Goal: Task Accomplishment & Management: Manage account settings

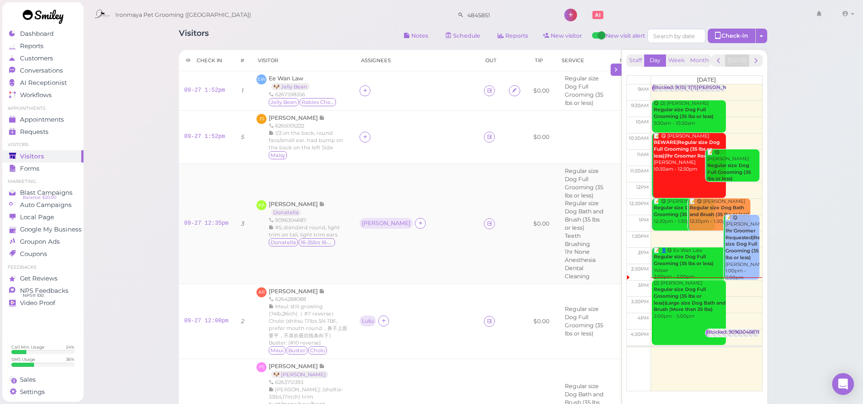
scroll to position [76, 0]
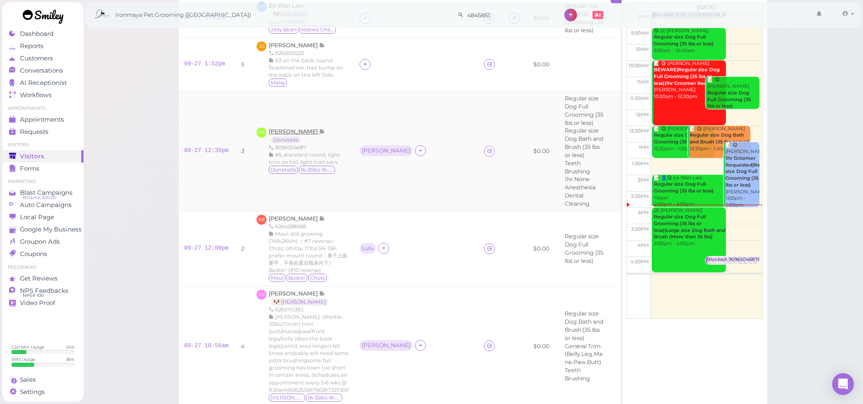
click at [290, 128] on span "[PERSON_NAME]" at bounding box center [294, 131] width 50 height 7
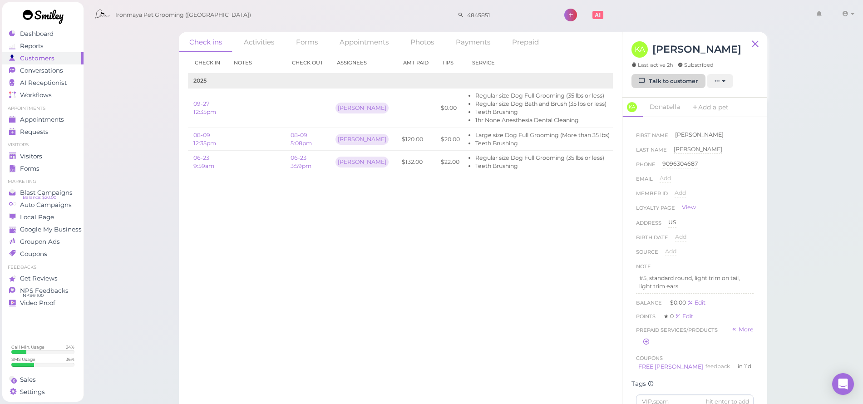
click at [665, 84] on link "Talk to customer" at bounding box center [668, 81] width 74 height 15
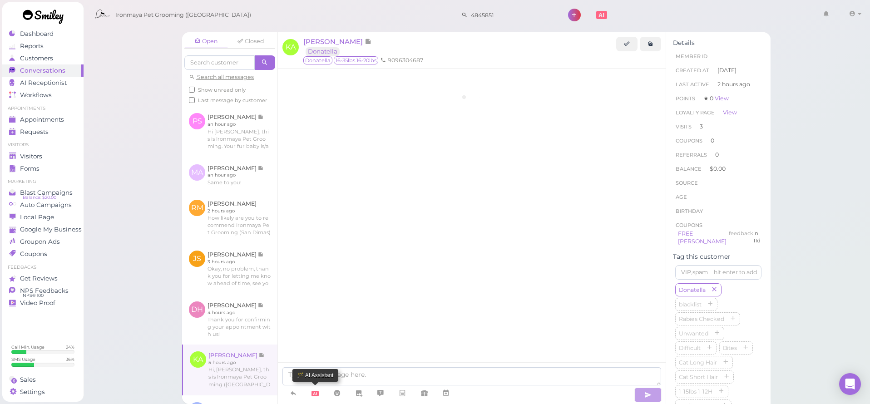
scroll to position [1123, 0]
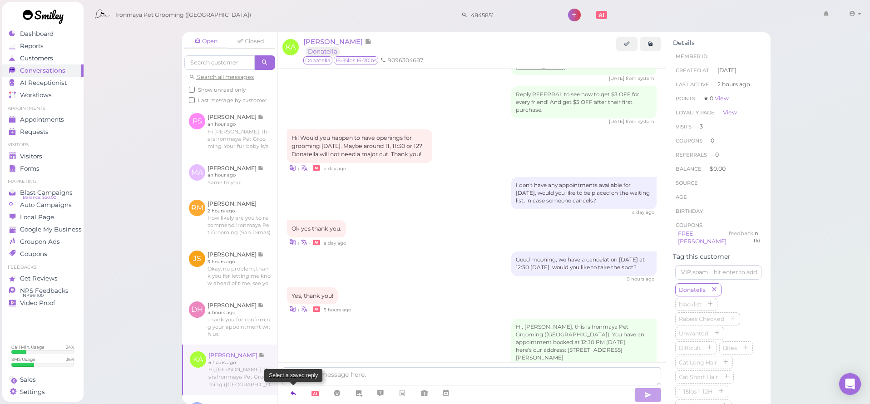
click at [295, 395] on icon at bounding box center [293, 393] width 7 height 9
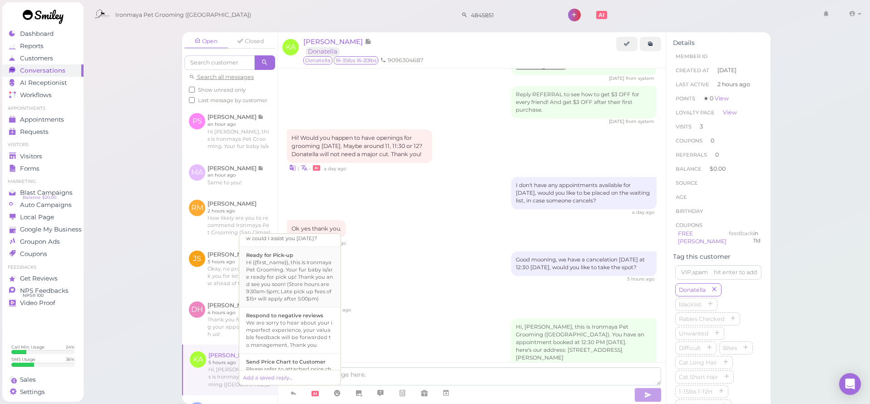
scroll to position [265, 0]
click at [314, 296] on div "Hi {{first_name}}, this is Ironmaya Pet Grooming. Your fur baby is/are ready fo…" at bounding box center [290, 279] width 88 height 44
type textarea "Hi {{first_name}}, this is Ironmaya Pet Grooming. Your fur baby is/are ready fo…"
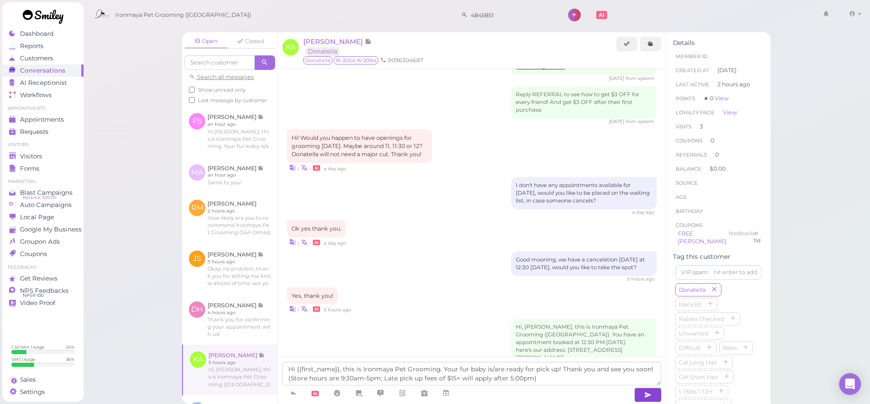
click at [651, 395] on icon "button" at bounding box center [647, 394] width 7 height 9
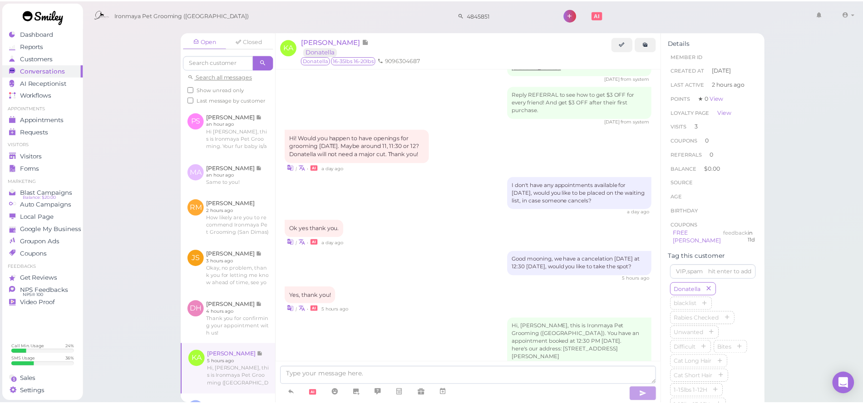
scroll to position [1166, 0]
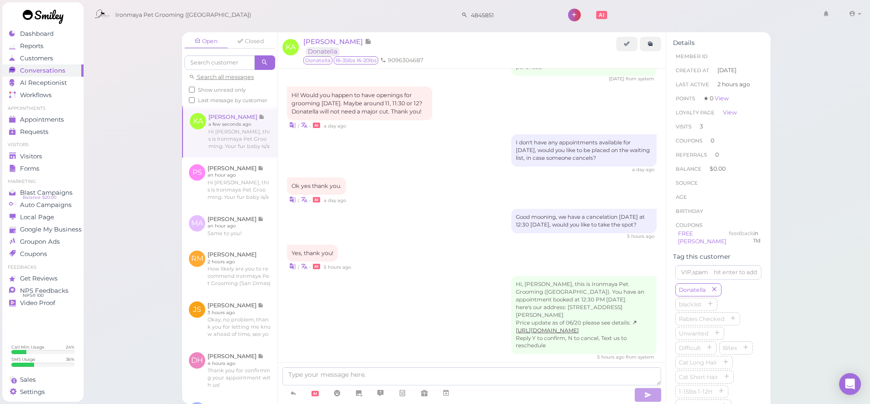
drag, startPoint x: 138, startPoint y: 177, endPoint x: 128, endPoint y: 174, distance: 11.5
click at [138, 177] on div "Open Closed Search all messages Show unread only Last message by customer KA Ko…" at bounding box center [476, 202] width 787 height 404
drag, startPoint x: 127, startPoint y: 173, endPoint x: 80, endPoint y: 165, distance: 47.0
click at [126, 174] on div "Open Closed Search all messages Show unread only Last message by customer KA Ko…" at bounding box center [476, 202] width 787 height 404
click at [62, 157] on div "Visitors" at bounding box center [41, 157] width 65 height 8
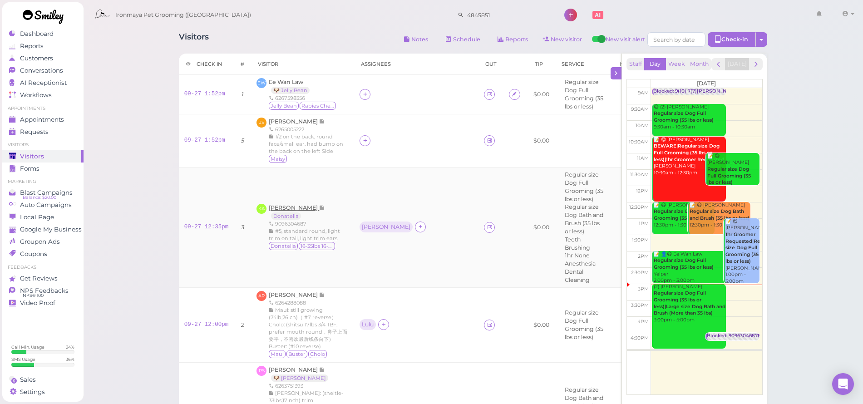
click at [284, 205] on span "[PERSON_NAME]" at bounding box center [294, 207] width 50 height 7
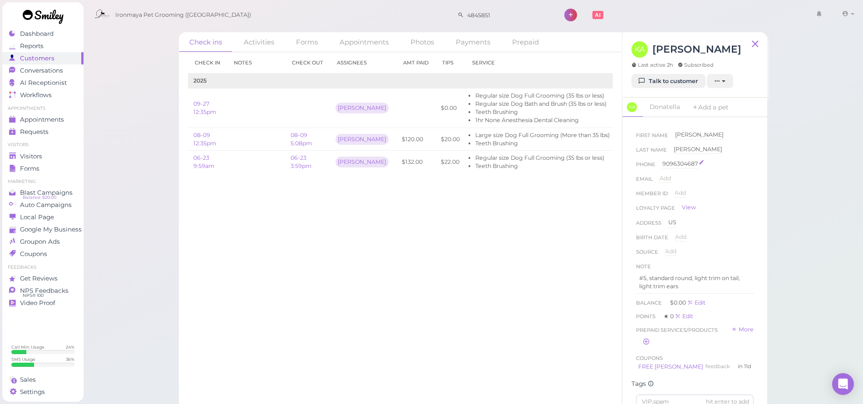
scroll to position [10, 0]
click at [663, 110] on link "Donatella" at bounding box center [664, 107] width 41 height 19
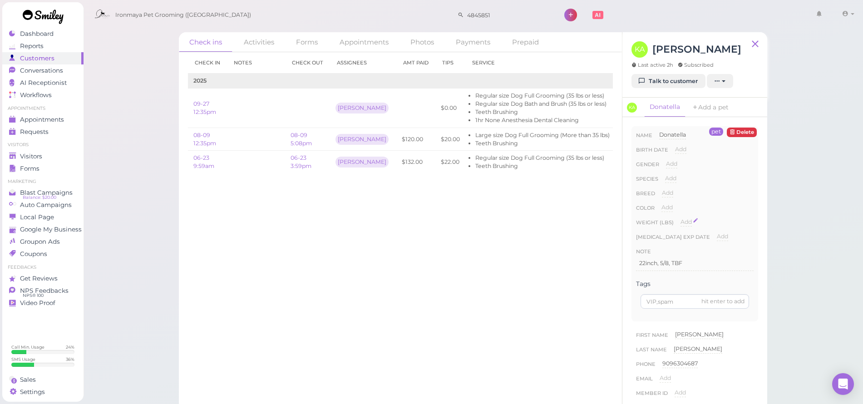
click at [686, 220] on span "Add" at bounding box center [685, 221] width 11 height 7
type input "39"
click at [691, 239] on button "Done" at bounding box center [691, 238] width 20 height 10
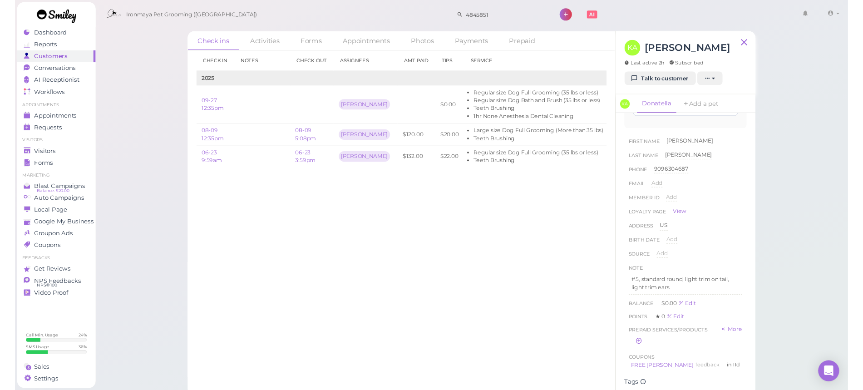
scroll to position [264, 0]
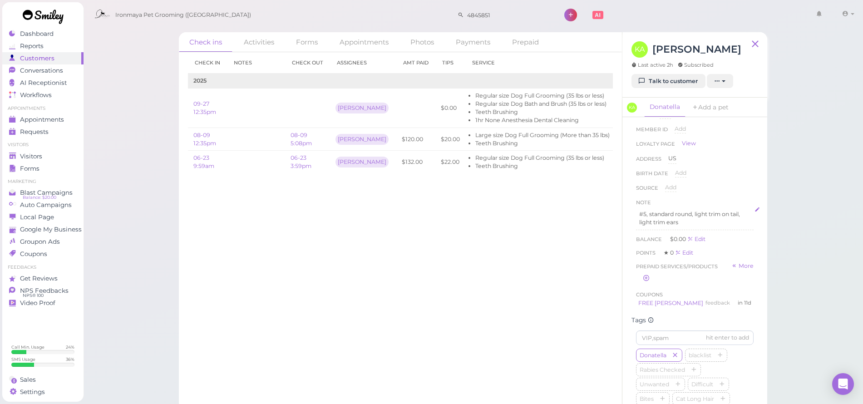
click at [687, 214] on p "#5, standard round, light trim on tail, light trim ears" at bounding box center [694, 218] width 111 height 16
click at [712, 237] on p "39lbs shoulder height" at bounding box center [694, 238] width 111 height 8
click at [653, 236] on p "39lbs shoulder height:" at bounding box center [694, 238] width 111 height 8
click at [724, 237] on p "39lbs; shoulder height:" at bounding box center [694, 238] width 111 height 8
click at [51, 155] on div "Visitors" at bounding box center [41, 157] width 65 height 8
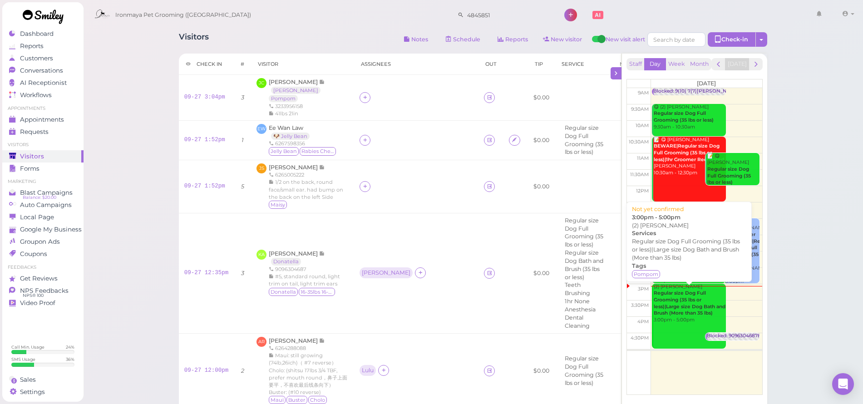
click at [701, 304] on b "Regular size Dog Full Grooming (35 lbs or less)|Large size Dog Bath and Brush (…" at bounding box center [690, 303] width 72 height 26
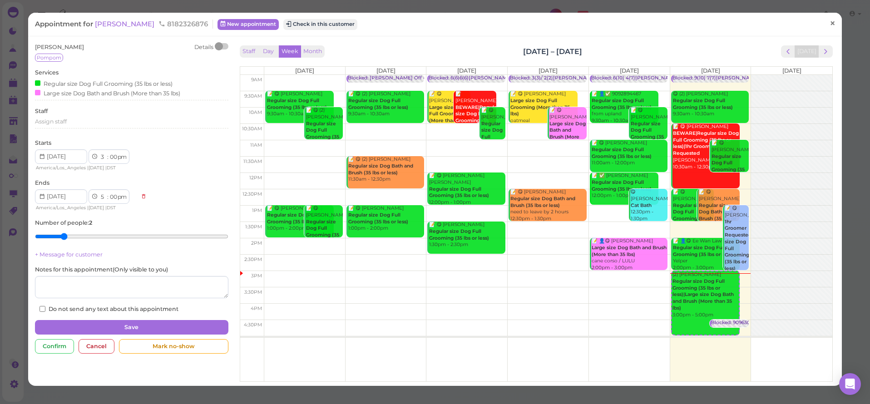
click at [829, 21] on span "×" at bounding box center [832, 23] width 6 height 13
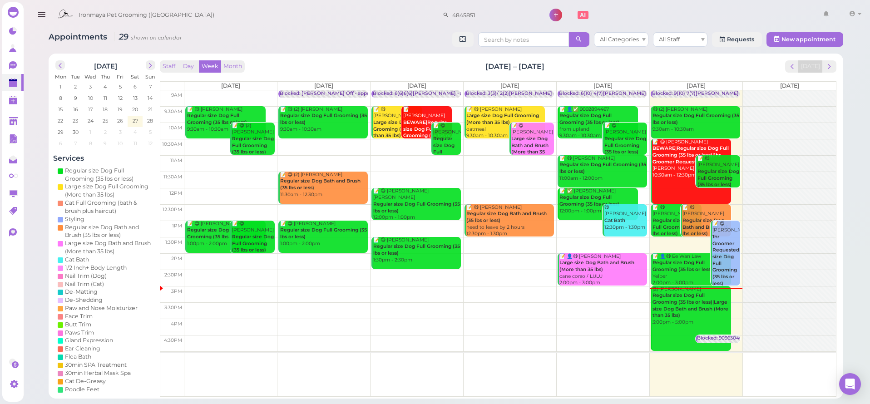
click at [334, 29] on div "Appointments 29 shown on calendar All Categories All Staff Requests New appoint…" at bounding box center [445, 211] width 817 height 373
click at [42, 10] on icon "button" at bounding box center [42, 14] width 10 height 11
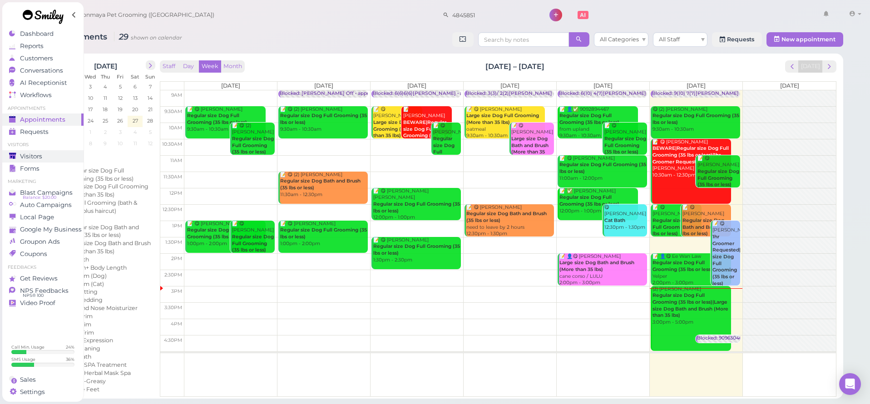
click at [47, 155] on div "Visitors" at bounding box center [41, 157] width 65 height 8
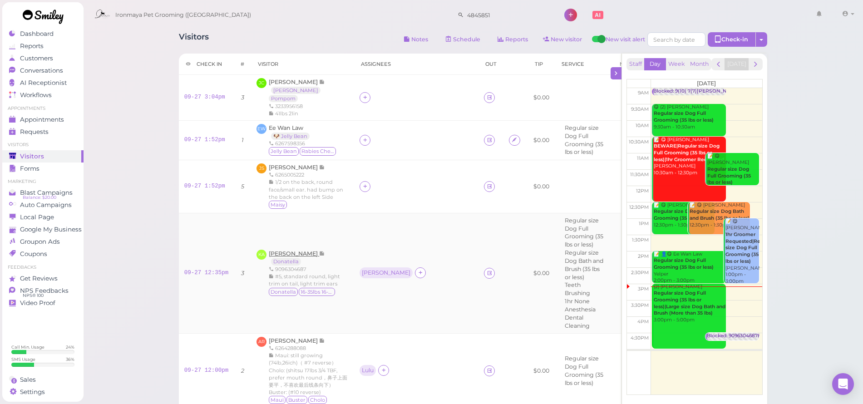
click at [319, 250] on span "[PERSON_NAME]" at bounding box center [294, 253] width 50 height 7
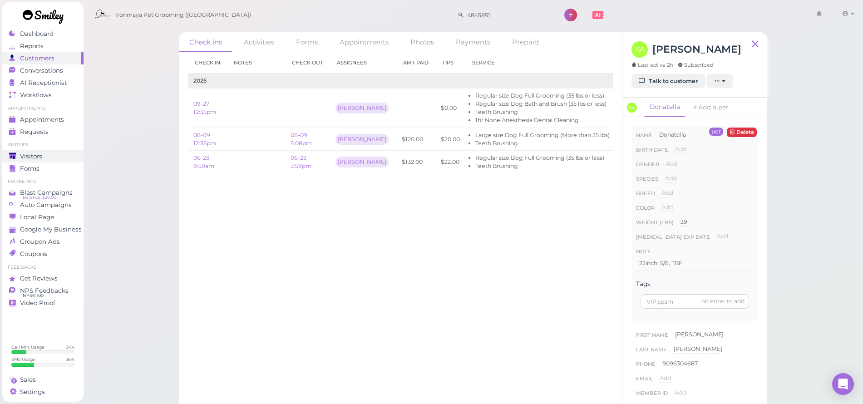
click at [49, 156] on div "Visitors" at bounding box center [41, 157] width 65 height 8
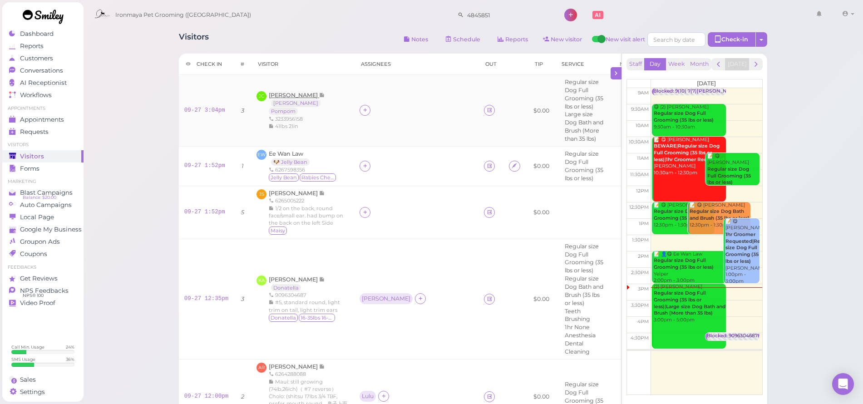
click at [283, 95] on span "[PERSON_NAME]" at bounding box center [294, 95] width 50 height 7
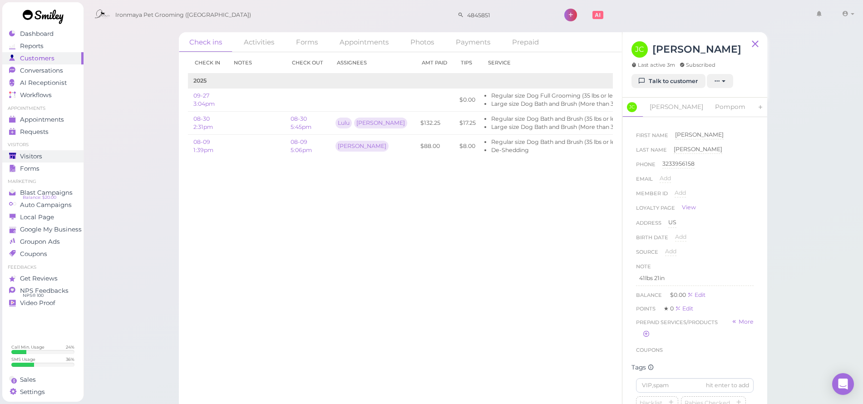
click at [59, 156] on div "Visitors" at bounding box center [41, 157] width 65 height 8
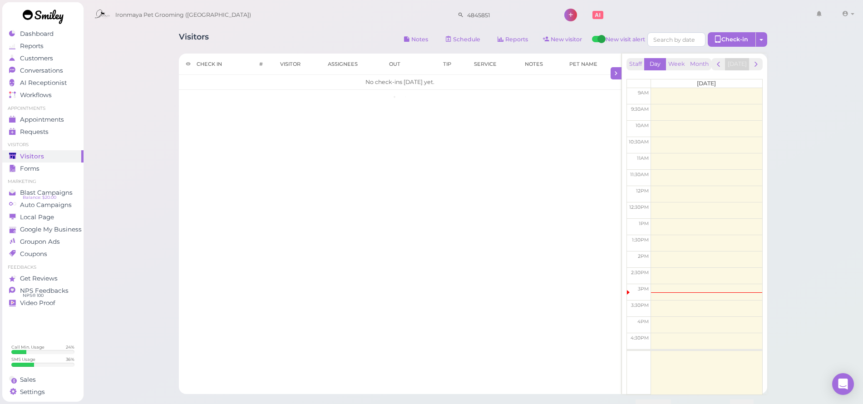
click at [156, 101] on div "Visitors Notes Schedule Reports New visitor New visit alert Check-in Customer c…" at bounding box center [473, 251] width 780 height 503
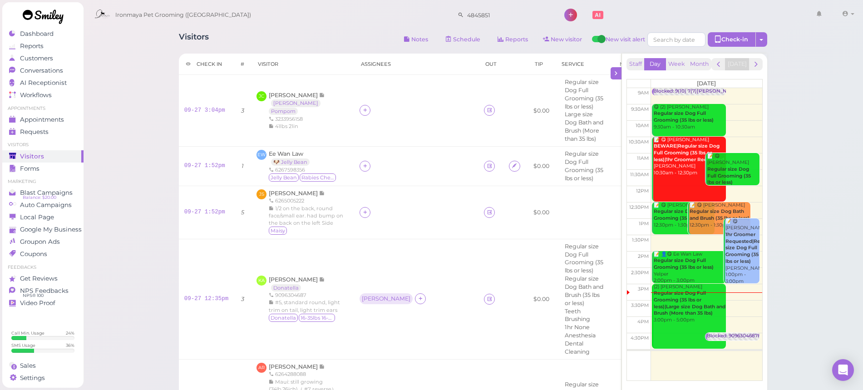
scroll to position [244, 0]
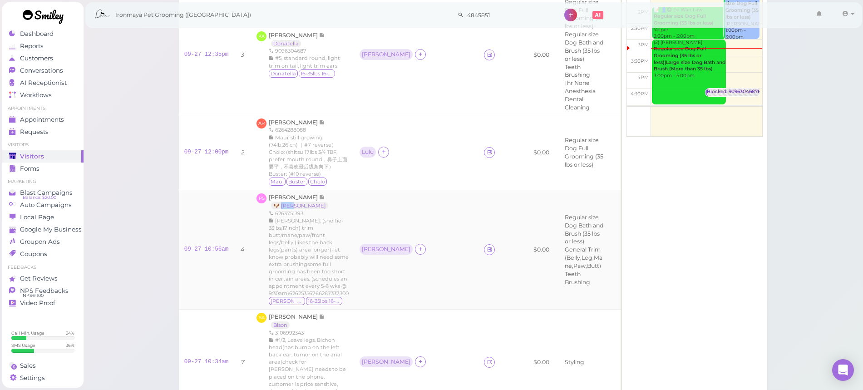
click at [291, 194] on span "[PERSON_NAME]" at bounding box center [294, 197] width 50 height 7
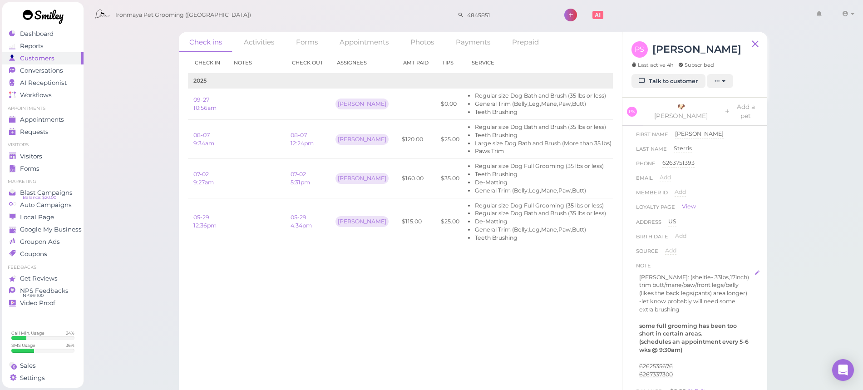
scroll to position [26, 0]
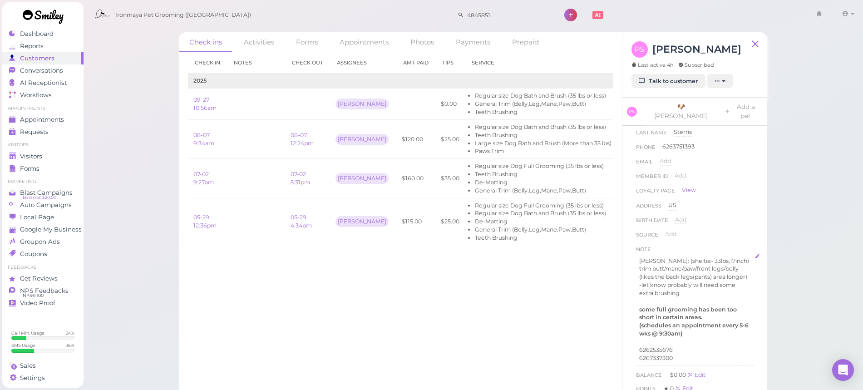
click at [701, 283] on p "-let know probably will need some extra brushing" at bounding box center [694, 289] width 111 height 16
click at [686, 281] on p "-let know probably will need some extra brushing" at bounding box center [694, 289] width 111 height 16
click at [736, 267] on p "Myra: (sheltie- 33lbs,17inch) trim butt/mane/paw/front legs/belly (likes the ba…" at bounding box center [694, 269] width 111 height 24
click at [792, 268] on div "Check ins Activities Forms Appointments Photos Payments Prepaid Check in Notes …" at bounding box center [473, 202] width 780 height 404
click at [733, 289] on p "-let know probably will need some extra brushing" at bounding box center [694, 297] width 111 height 16
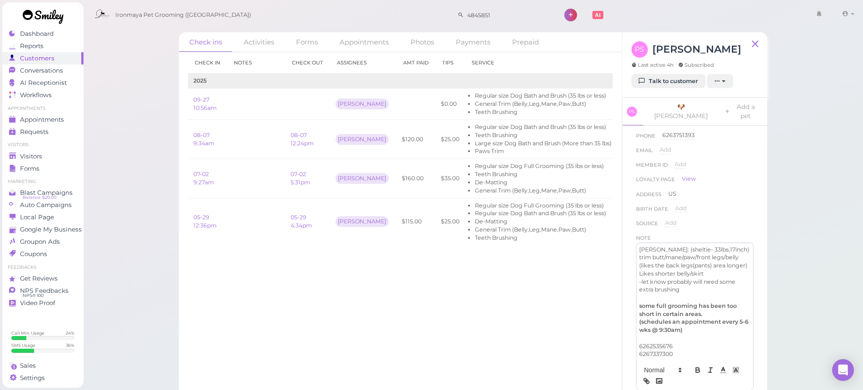
scroll to position [115, 0]
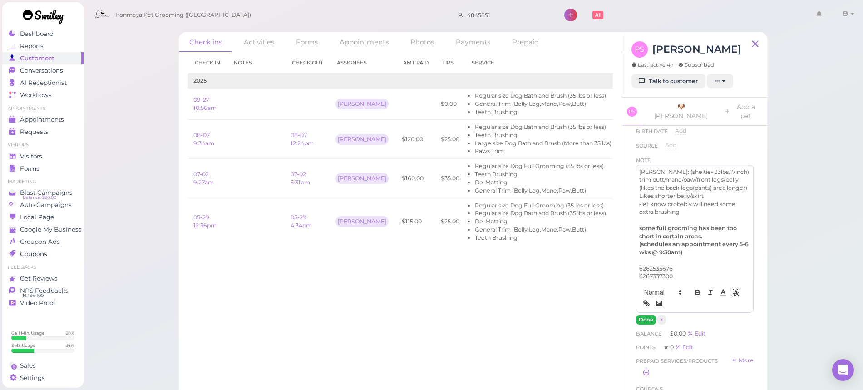
click at [647, 315] on button "Done" at bounding box center [646, 320] width 20 height 10
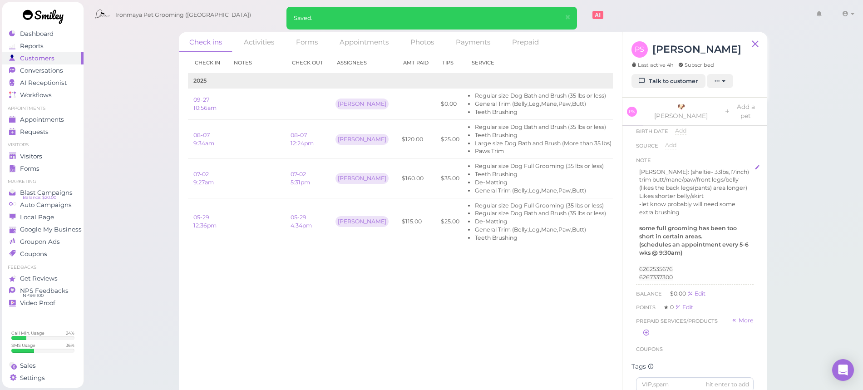
click at [711, 192] on p "Likes shorter belly/skirt" at bounding box center [694, 196] width 111 height 8
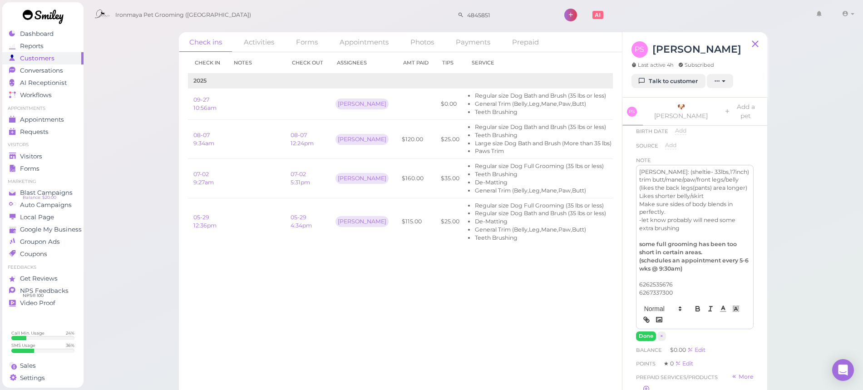
click at [669, 200] on p "Make sure sides of body blends in perfectly." at bounding box center [694, 208] width 111 height 16
click at [674, 200] on p "Make sure sides of body blends in perfectly." at bounding box center [694, 208] width 111 height 16
click at [676, 201] on p "Make sure sides of body blends in perfectly." at bounding box center [694, 208] width 111 height 16
drag, startPoint x: 676, startPoint y: 200, endPoint x: 627, endPoint y: 195, distance: 49.3
click at [627, 195] on div "First Name Penny Penny Last Name Sterris Sterris Phone 6263751393 6263751393 Em…" at bounding box center [694, 265] width 145 height 279
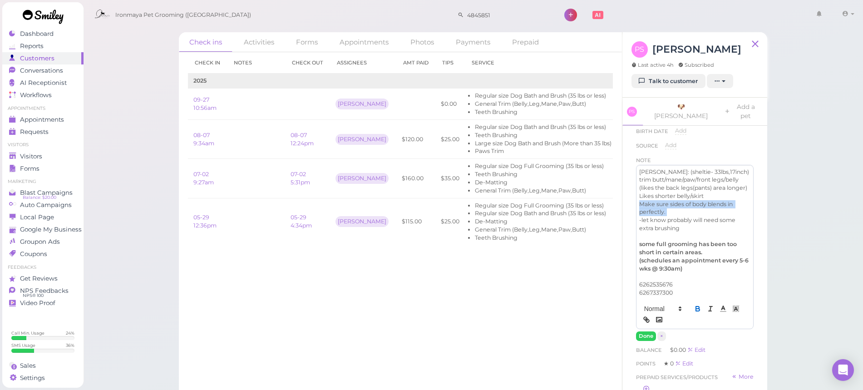
click at [694, 305] on icon "button" at bounding box center [698, 309] width 8 height 8
click at [649, 331] on button "Done" at bounding box center [646, 336] width 20 height 10
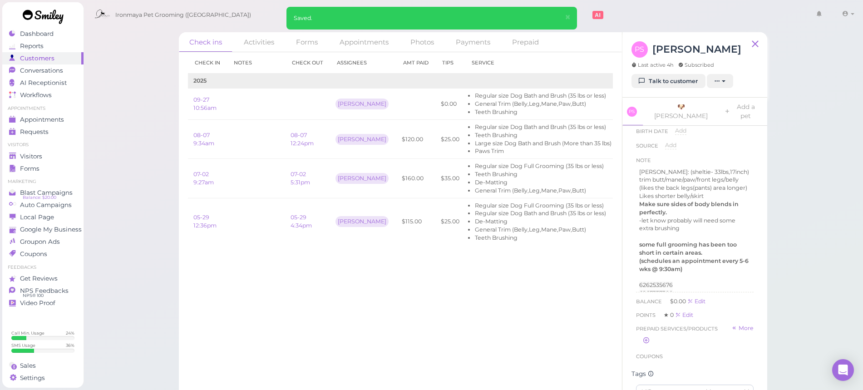
click at [648, 324] on span "Prepaid services/products" at bounding box center [677, 328] width 82 height 9
click at [839, 269] on div "Check ins Activities Forms Appointments Photos Payments Prepaid Check in Notes …" at bounding box center [473, 202] width 780 height 404
click at [569, 17] on span "×" at bounding box center [567, 17] width 6 height 13
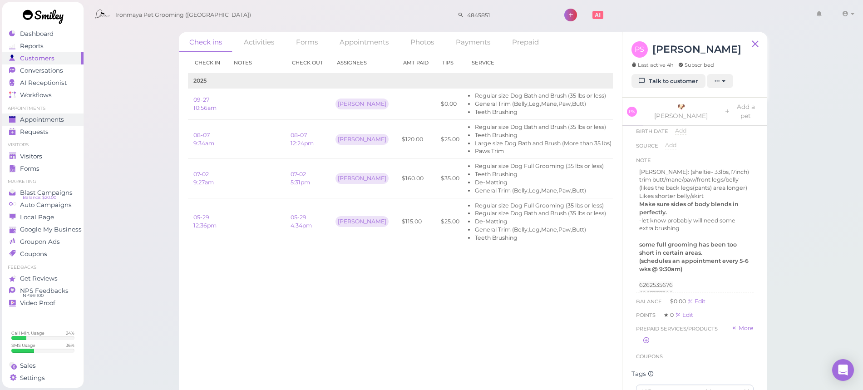
drag, startPoint x: 140, startPoint y: 84, endPoint x: 77, endPoint y: 118, distance: 71.5
click at [140, 84] on div "Check ins Activities Forms Appointments Photos Payments Prepaid Check in Notes …" at bounding box center [473, 202] width 780 height 404
click at [43, 155] on div "Visitors" at bounding box center [41, 157] width 65 height 8
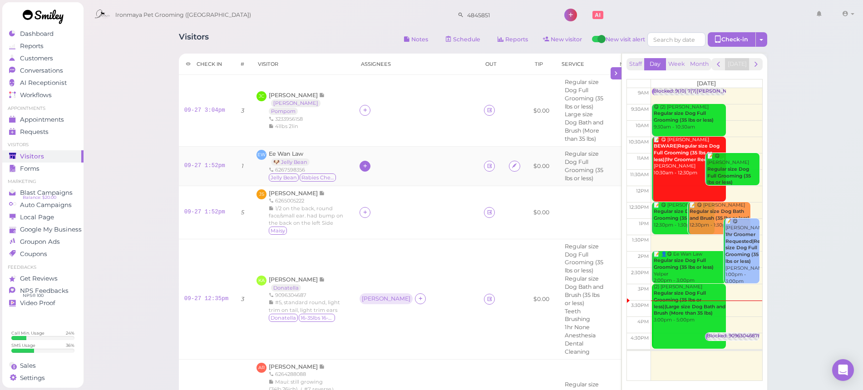
click at [365, 162] on icon at bounding box center [365, 165] width 6 height 7
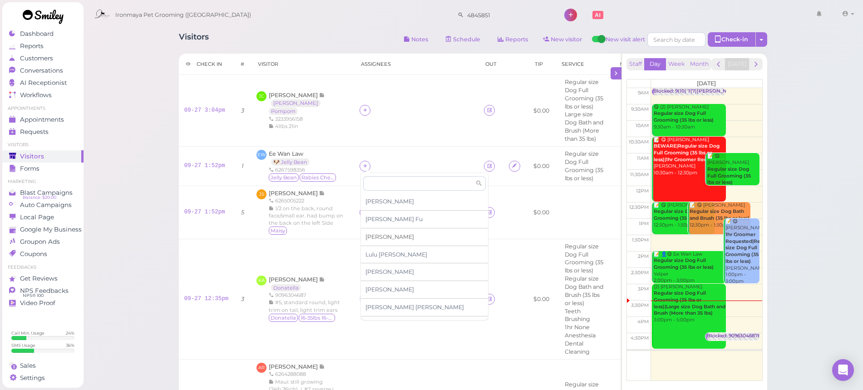
click at [374, 235] on span "[PERSON_NAME]" at bounding box center [389, 236] width 49 height 7
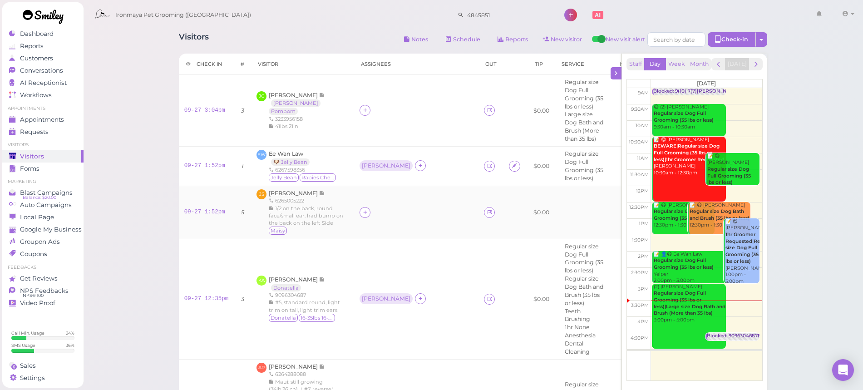
click at [381, 186] on td at bounding box center [416, 212] width 124 height 53
click at [59, 154] on div "Visitors" at bounding box center [41, 157] width 65 height 8
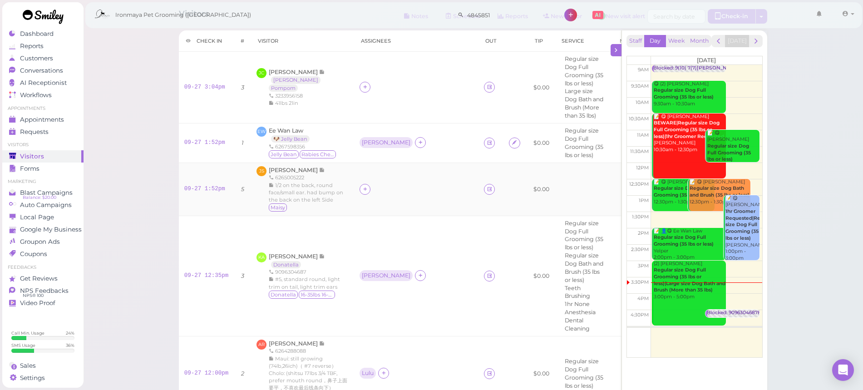
scroll to position [21, 0]
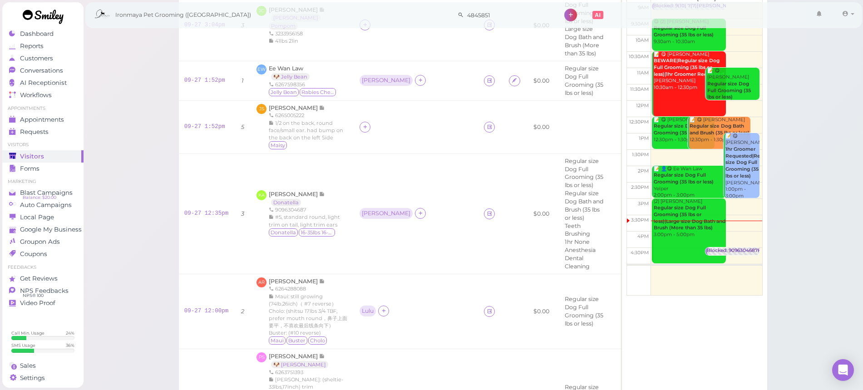
scroll to position [87, 0]
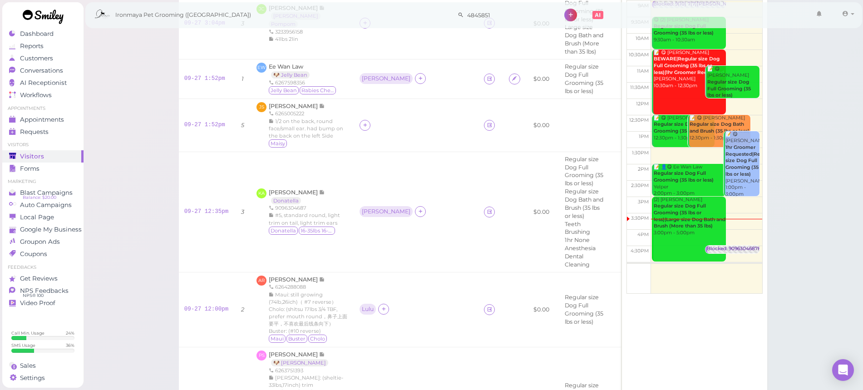
drag, startPoint x: 102, startPoint y: 190, endPoint x: 107, endPoint y: 185, distance: 7.1
click at [102, 190] on div "Visitors Notes Schedule Reports New visitor New visit alert Check-in Customer c…" at bounding box center [473, 388] width 780 height 951
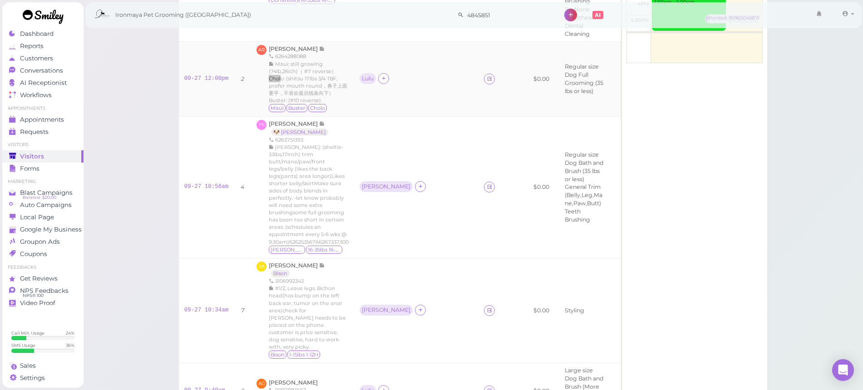
scroll to position [311, 0]
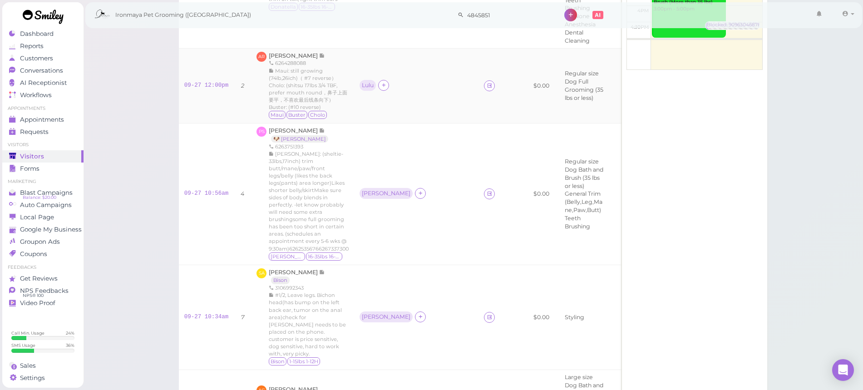
click at [293, 52] on div "Alicia Rodriguez 6264288088 Maui: still growing (74lb,26ich)（ #7 reverse）Cholo:…" at bounding box center [309, 86] width 80 height 68
click at [294, 52] on span "[PERSON_NAME]" at bounding box center [294, 55] width 50 height 7
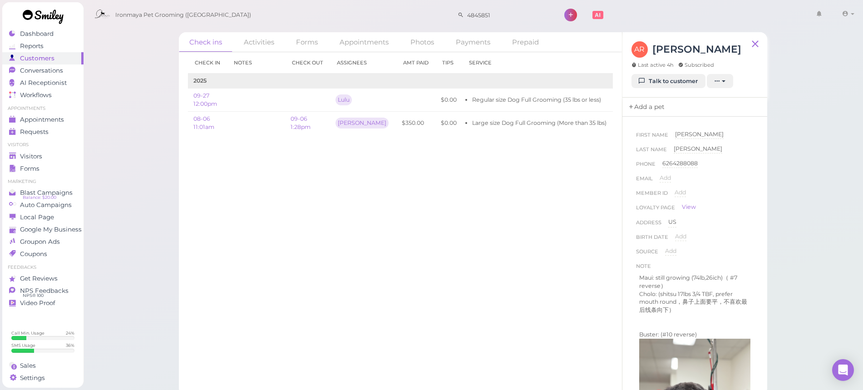
click at [649, 109] on link "Add a pet" at bounding box center [646, 107] width 48 height 19
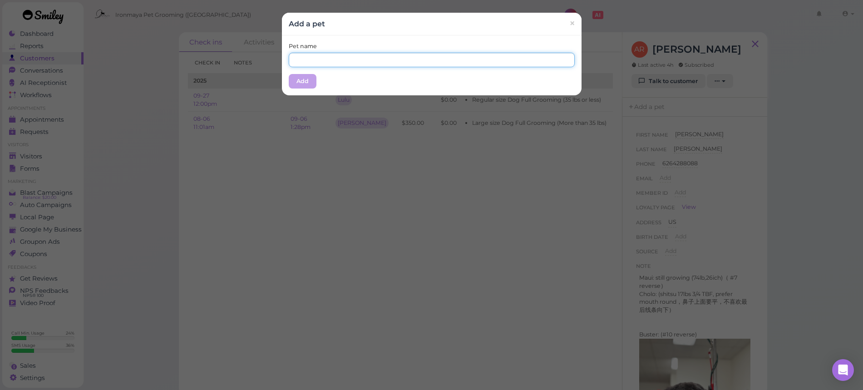
click at [330, 59] on input "text" at bounding box center [432, 60] width 286 height 15
type input "Cholo(Aso)"
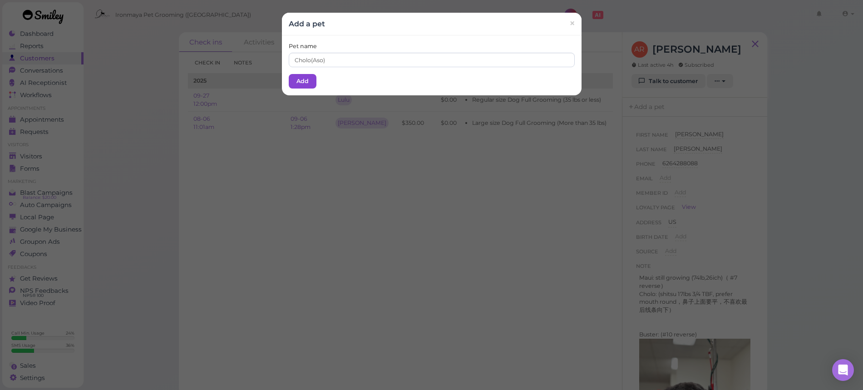
click at [306, 83] on button "Add" at bounding box center [303, 81] width 28 height 15
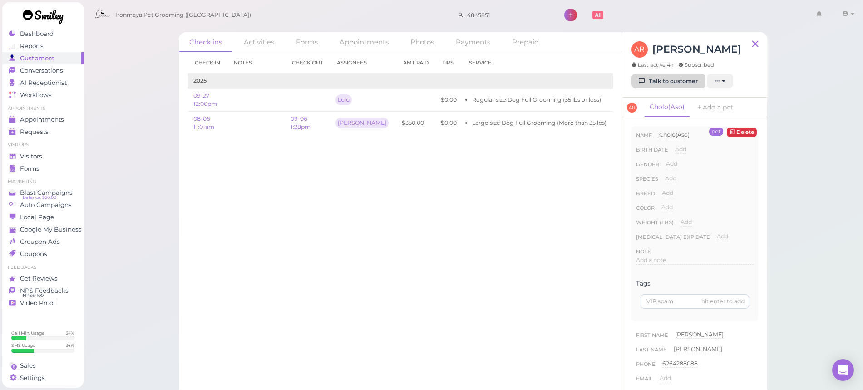
click at [685, 85] on link "Talk to customer" at bounding box center [668, 81] width 74 height 15
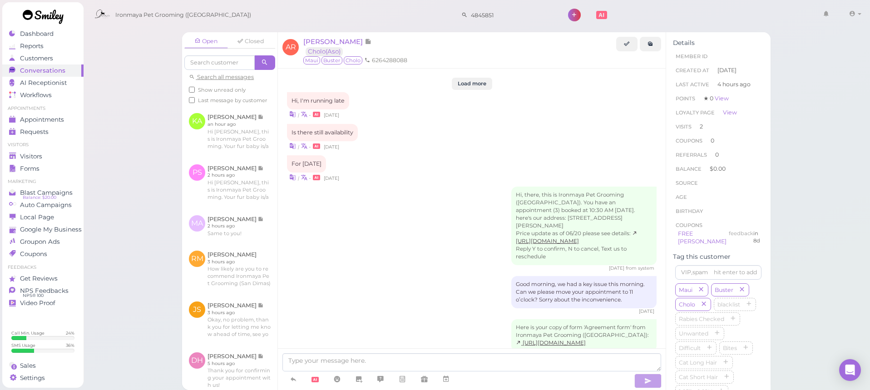
scroll to position [1197, 0]
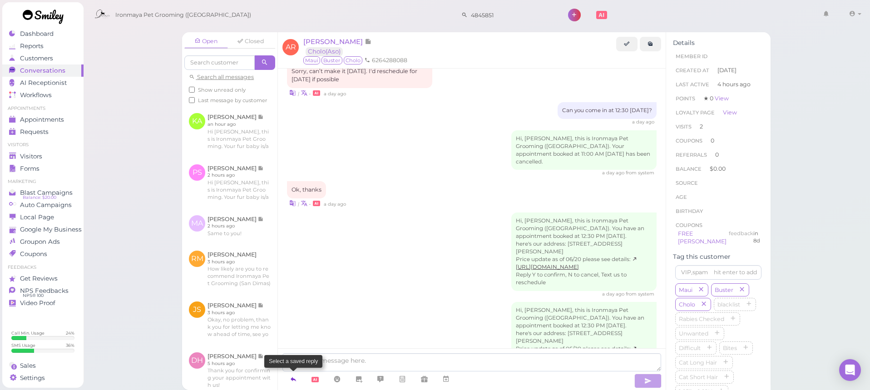
click at [295, 380] on icon at bounding box center [293, 378] width 7 height 9
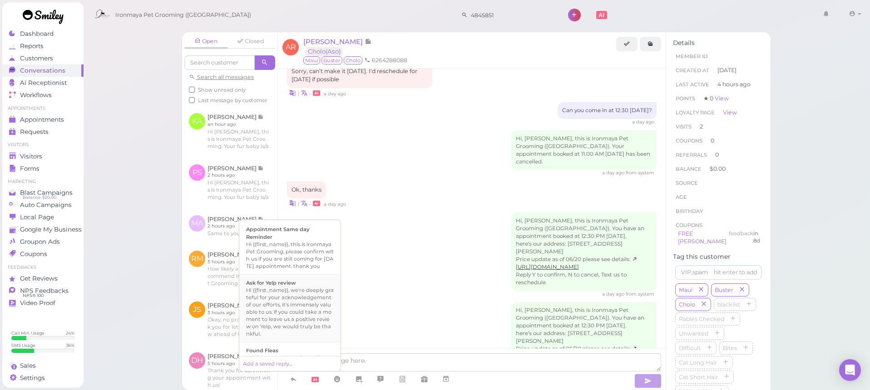
scroll to position [232, 0]
click at [297, 299] on div "Hi {{first_name}}, this is Ironmaya Pet Grooming. Your fur baby is/are ready fo…" at bounding box center [290, 297] width 88 height 44
type textarea "Hi {{first_name}}, this is Ironmaya Pet Grooming. Your fur baby is/are ready fo…"
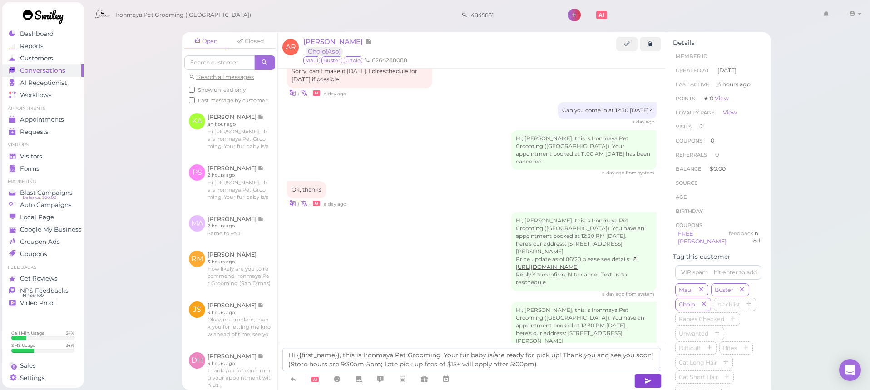
click at [652, 380] on button "button" at bounding box center [647, 381] width 27 height 15
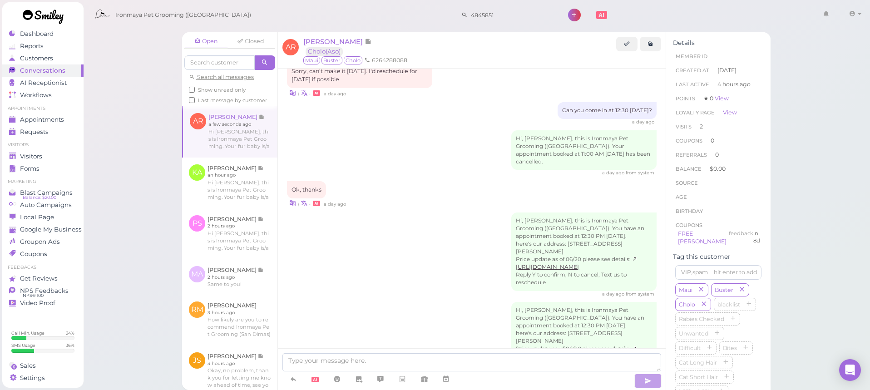
scroll to position [1240, 0]
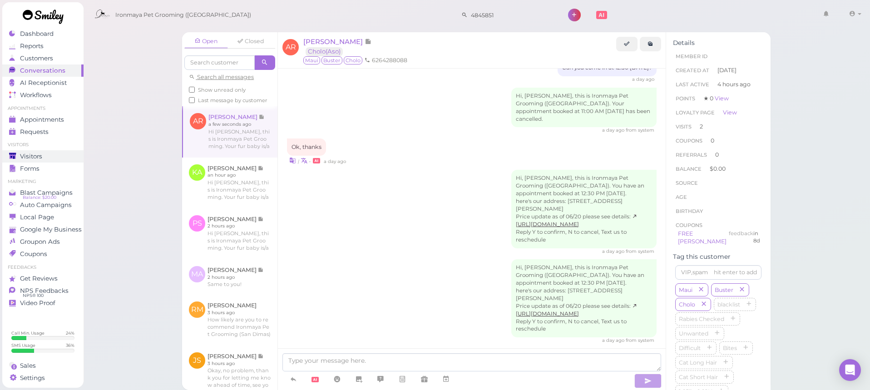
click at [44, 158] on div "Visitors" at bounding box center [41, 157] width 65 height 8
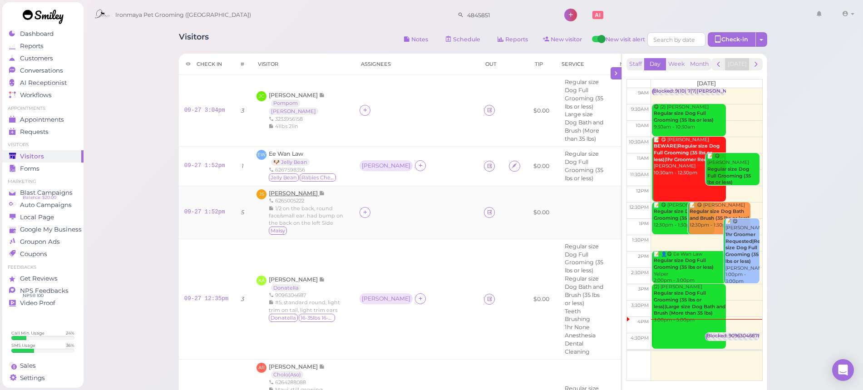
click at [283, 190] on span "[PERSON_NAME]" at bounding box center [294, 193] width 50 height 7
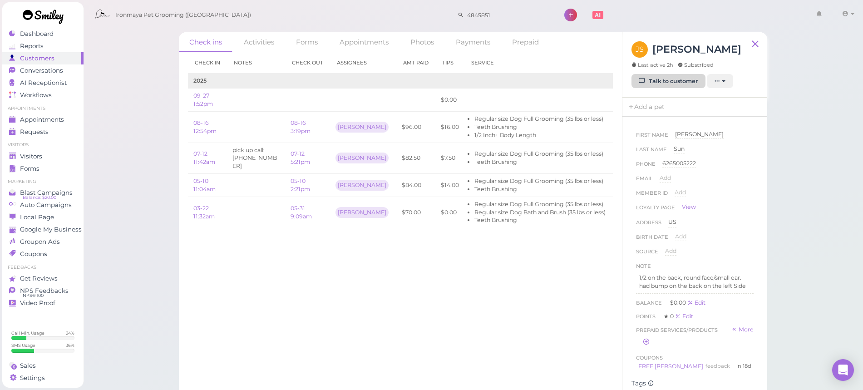
click at [661, 79] on link "Talk to customer" at bounding box center [668, 81] width 74 height 15
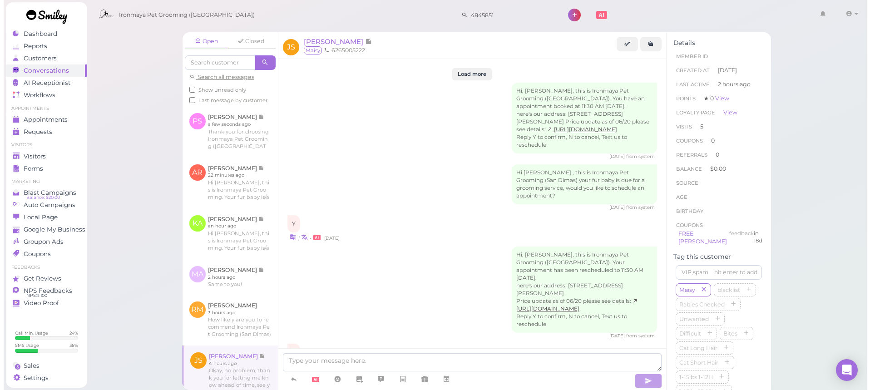
scroll to position [1376, 0]
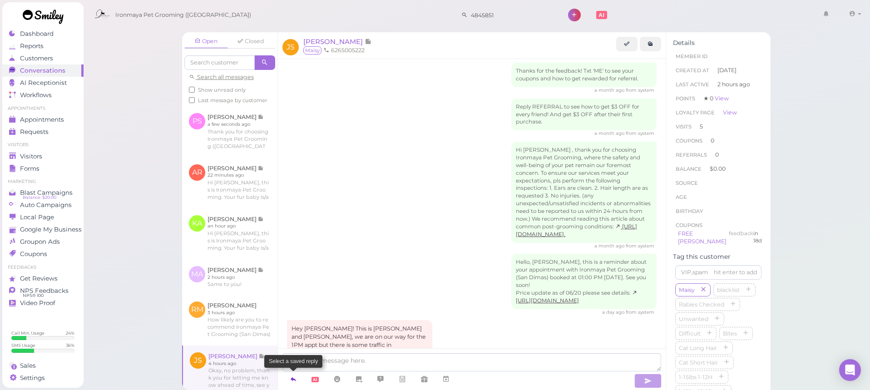
click at [290, 381] on icon at bounding box center [293, 378] width 7 height 9
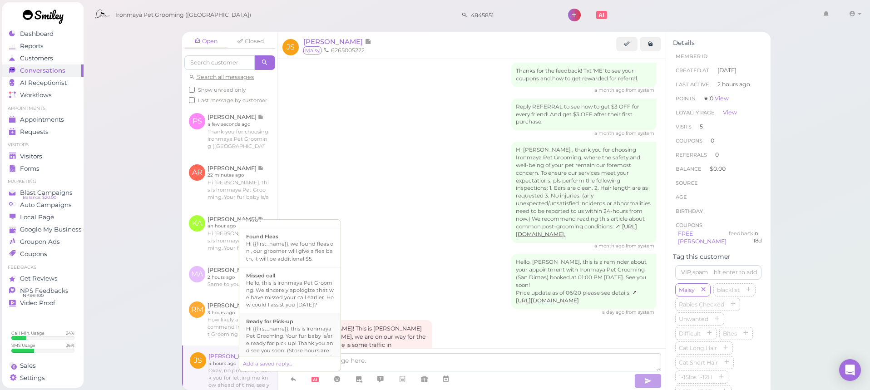
scroll to position [244, 0]
click at [305, 300] on div "Hi {{first_name}}, this is Ironmaya Pet Grooming. Your fur baby is/are ready fo…" at bounding box center [290, 286] width 88 height 44
type textarea "Hi {{first_name}}, this is Ironmaya Pet Grooming. Your fur baby is/are ready fo…"
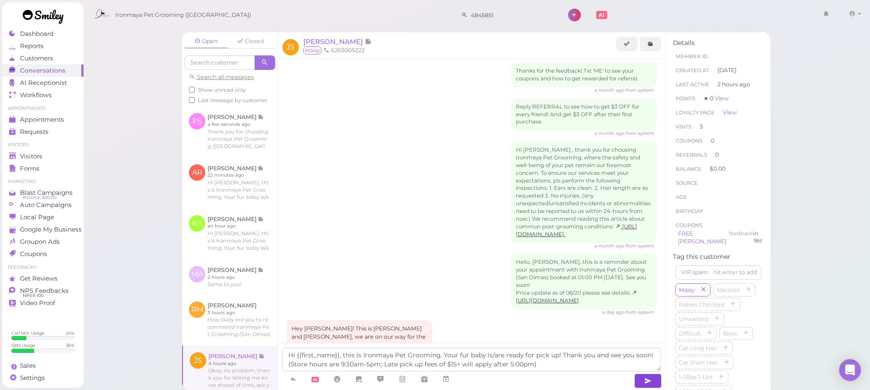
click at [652, 382] on button "button" at bounding box center [647, 381] width 27 height 15
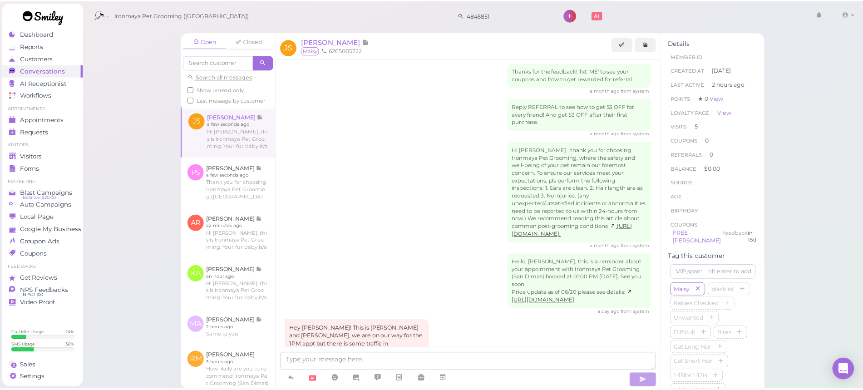
scroll to position [1418, 0]
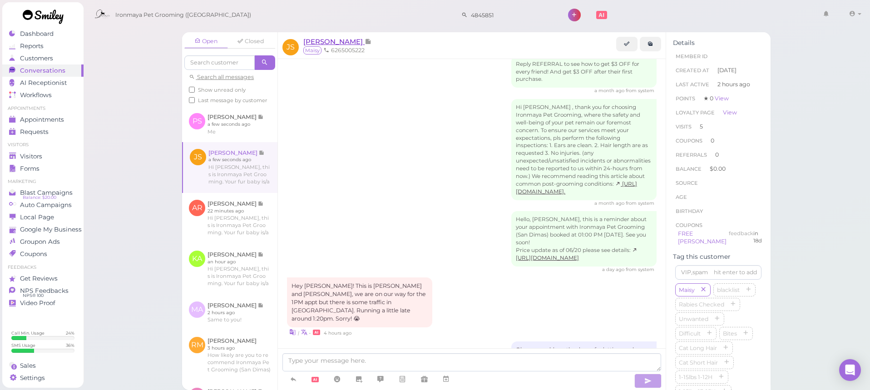
click at [325, 42] on span "[PERSON_NAME]" at bounding box center [333, 41] width 61 height 9
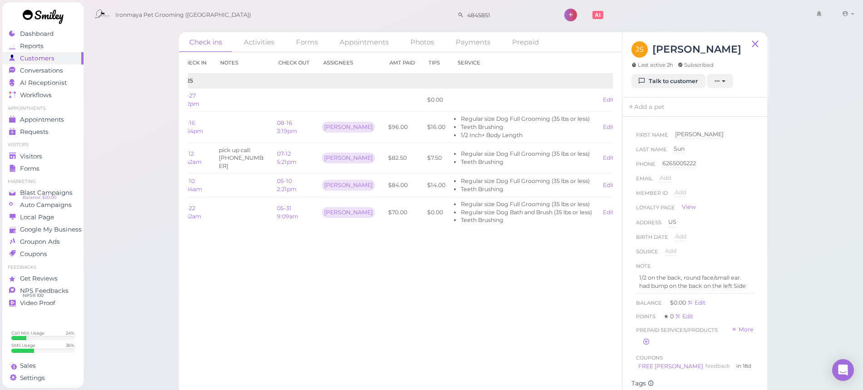
scroll to position [0, 48]
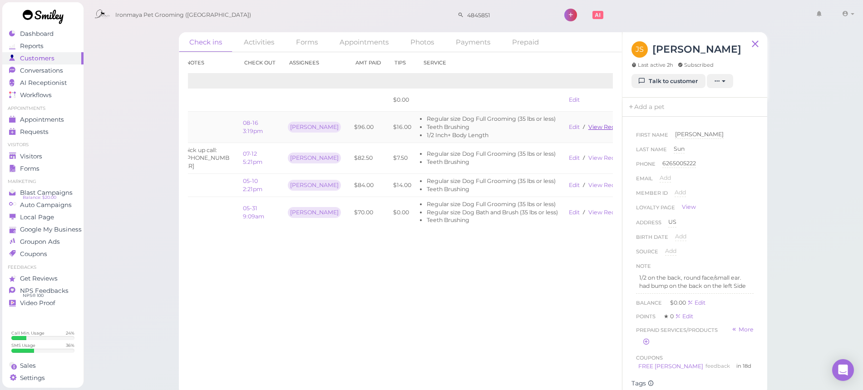
click at [598, 123] on link "View receipt" at bounding box center [606, 126] width 37 height 7
click at [49, 158] on div "Visitors" at bounding box center [41, 157] width 65 height 8
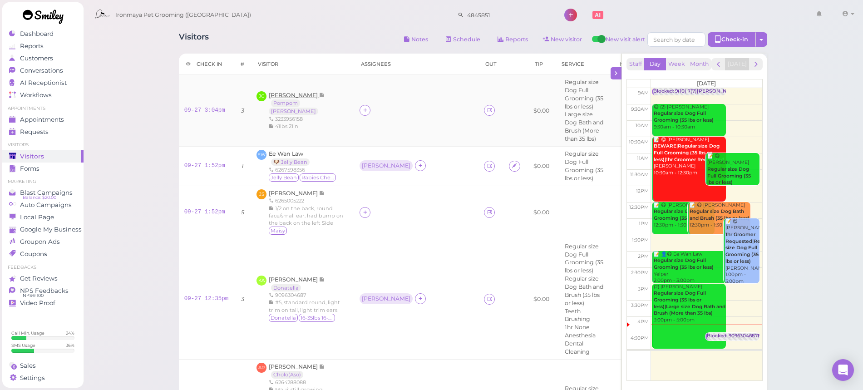
click at [290, 98] on span "[PERSON_NAME]" at bounding box center [294, 95] width 50 height 7
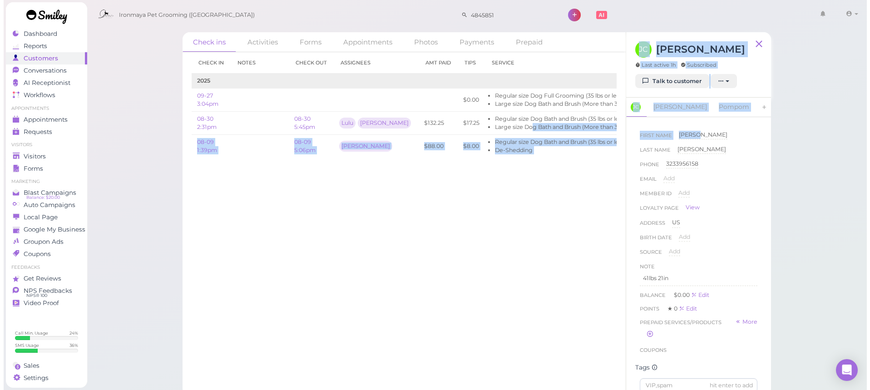
scroll to position [0, 59]
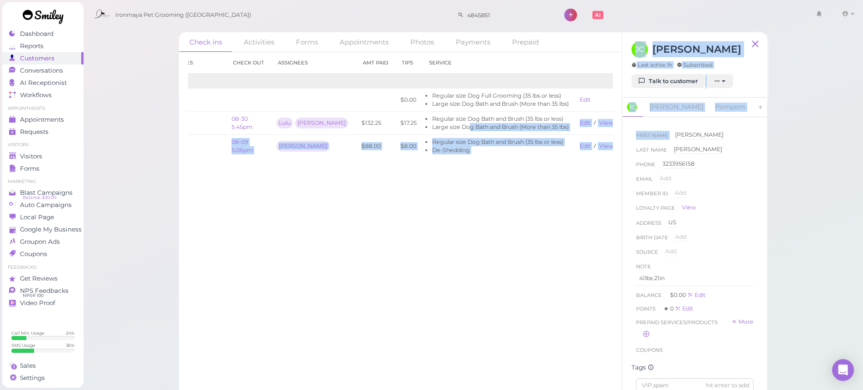
drag, startPoint x: 498, startPoint y: 127, endPoint x: 801, endPoint y: 129, distance: 302.7
click at [802, 129] on div "Check ins Activities Forms Appointments Photos Payments Prepaid Check in Notes …" at bounding box center [473, 198] width 780 height 396
click at [599, 123] on link "View receipt" at bounding box center [617, 122] width 37 height 7
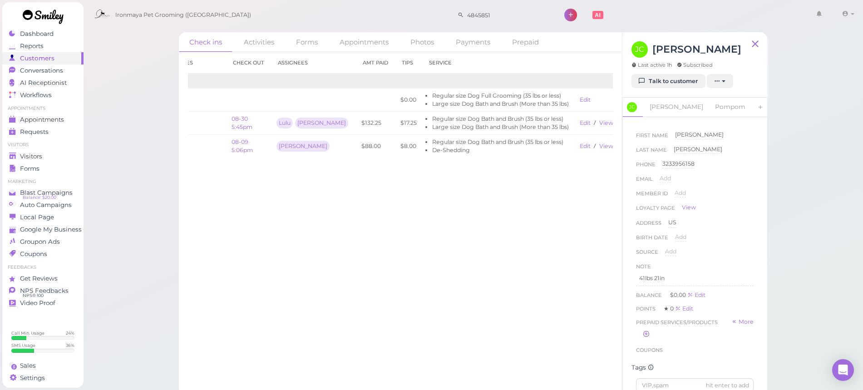
click at [127, 44] on div "Check ins Activities Forms Appointments Photos Payments Prepaid Check in Notes …" at bounding box center [473, 198] width 780 height 396
click at [52, 154] on div "Visitors" at bounding box center [41, 157] width 65 height 8
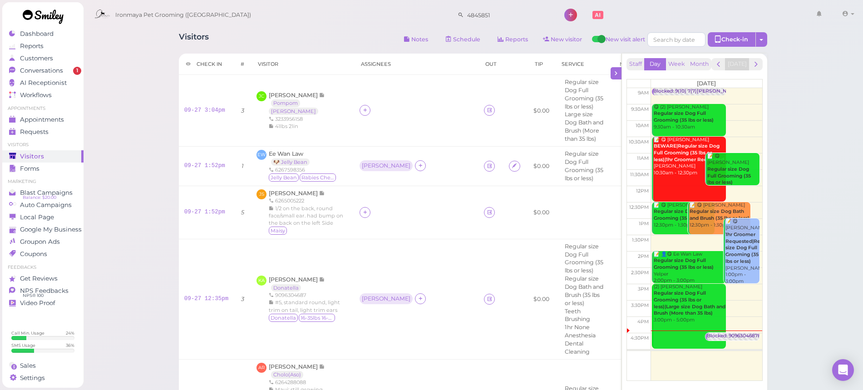
click at [74, 70] on span "1" at bounding box center [77, 71] width 8 height 8
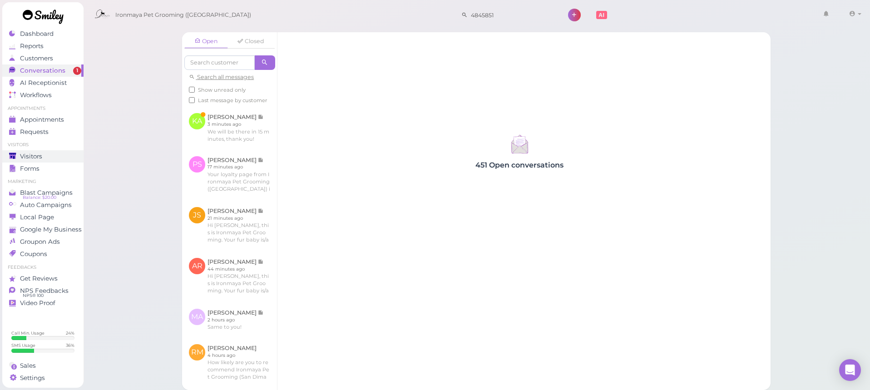
click at [60, 155] on div "Visitors" at bounding box center [41, 157] width 65 height 8
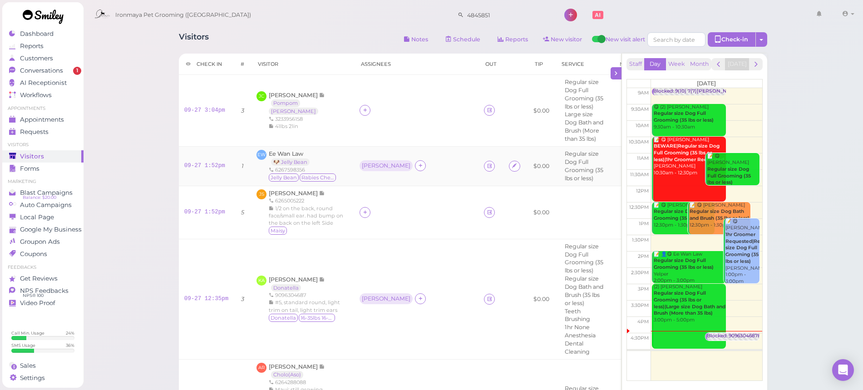
click at [291, 154] on div "Ee Wan Law 🐶 Jelly Bean 6267598356 Jelly Bean Rabies Checked" at bounding box center [303, 166] width 68 height 33
click at [292, 150] on span "Ee Wan Law" at bounding box center [286, 153] width 34 height 7
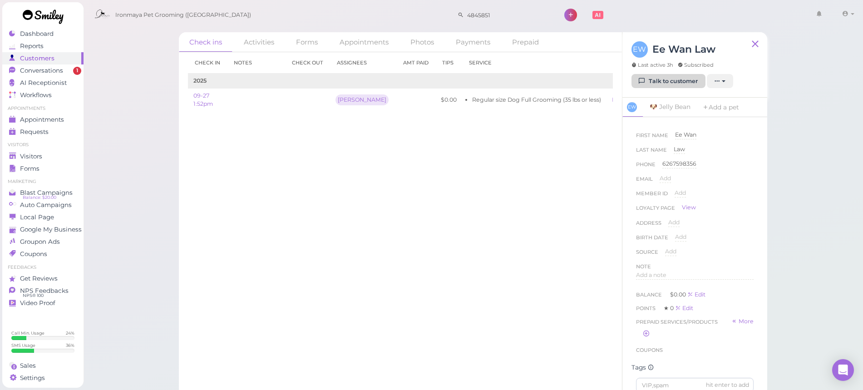
click at [689, 82] on link "Talk to customer" at bounding box center [668, 81] width 74 height 15
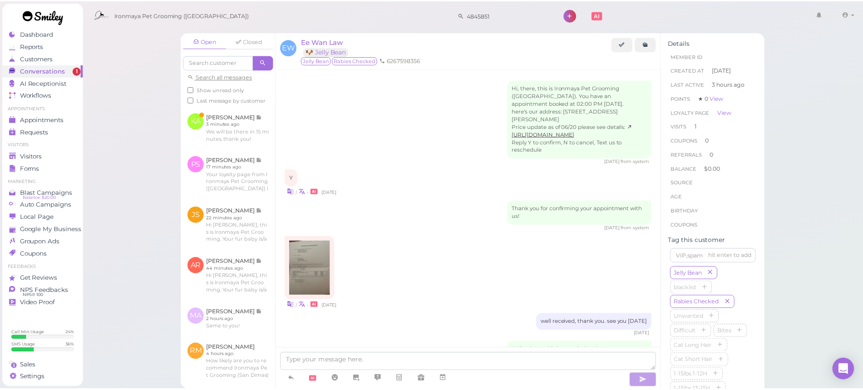
scroll to position [124, 0]
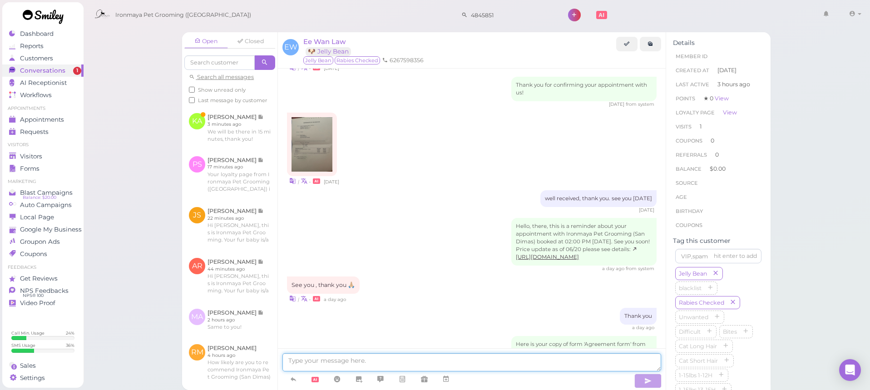
click at [516, 366] on textarea at bounding box center [471, 362] width 379 height 18
click at [57, 156] on div "Visitors" at bounding box center [41, 157] width 65 height 8
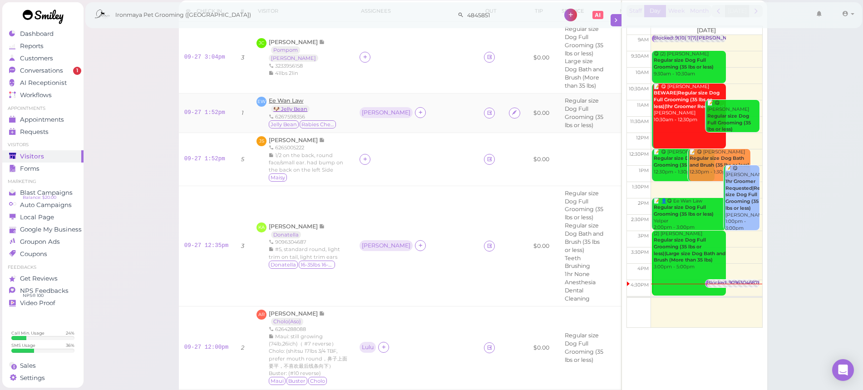
scroll to position [67, 0]
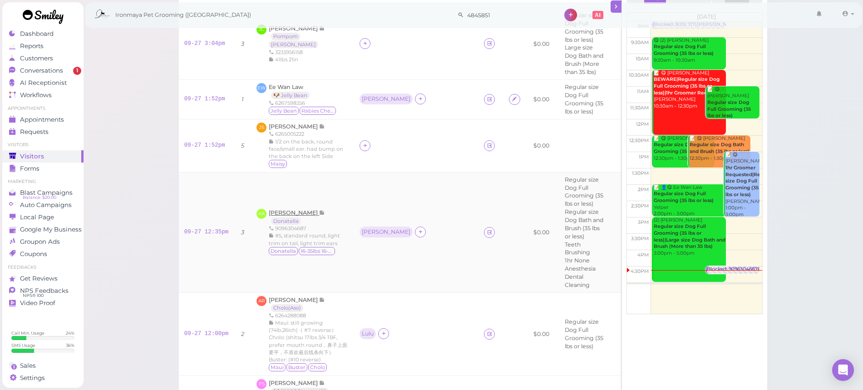
click at [316, 209] on span "[PERSON_NAME]" at bounding box center [294, 212] width 50 height 7
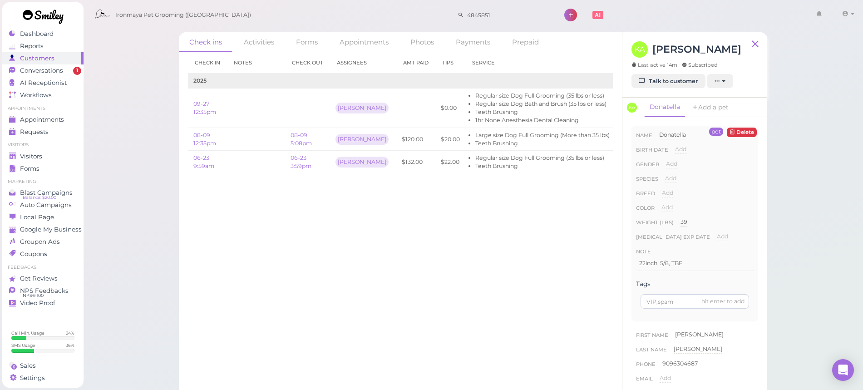
drag, startPoint x: 589, startPoint y: 136, endPoint x: 658, endPoint y: 130, distance: 69.2
click at [658, 130] on div "Check ins Activities Forms Appointments Photos Payments Prepaid Check in Notes …" at bounding box center [473, 214] width 588 height 364
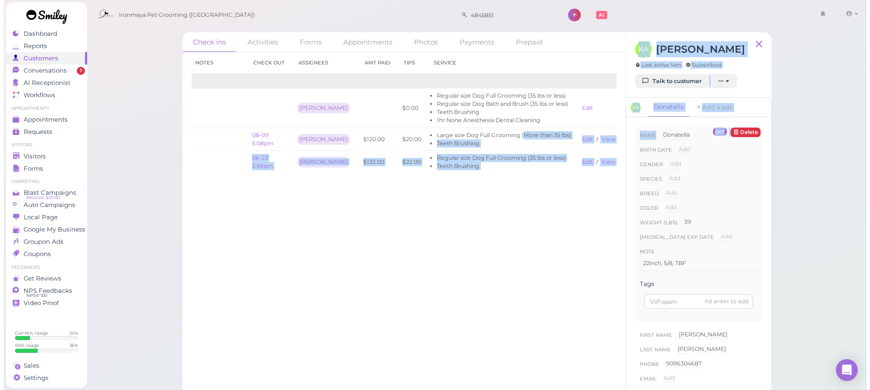
scroll to position [0, 50]
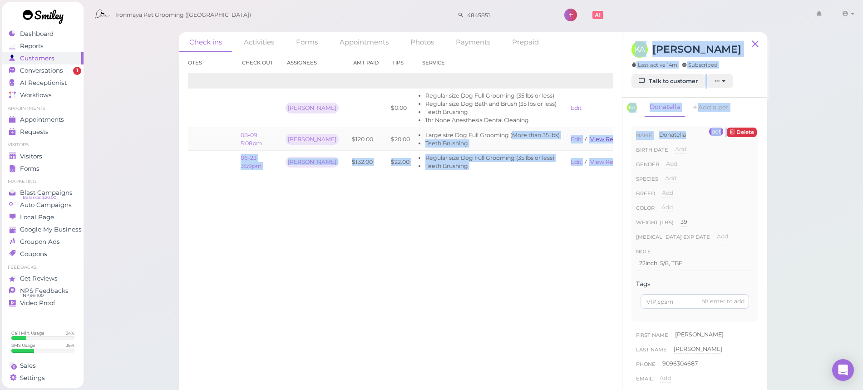
drag, startPoint x: 540, startPoint y: 138, endPoint x: 597, endPoint y: 138, distance: 57.2
click at [661, 140] on div "Check ins Activities Forms Appointments Photos Payments Prepaid Check in Notes …" at bounding box center [473, 214] width 588 height 364
click at [590, 136] on link "View receipt" at bounding box center [608, 139] width 37 height 7
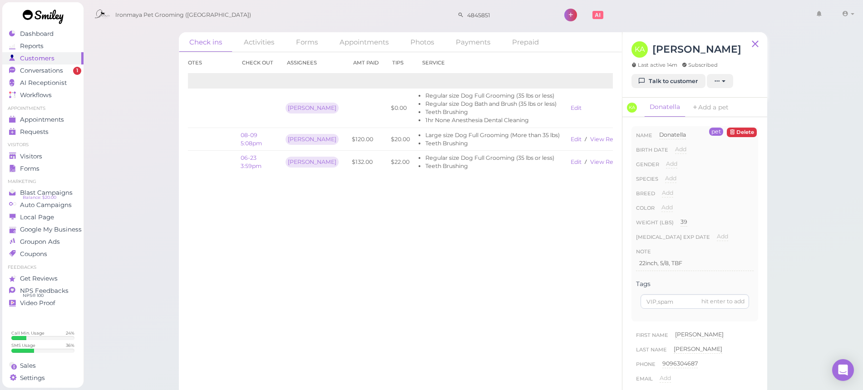
drag, startPoint x: 139, startPoint y: 105, endPoint x: 93, endPoint y: 112, distance: 46.3
click at [139, 105] on div "Check ins Activities Forms Appointments Photos Payments Prepaid Check in Notes …" at bounding box center [473, 198] width 780 height 396
click at [57, 153] on div "Visitors" at bounding box center [41, 157] width 65 height 8
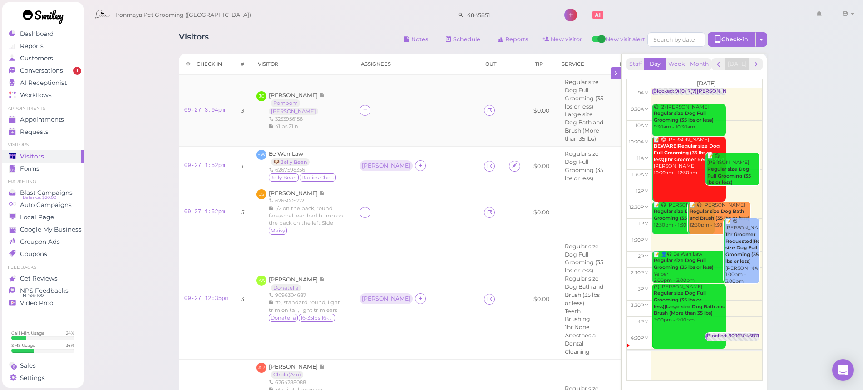
click at [294, 98] on span "[PERSON_NAME]" at bounding box center [294, 95] width 50 height 7
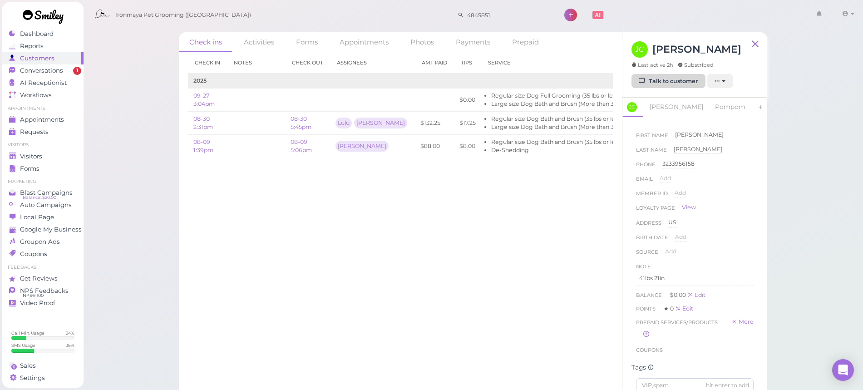
click at [666, 84] on link "Talk to customer" at bounding box center [668, 81] width 74 height 15
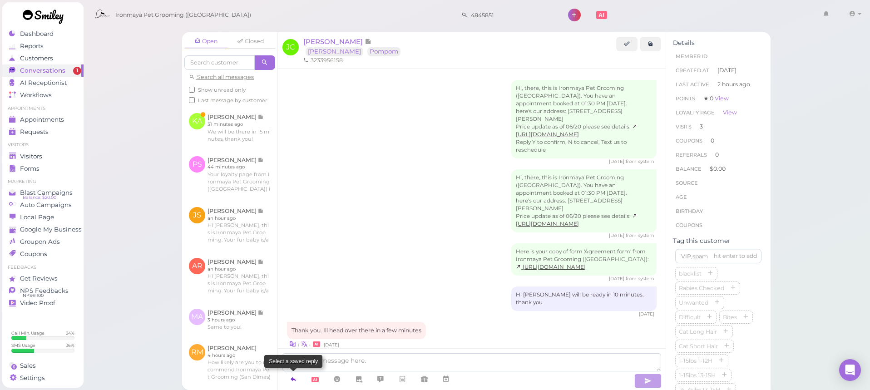
scroll to position [598, 0]
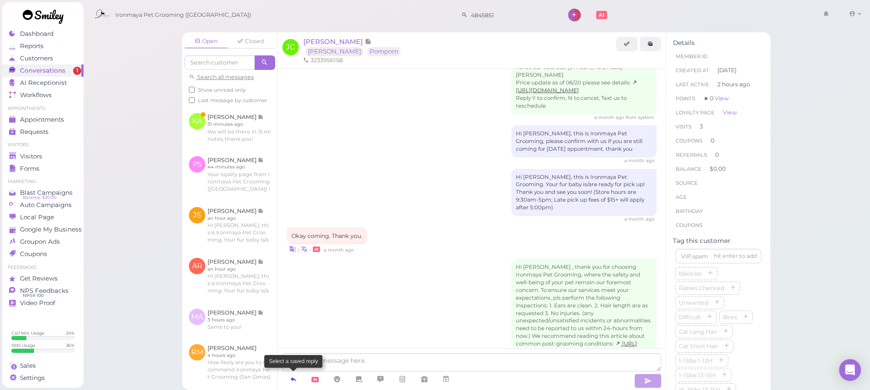
click at [293, 380] on icon at bounding box center [293, 378] width 7 height 9
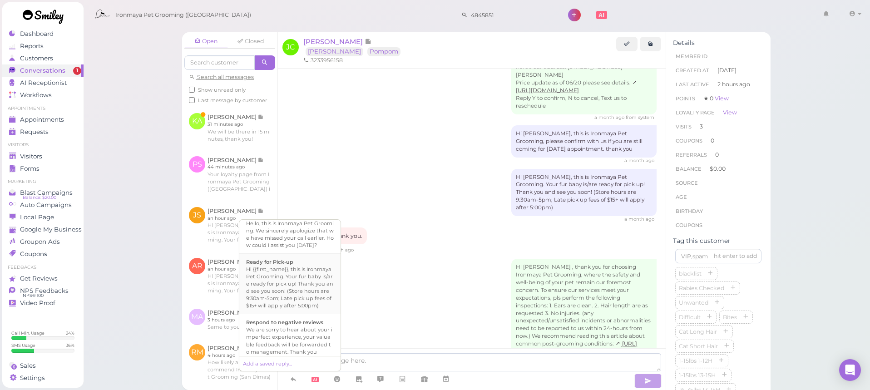
scroll to position [244, 0]
click at [306, 307] on div "Hi {{first_name}}, this is Ironmaya Pet Grooming. Your fur baby is/are ready fo…" at bounding box center [290, 286] width 88 height 44
type textarea "Hi {{first_name}}, this is Ironmaya Pet Grooming. Your fur baby is/are ready fo…"
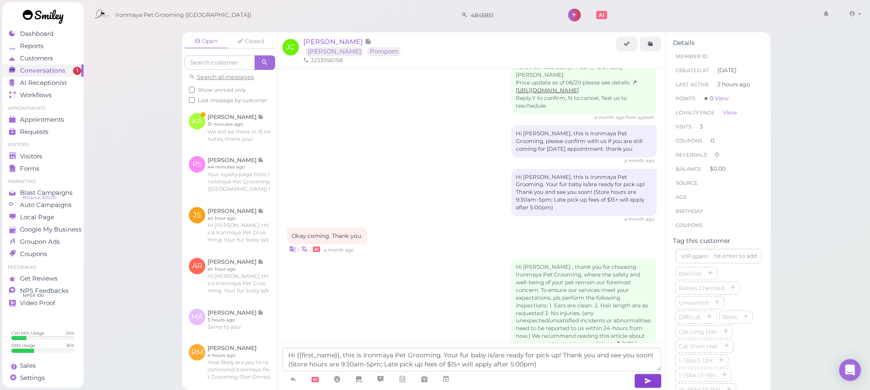
click at [652, 380] on button "button" at bounding box center [647, 381] width 27 height 15
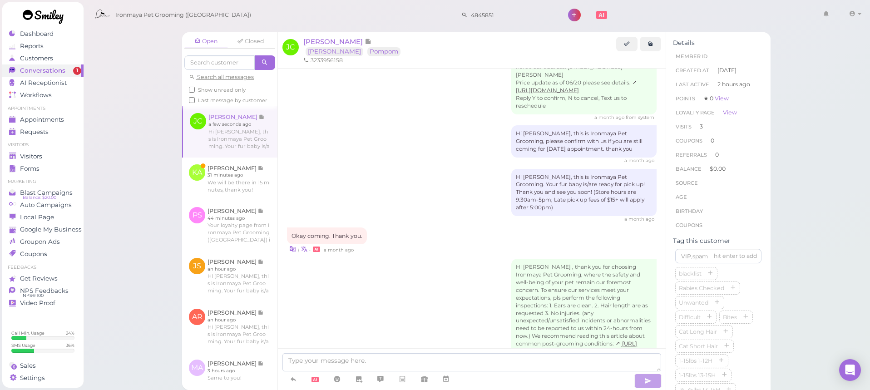
scroll to position [640, 0]
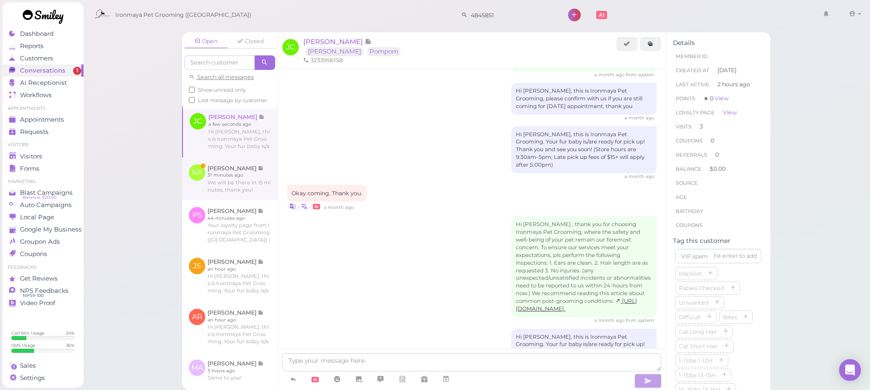
click at [249, 183] on link at bounding box center [229, 178] width 95 height 43
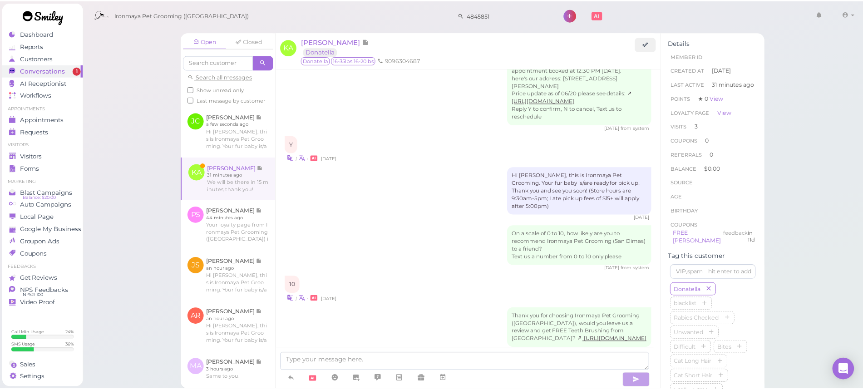
scroll to position [1230, 0]
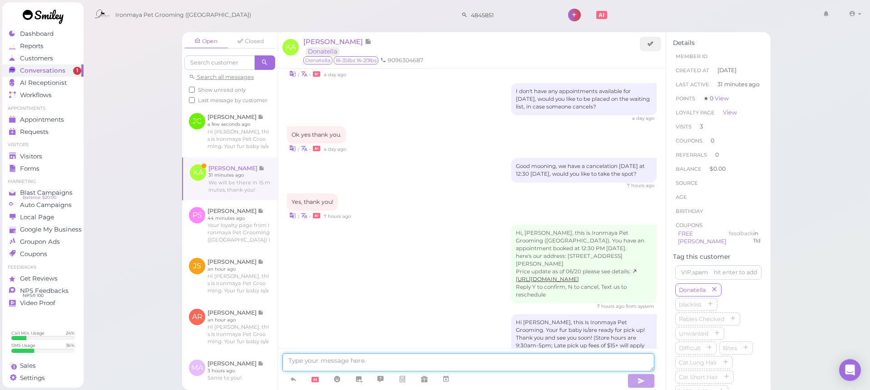
click at [440, 360] on textarea at bounding box center [468, 362] width 372 height 18
click at [111, 85] on div "Open Closed Search all messages Show unread only Last message by customer JC Ju…" at bounding box center [476, 195] width 787 height 390
click at [51, 119] on span "Appointments" at bounding box center [42, 120] width 44 height 8
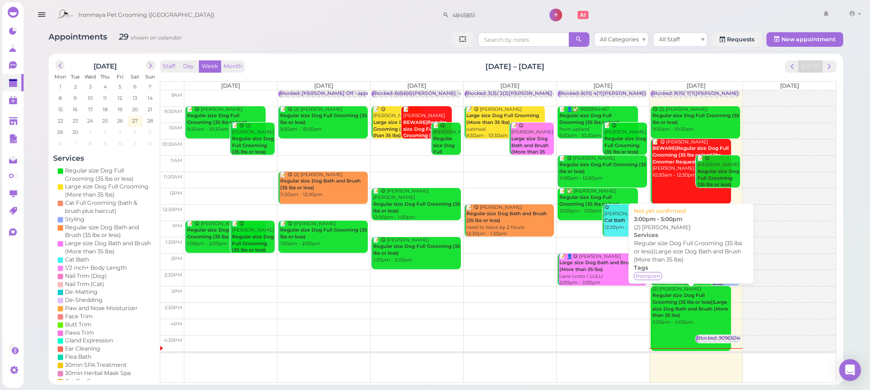
click at [689, 307] on b "Regular size Dog Full Grooming (35 lbs or less)|Large size Dog Bath and Brush (…" at bounding box center [690, 305] width 76 height 26
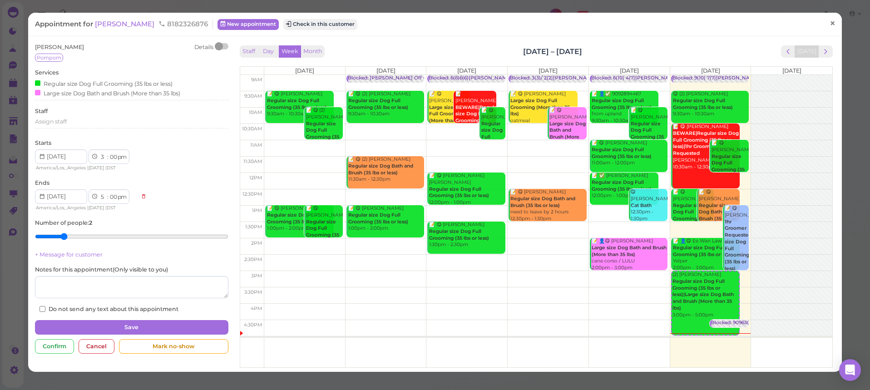
click at [829, 23] on span "×" at bounding box center [832, 23] width 6 height 13
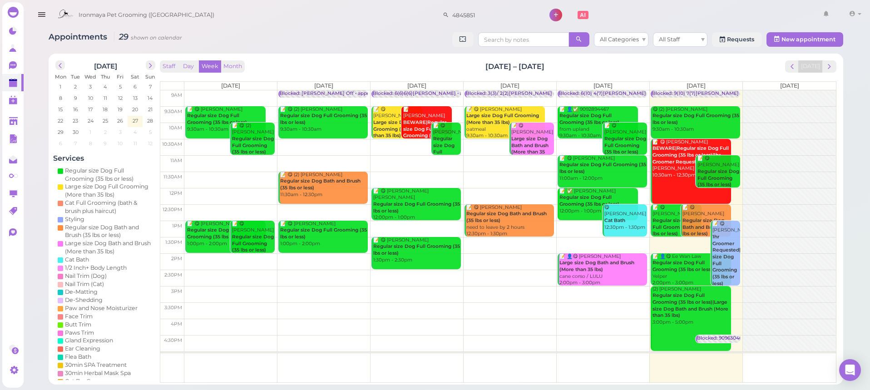
click at [40, 12] on icon "button" at bounding box center [42, 14] width 10 height 11
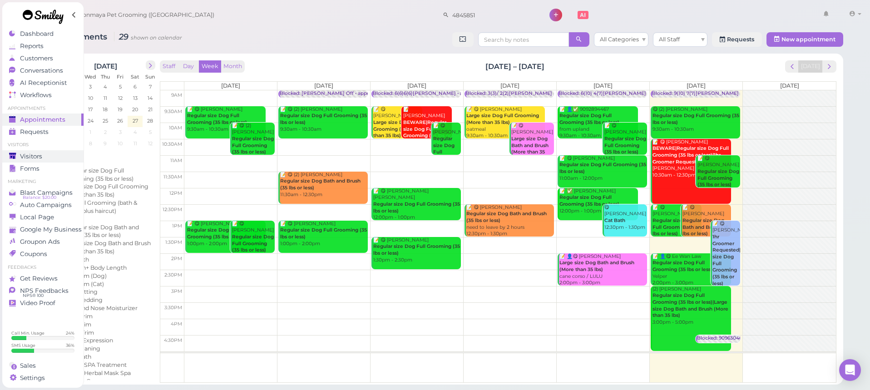
click at [52, 151] on link "Visitors" at bounding box center [42, 156] width 81 height 12
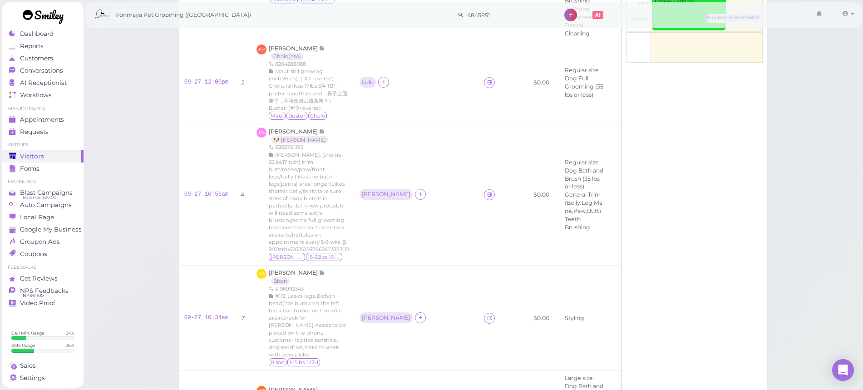
scroll to position [541, 0]
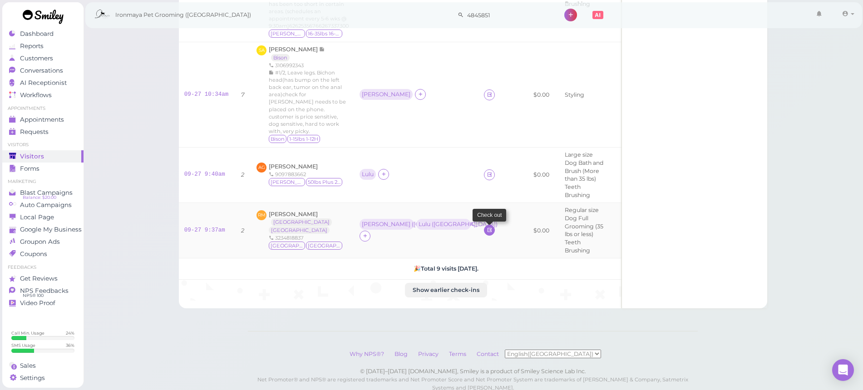
click at [487, 226] on icon at bounding box center [490, 229] width 6 height 7
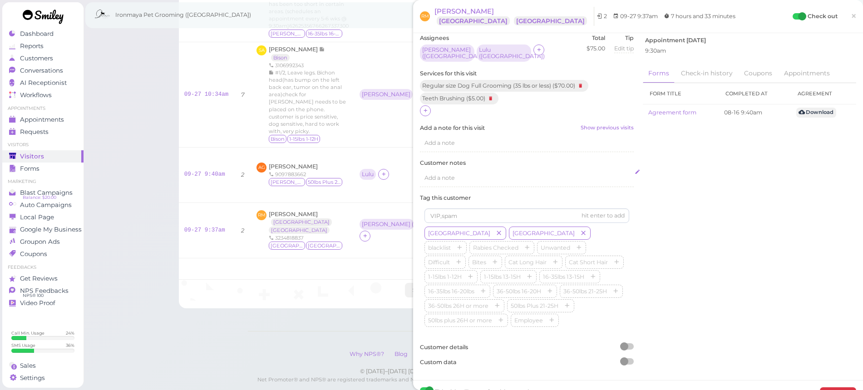
scroll to position [325, 0]
click at [426, 109] on icon at bounding box center [426, 112] width 6 height 7
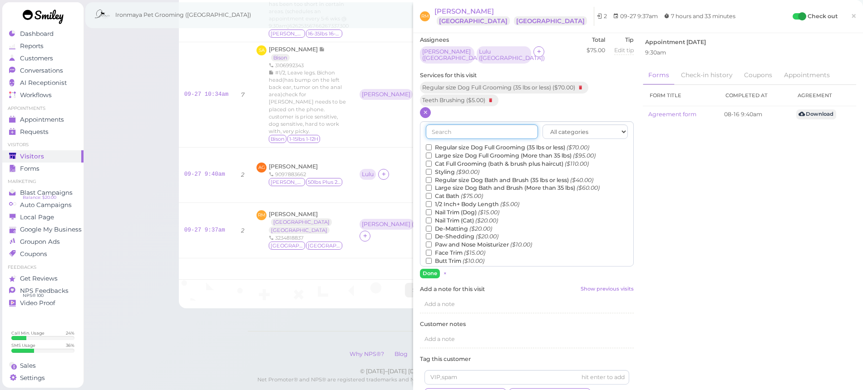
click at [456, 124] on input "text" at bounding box center [482, 131] width 112 height 15
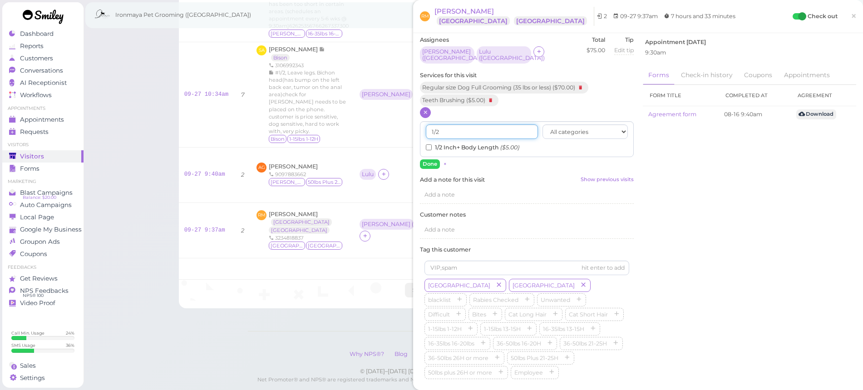
type input "1/2"
drag, startPoint x: 449, startPoint y: 133, endPoint x: 444, endPoint y: 139, distance: 7.7
click at [449, 143] on label "1/2 Inch+ Body Length ($5.00)" at bounding box center [472, 147] width 93 height 8
click at [432, 144] on input "1/2 Inch+ Body Length ($5.00)" at bounding box center [429, 147] width 6 height 6
click at [430, 159] on button "Done" at bounding box center [430, 164] width 20 height 10
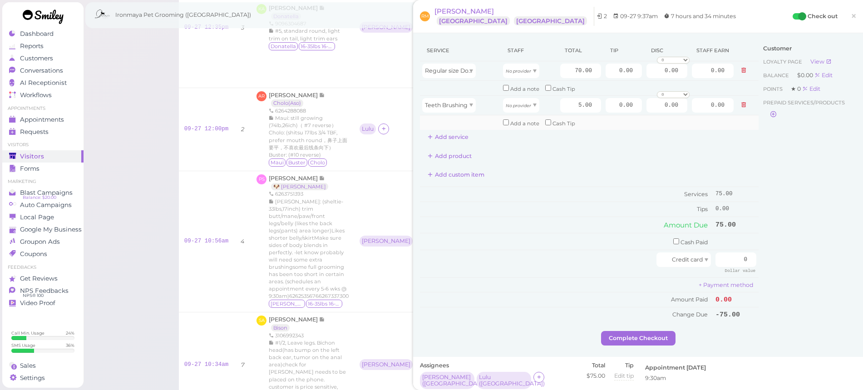
scroll to position [80, 0]
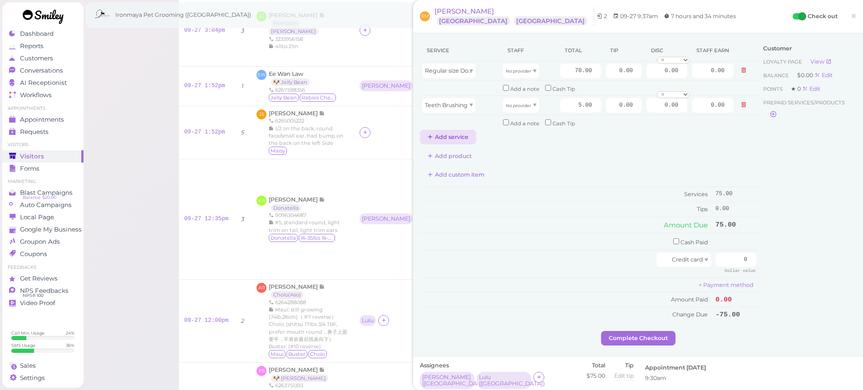
click at [447, 131] on button "Add service" at bounding box center [448, 137] width 56 height 15
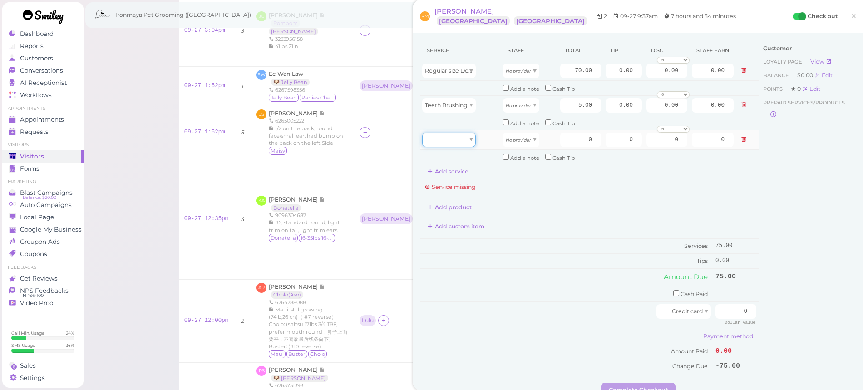
click at [456, 134] on div at bounding box center [449, 140] width 54 height 15
type input "5.00"
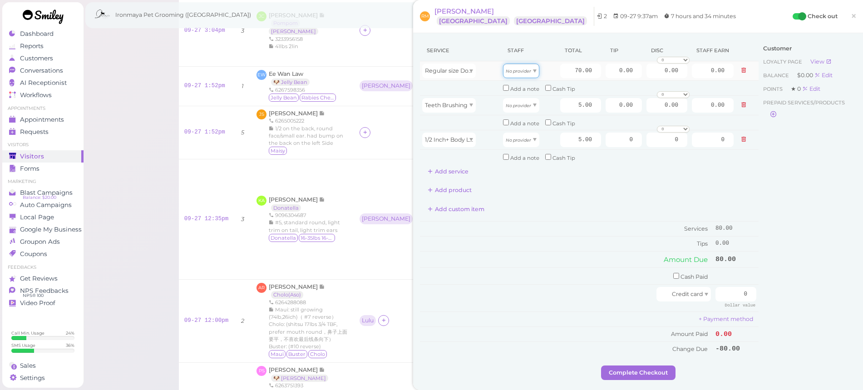
click at [528, 72] on div "No provider" at bounding box center [521, 71] width 36 height 15
type input "31.50"
click at [524, 102] on span "No provider" at bounding box center [518, 105] width 25 height 7
click at [524, 109] on div "Lulu" at bounding box center [521, 105] width 36 height 15
type input "2.25"
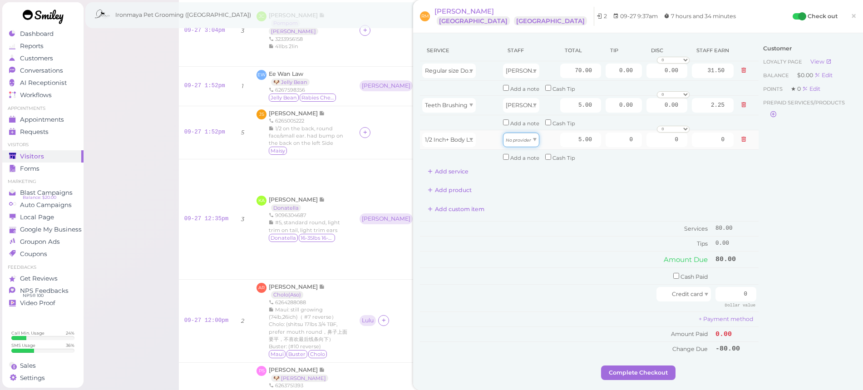
click at [528, 134] on div "No provider" at bounding box center [521, 140] width 36 height 15
type input "2.25"
drag, startPoint x: 655, startPoint y: 69, endPoint x: 691, endPoint y: 68, distance: 35.4
click at [691, 68] on tr "Regular size Dog Full Grooming (35 lbs or less) Isaac 70.00 0.00 0.00 0 10% off…" at bounding box center [589, 71] width 339 height 20
type input "10"
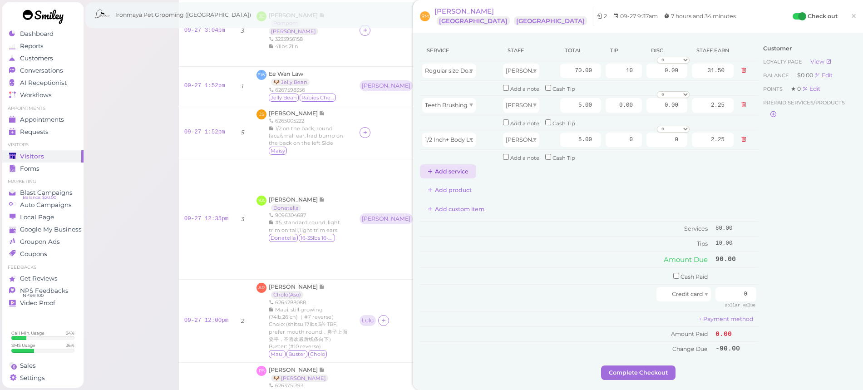
click at [458, 168] on button "Add service" at bounding box center [448, 171] width 56 height 15
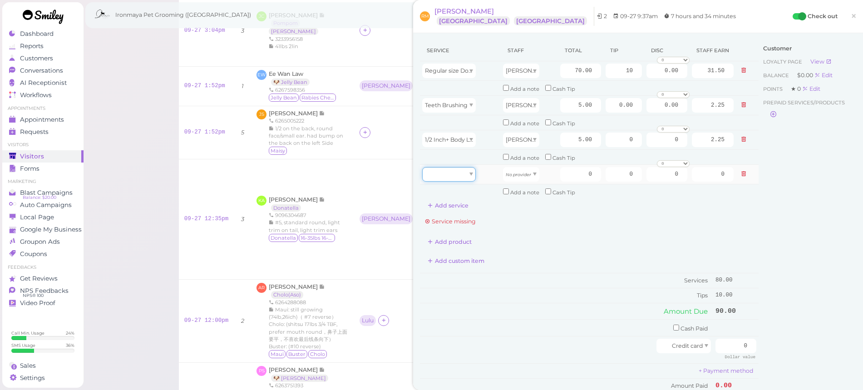
click at [459, 168] on div at bounding box center [449, 174] width 54 height 15
type input "70.00"
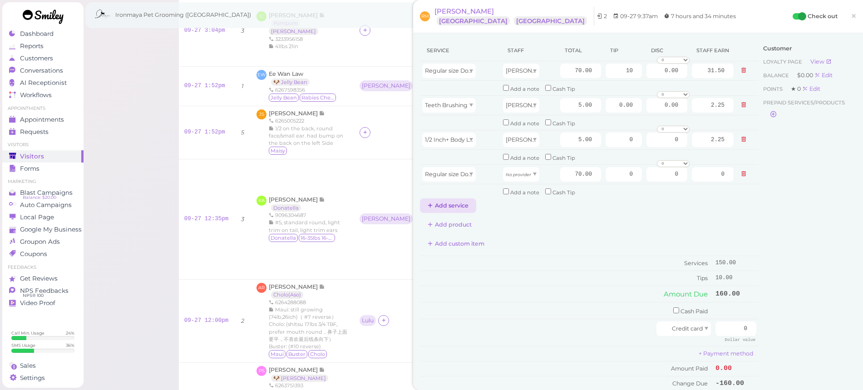
click at [458, 199] on button "Add service" at bounding box center [448, 205] width 56 height 15
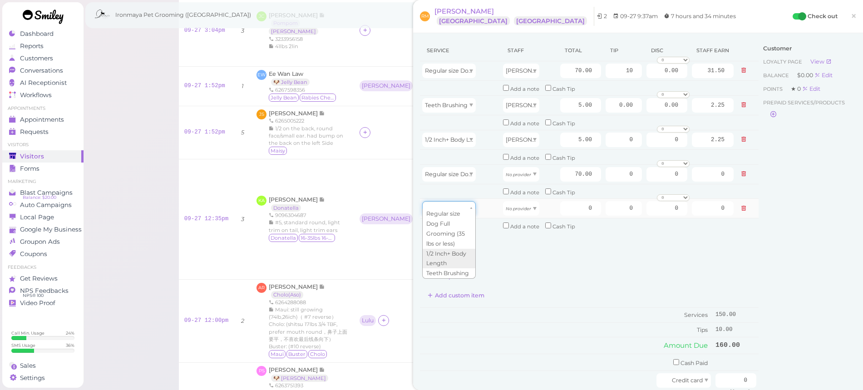
click at [462, 202] on div at bounding box center [449, 208] width 54 height 15
type input "5.00"
click at [458, 240] on div "Service Staff Total Tip Disc Staff earn Regular size Dog Full Grooming (35 lbs …" at bounding box center [589, 232] width 339 height 385
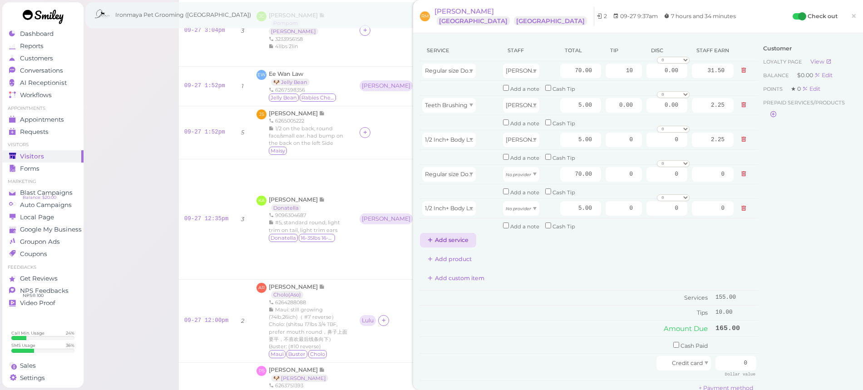
click at [461, 233] on button "Add service" at bounding box center [448, 240] width 56 height 15
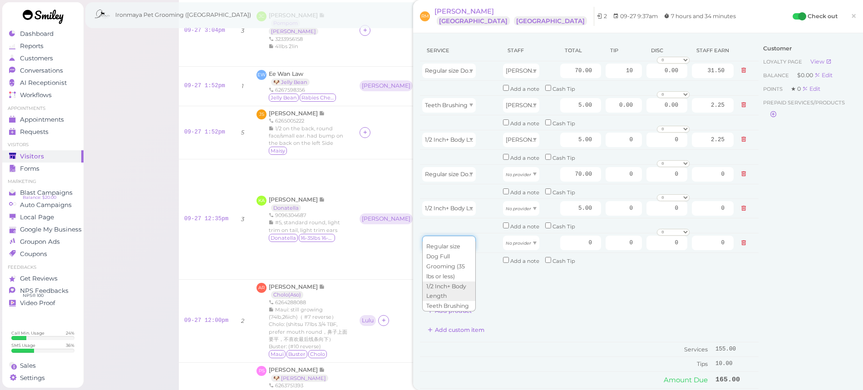
drag, startPoint x: 463, startPoint y: 236, endPoint x: 463, endPoint y: 245, distance: 9.5
click at [463, 236] on div at bounding box center [449, 243] width 54 height 15
type input "5.00"
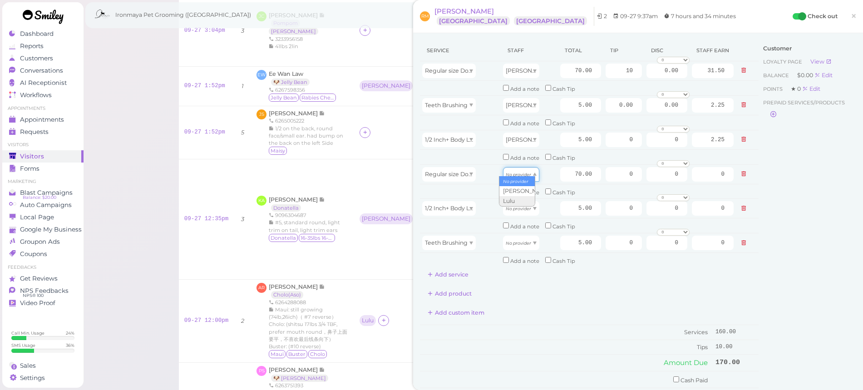
drag, startPoint x: 530, startPoint y: 168, endPoint x: 525, endPoint y: 181, distance: 13.9
click at [533, 172] on span at bounding box center [535, 173] width 4 height 3
type input "30.10"
click at [521, 205] on div "No provider" at bounding box center [521, 208] width 36 height 15
type input "2.15"
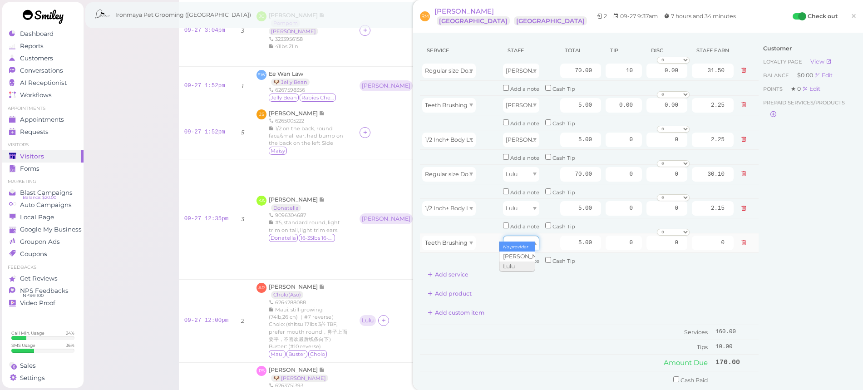
click at [518, 241] on icon "No provider" at bounding box center [518, 243] width 25 height 5
type input "2.15"
drag, startPoint x: 616, startPoint y: 162, endPoint x: 642, endPoint y: 164, distance: 26.4
click at [642, 164] on tr "Regular size Dog Full Grooming (35 lbs or less) Lulu 70.00 0 0 0 10% off 15% of…" at bounding box center [589, 174] width 339 height 20
click at [819, 278] on div "Customer Loyalty page View Balance $0.00 Edit Points ★ 0 Edit Prepaid services/…" at bounding box center [807, 254] width 98 height 429
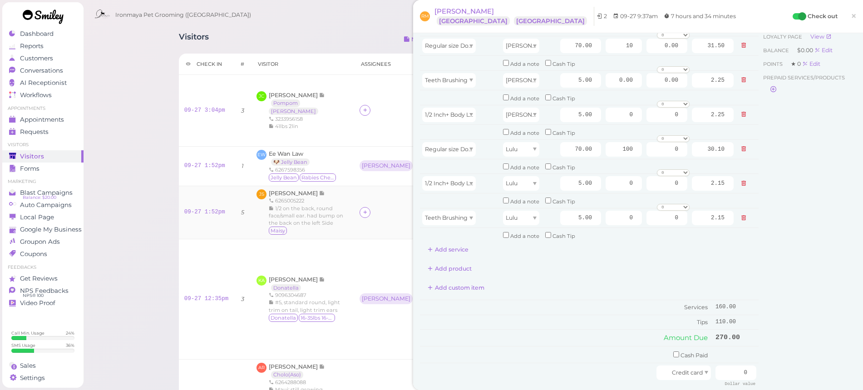
scroll to position [79, 0]
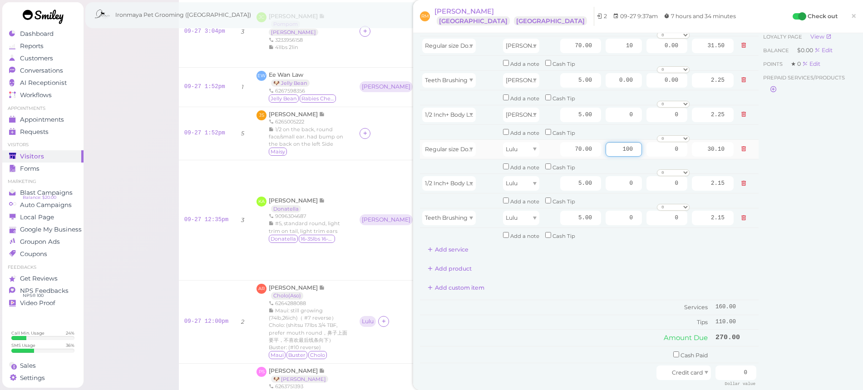
click at [615, 143] on input "100" at bounding box center [623, 149] width 36 height 15
type input "10"
click at [770, 146] on div "Customer Loyalty page View Balance $0.00 Edit Points ★ 0 Edit Prepaid services/…" at bounding box center [807, 229] width 98 height 429
click at [788, 147] on div "Customer Loyalty page View Balance $0.00 Edit Points ★ 0 Edit Prepaid services/…" at bounding box center [807, 229] width 98 height 429
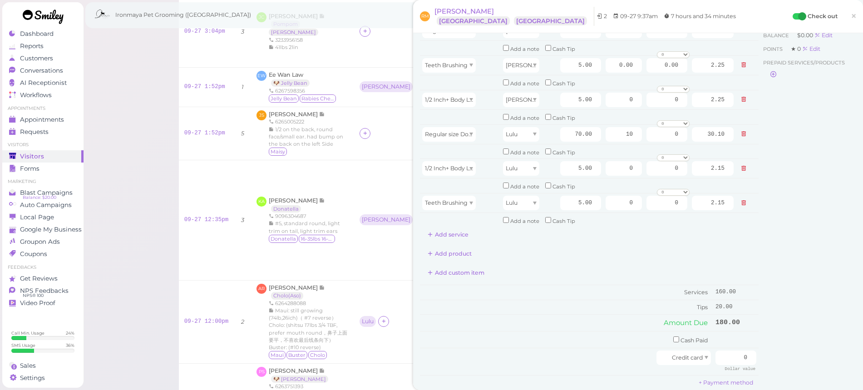
scroll to position [68, 0]
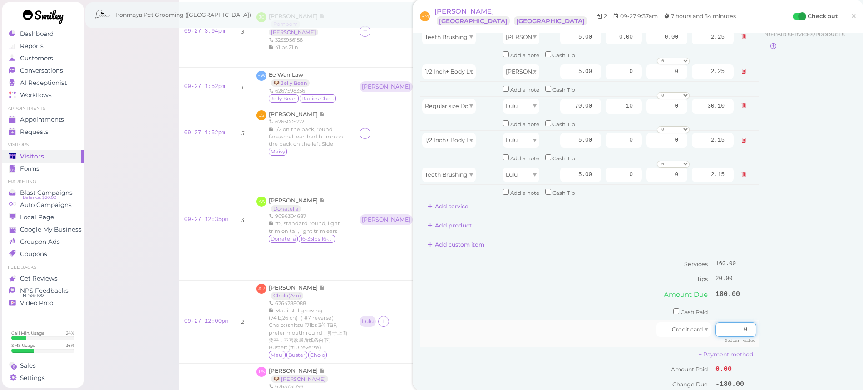
drag, startPoint x: 734, startPoint y: 315, endPoint x: 749, endPoint y: 316, distance: 15.0
click at [749, 320] on td "0 Dollar value" at bounding box center [735, 333] width 45 height 27
type input "180"
click at [774, 296] on div "Customer Loyalty page View Balance $0.00 Edit Points ★ 0 Edit Prepaid services/…" at bounding box center [807, 186] width 98 height 429
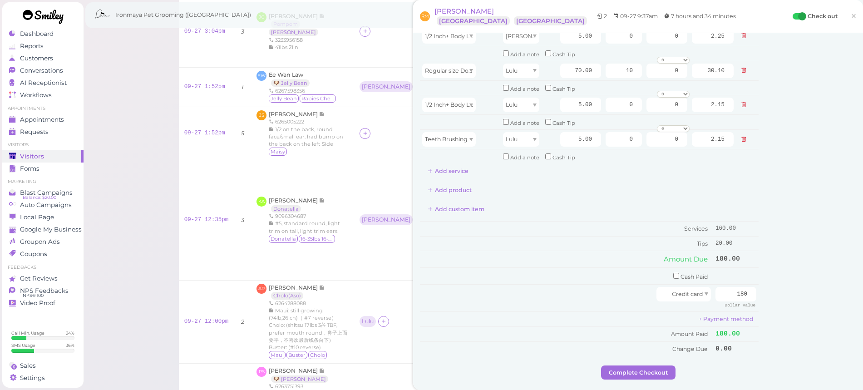
scroll to position [111, 0]
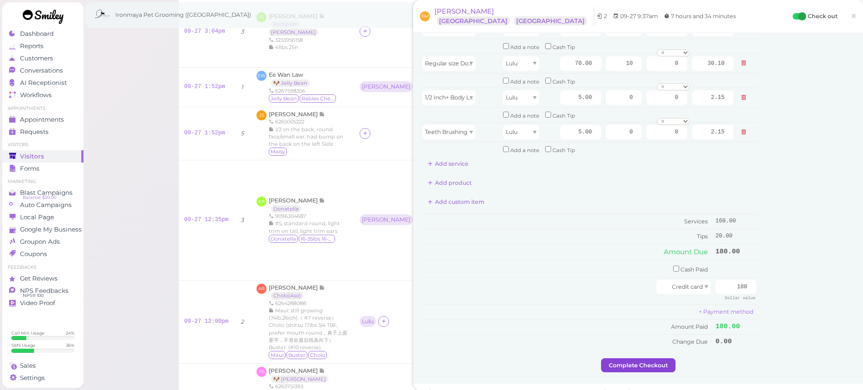
click at [654, 358] on button "Complete Checkout" at bounding box center [638, 365] width 74 height 15
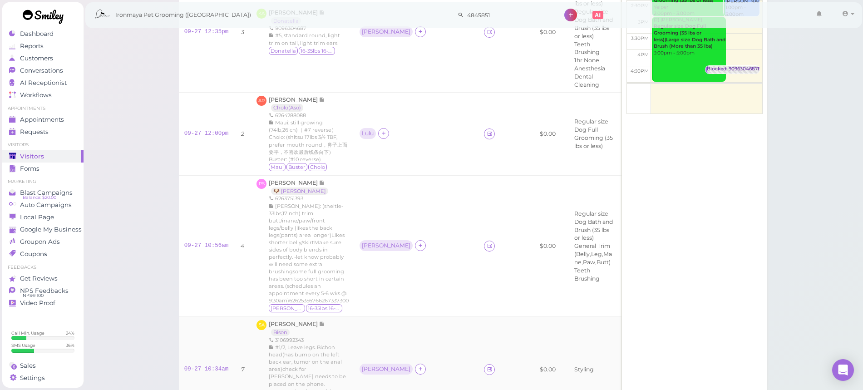
scroll to position [446, 0]
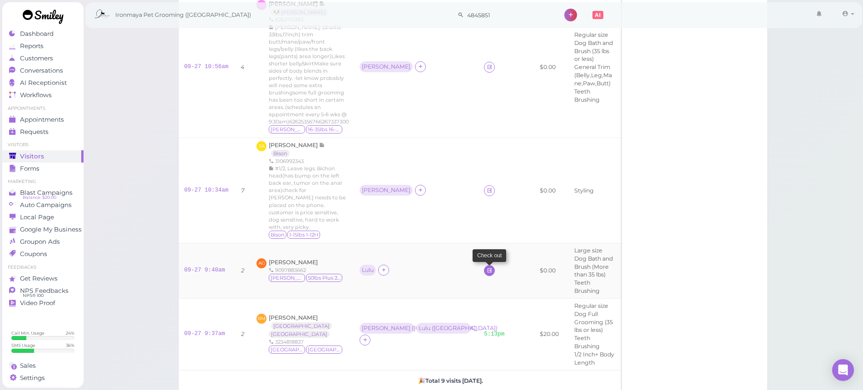
click at [487, 267] on icon at bounding box center [490, 270] width 6 height 7
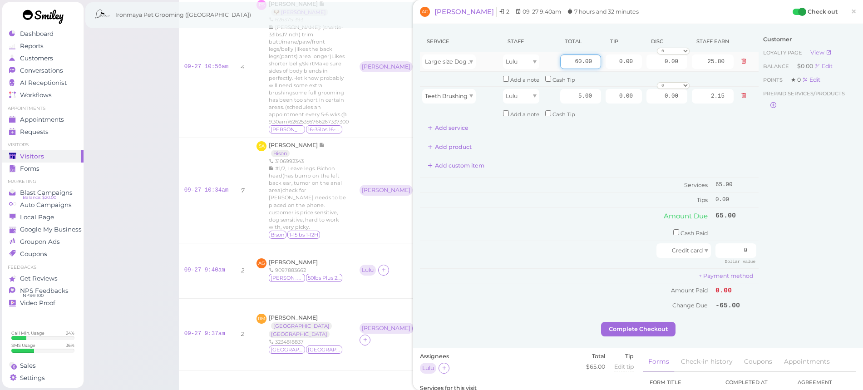
drag, startPoint x: 566, startPoint y: 59, endPoint x: 576, endPoint y: 61, distance: 9.9
click at [576, 61] on input "60.00" at bounding box center [580, 61] width 41 height 15
type input "70.00"
type input "30.10"
click at [613, 182] on td "Services" at bounding box center [566, 185] width 293 height 15
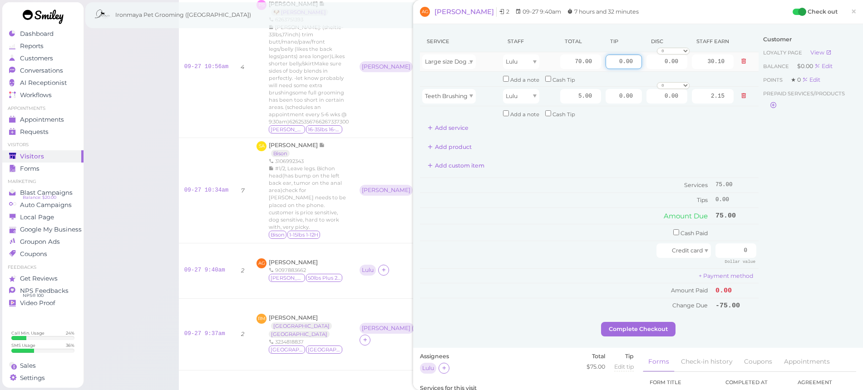
drag, startPoint x: 608, startPoint y: 65, endPoint x: 701, endPoint y: 70, distance: 93.6
click at [701, 70] on tr "Large size Dog Bath and Brush (More than 35 lbs) Lulu 70.00 0.00 0.00 0 10% off…" at bounding box center [589, 62] width 339 height 20
type input "22.50"
click at [758, 151] on div "Customer Loyalty page View Balance $0.00 Edit Points ★ 0 Edit Prepaid services/…" at bounding box center [807, 176] width 98 height 291
drag, startPoint x: 730, startPoint y: 244, endPoint x: 803, endPoint y: 250, distance: 73.4
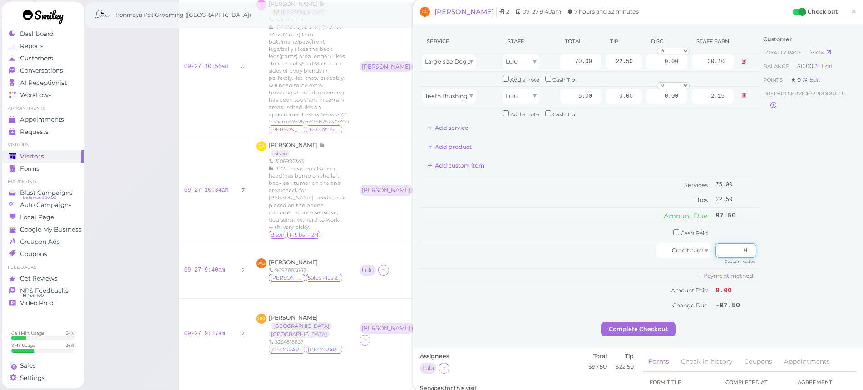
click at [805, 251] on div "Service Staff Total Tip Disc Staff earn Large size Dog Bath and Brush (More tha…" at bounding box center [638, 176] width 436 height 291
type input "97.50"
drag, startPoint x: 852, startPoint y: 223, endPoint x: 851, endPoint y: 229, distance: 6.6
click at [852, 223] on div "Service Staff Total Tip Disc Staff earn Large size Dog Bath and Brush (More tha…" at bounding box center [638, 186] width 450 height 324
click at [658, 322] on button "Complete Checkout" at bounding box center [638, 329] width 74 height 15
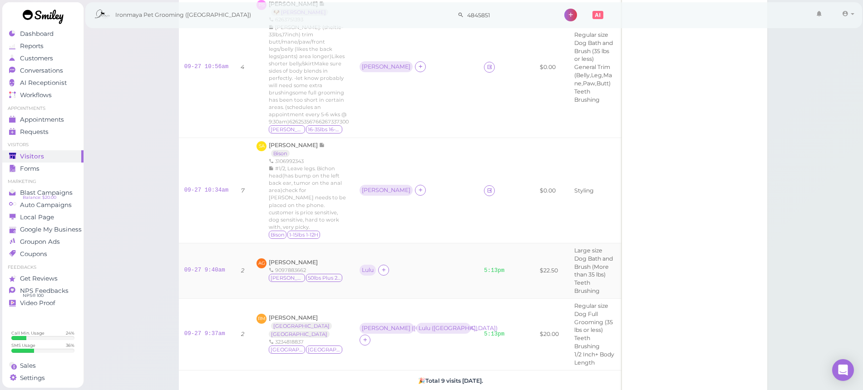
scroll to position [444, 0]
click at [487, 189] on icon at bounding box center [490, 192] width 6 height 7
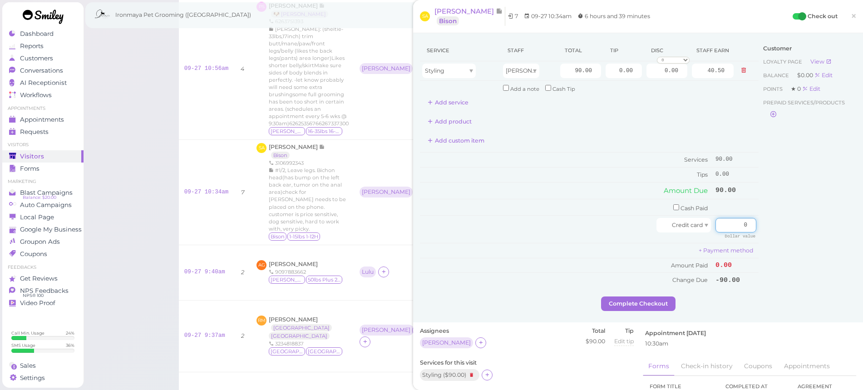
drag, startPoint x: 728, startPoint y: 221, endPoint x: 755, endPoint y: 218, distance: 27.9
click at [755, 218] on div "Service Staff Total Tip Disc Staff earn Styling Isaac 90.00 0.00 0.00 0 10% off…" at bounding box center [638, 168] width 436 height 256
drag, startPoint x: 610, startPoint y: 77, endPoint x: 648, endPoint y: 76, distance: 37.7
click at [649, 76] on tr "Styling Isaac 90.00 0.00 0.00 0 10% off 15% off 20% off 25% off 30% off 50% off…" at bounding box center [589, 71] width 339 height 20
type input "5"
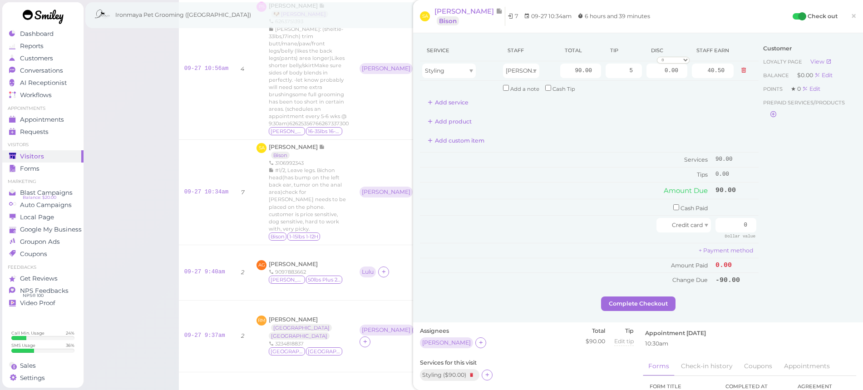
click at [805, 271] on div "Customer Loyalty page View Balance $0.00 Edit Points ★ 0 Edit Prepaid services/…" at bounding box center [807, 168] width 98 height 256
drag, startPoint x: 738, startPoint y: 216, endPoint x: 758, endPoint y: 212, distance: 20.7
click at [758, 213] on div "Service Staff Total Tip Disc Staff earn Styling Isaac 90.00 5 0.00 0 10% off 15…" at bounding box center [638, 168] width 436 height 256
type input "95"
click at [761, 221] on div "Customer Loyalty page View Balance $0.00 Edit Points ★ 0 Edit Prepaid services/…" at bounding box center [807, 168] width 98 height 256
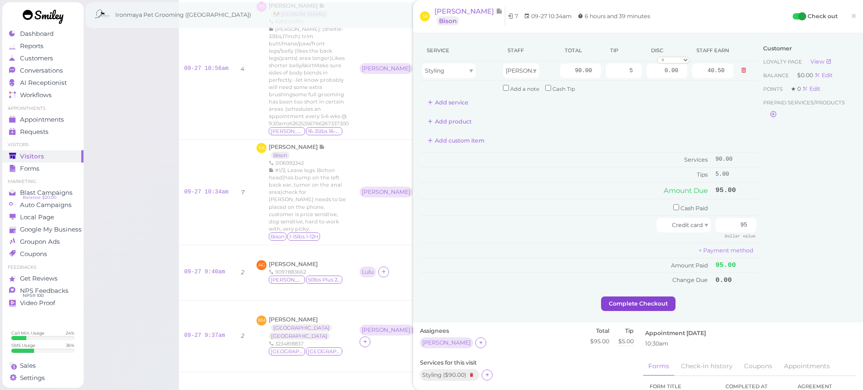
click at [664, 300] on button "Complete Checkout" at bounding box center [638, 303] width 74 height 15
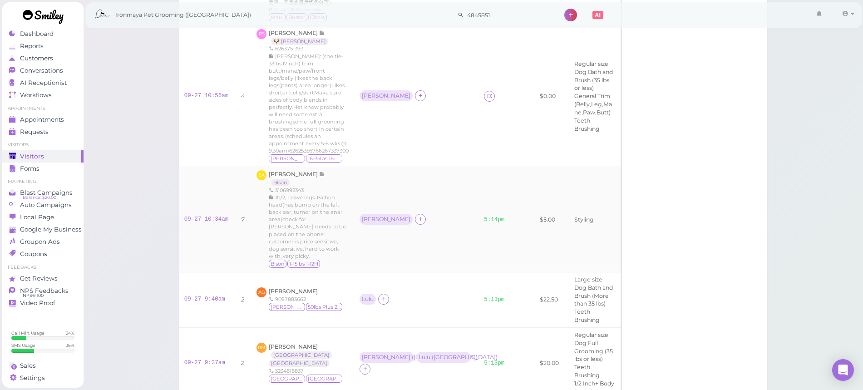
scroll to position [353, 0]
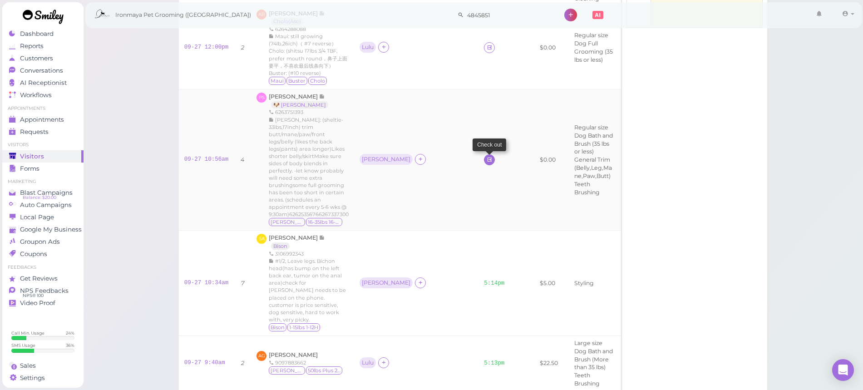
click at [484, 154] on link at bounding box center [489, 159] width 11 height 11
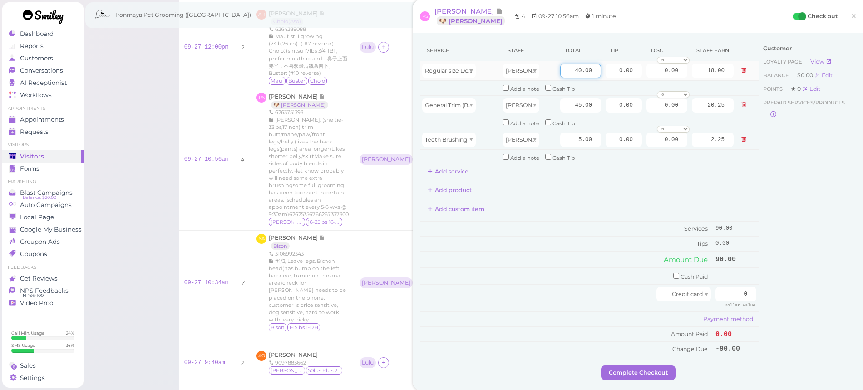
drag, startPoint x: 565, startPoint y: 68, endPoint x: 577, endPoint y: 73, distance: 12.6
click at [577, 73] on input "40.00" at bounding box center [580, 71] width 41 height 15
type input "120.00"
type input "54.00"
click at [466, 102] on span "General Trim (Belly,Leg,Mane,Paw,Butt)" at bounding box center [480, 105] width 111 height 7
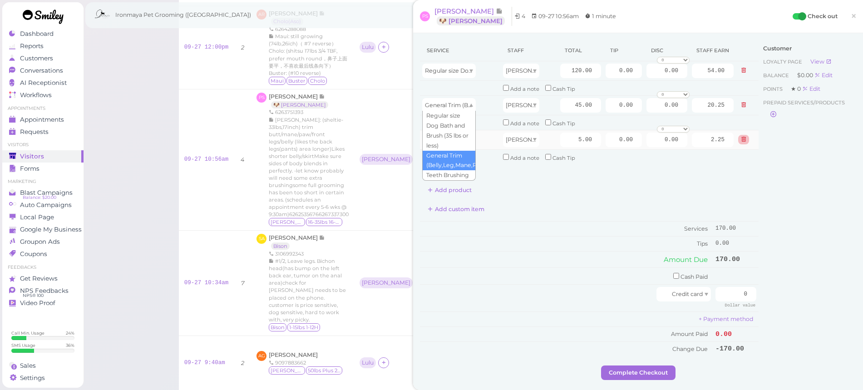
click at [741, 106] on icon at bounding box center [743, 105] width 5 height 6
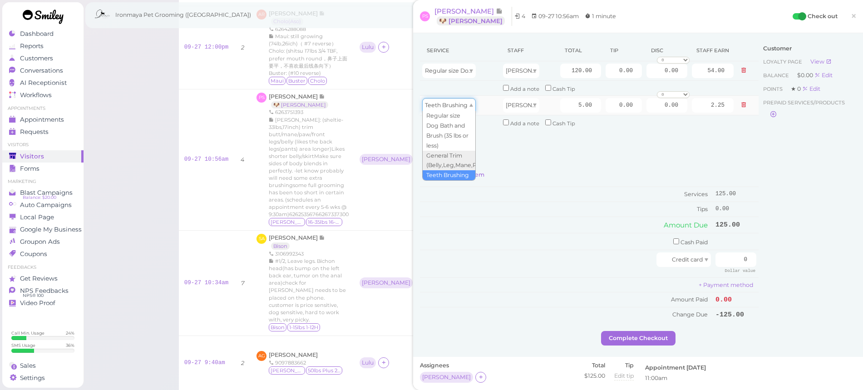
click at [465, 105] on span "Teeth Brushing" at bounding box center [446, 105] width 43 height 7
click at [602, 143] on div "Service Staff Total Tip Disc Staff earn Regular size Dog Bath and Brush (35 lbs…" at bounding box center [589, 181] width 339 height 282
drag, startPoint x: 609, startPoint y: 70, endPoint x: 631, endPoint y: 73, distance: 22.5
click at [632, 73] on input "0.00" at bounding box center [623, 71] width 36 height 15
type input "20"
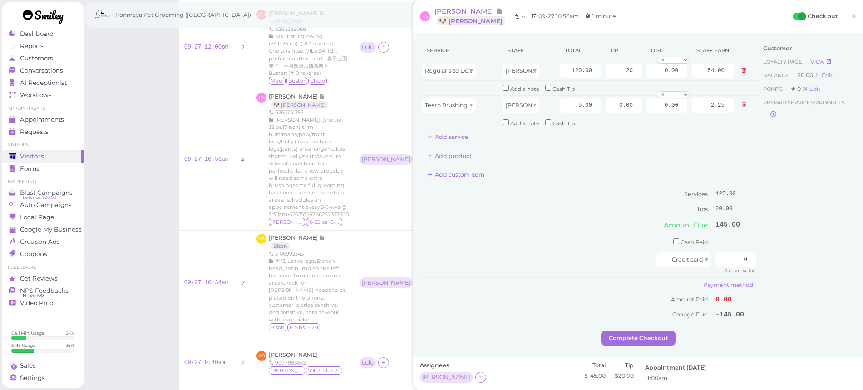
click at [785, 213] on div "Customer Loyalty page View Balance $0.00 Edit Points ★ 0 Edit Prepaid services/…" at bounding box center [807, 185] width 98 height 291
click at [673, 238] on input "checkbox" at bounding box center [676, 241] width 6 height 6
checkbox input "true"
drag, startPoint x: 747, startPoint y: 237, endPoint x: 764, endPoint y: 240, distance: 17.4
click at [764, 240] on div "Service Staff Total Tip Disc Staff earn Regular size Dog Bath and Brush (35 lbs…" at bounding box center [638, 187] width 436 height 294
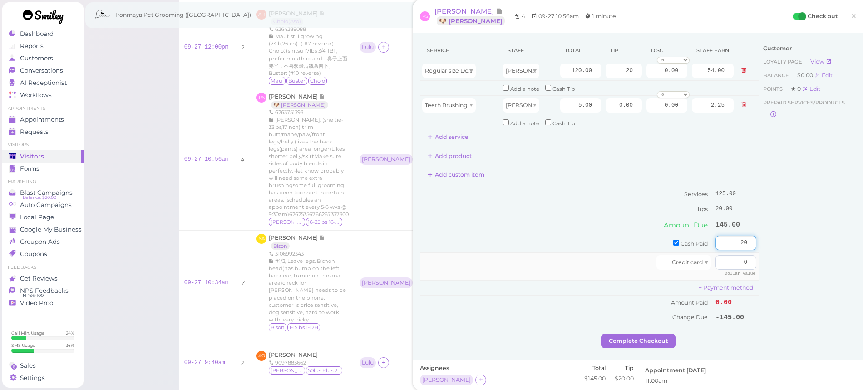
type input "20"
drag, startPoint x: 731, startPoint y: 257, endPoint x: 764, endPoint y: 258, distance: 32.7
click at [764, 258] on div "Service Staff Total Tip Disc Staff earn Regular size Dog Bath and Brush (35 lbs…" at bounding box center [638, 187] width 436 height 294
type input "125"
click at [849, 192] on div "Service Staff Total Tip Disc Staff earn Regular size Dog Bath and Brush (35 lbs…" at bounding box center [638, 196] width 450 height 326
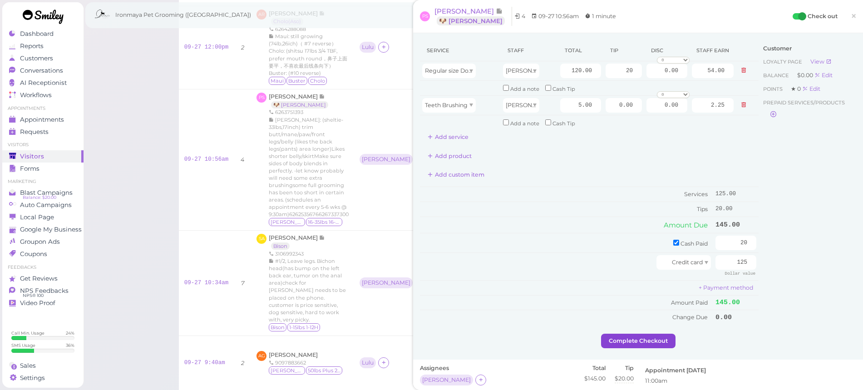
click at [648, 334] on button "Complete Checkout" at bounding box center [638, 341] width 74 height 15
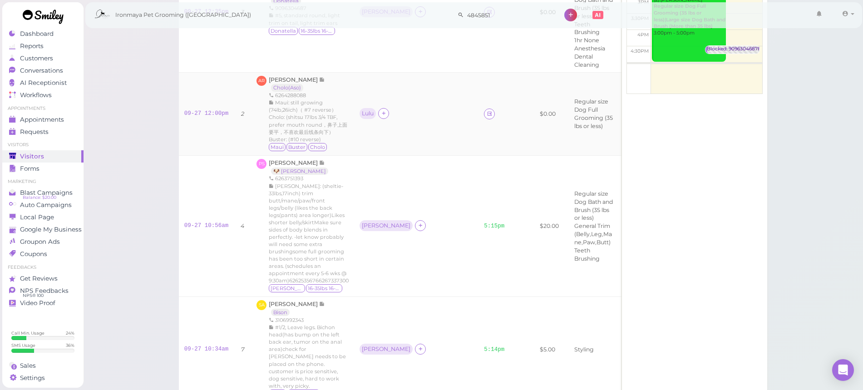
scroll to position [227, 0]
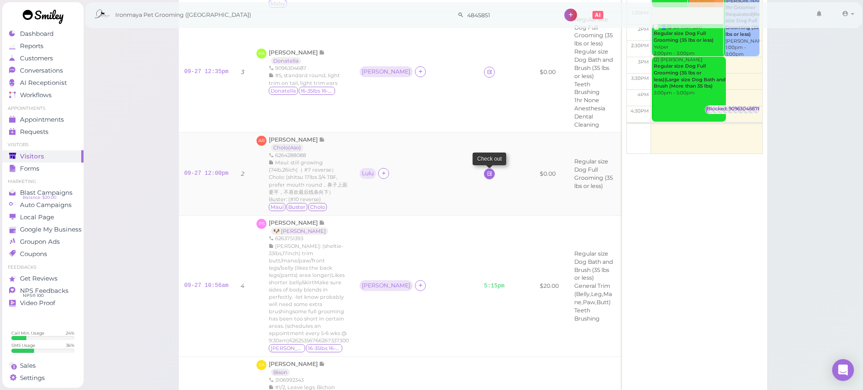
click at [484, 168] on link at bounding box center [489, 173] width 11 height 11
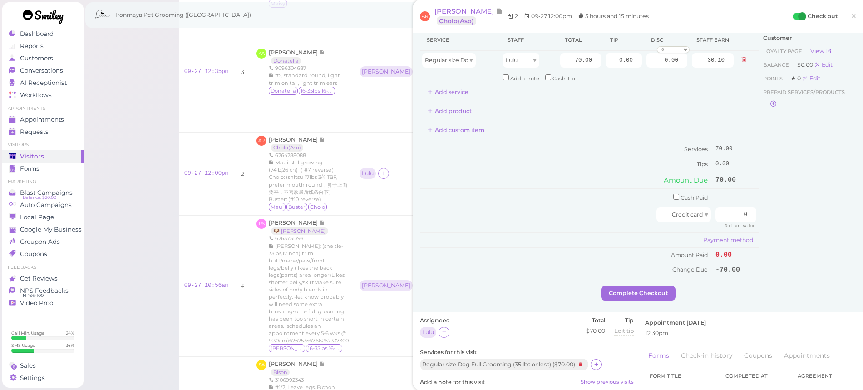
scroll to position [31, 0]
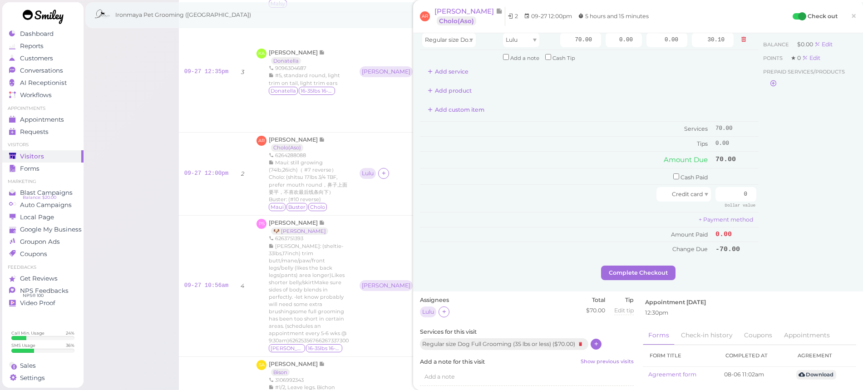
click at [597, 340] on icon at bounding box center [596, 343] width 6 height 7
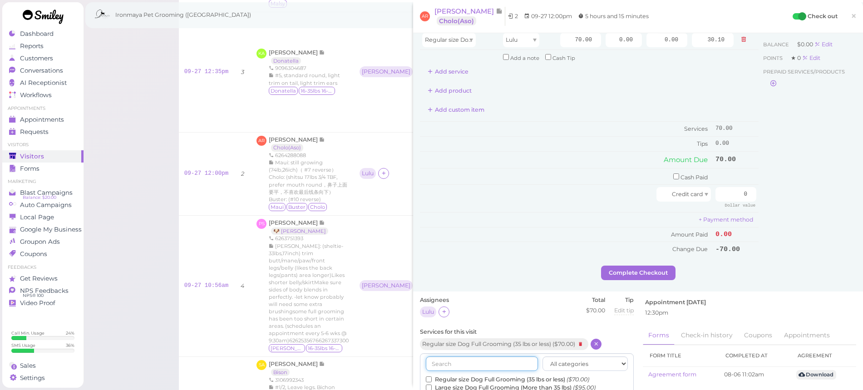
click at [499, 358] on input "text" at bounding box center [482, 363] width 112 height 15
type input "1/2"
click at [487, 375] on label "1/2 Inch+ Body Length ($5.00)" at bounding box center [472, 379] width 93 height 8
click at [432, 376] on input "1/2 Inch+ Body Length ($5.00)" at bounding box center [429, 379] width 6 height 6
click at [430, 391] on button "Done" at bounding box center [430, 396] width 20 height 10
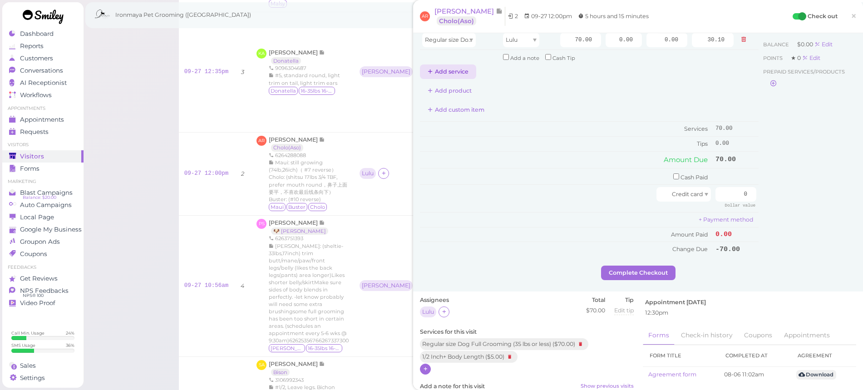
click at [456, 71] on button "Add service" at bounding box center [448, 71] width 56 height 15
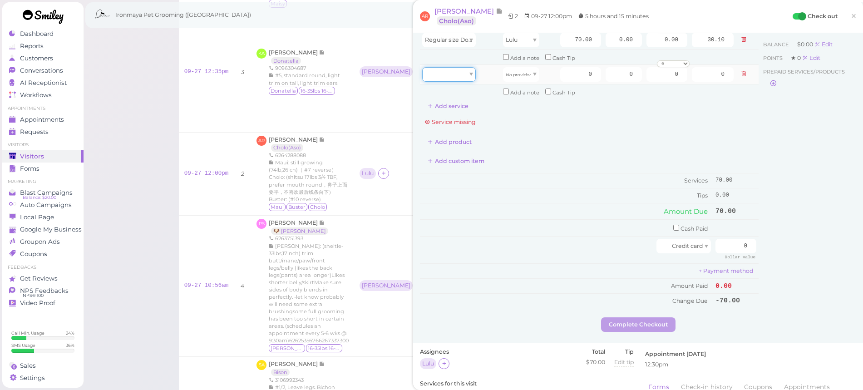
click at [471, 75] on div at bounding box center [449, 74] width 54 height 15
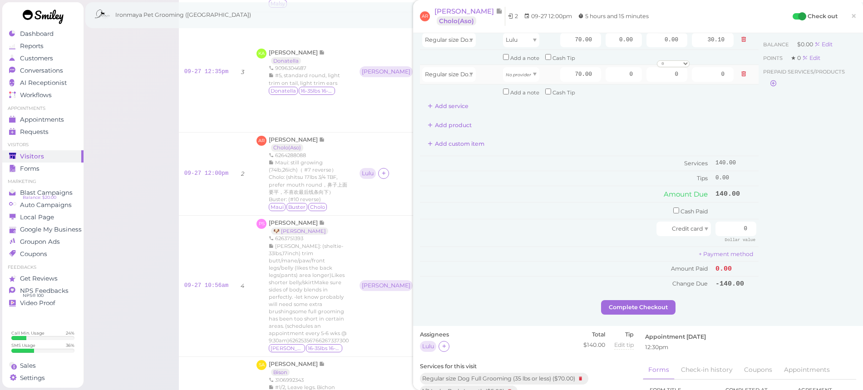
click at [477, 77] on div "Regular size Dog Full Grooming (35 lbs or less)" at bounding box center [460, 74] width 76 height 15
click at [468, 74] on span "Regular size Dog Full Grooming (35 lbs or less)" at bounding box center [489, 74] width 129 height 7
type input "5.00"
click at [535, 79] on div "No provider" at bounding box center [529, 74] width 53 height 15
click at [530, 76] on div "No provider" at bounding box center [521, 74] width 36 height 15
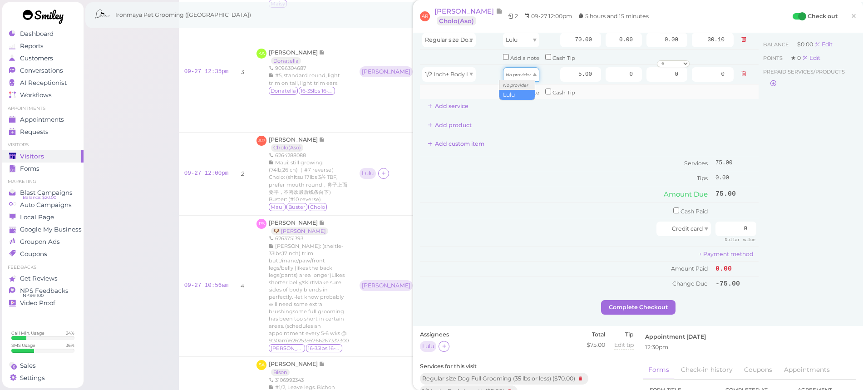
type input "2.15"
click at [570, 41] on input "70.00" at bounding box center [580, 40] width 41 height 15
type input "80.00"
type input "34.40"
drag, startPoint x: 602, startPoint y: 153, endPoint x: 609, endPoint y: 156, distance: 7.3
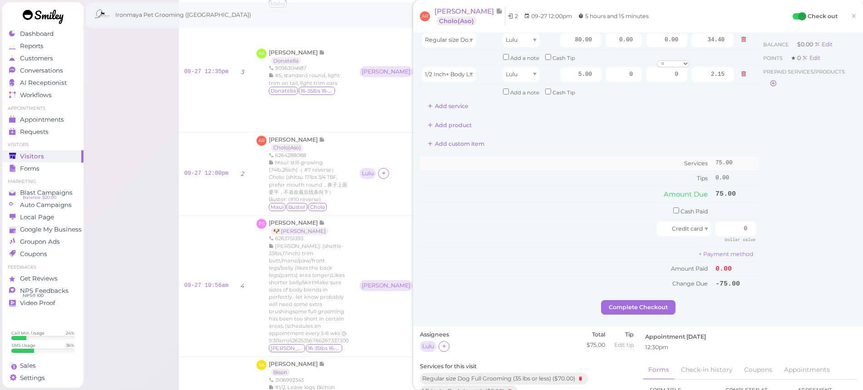
click at [602, 156] on td "Services" at bounding box center [566, 163] width 293 height 15
drag, startPoint x: 728, startPoint y: 222, endPoint x: 738, endPoint y: 221, distance: 10.0
click at [733, 222] on input "0" at bounding box center [735, 228] width 41 height 15
type input "85"
drag, startPoint x: 838, startPoint y: 254, endPoint x: 835, endPoint y: 258, distance: 5.2
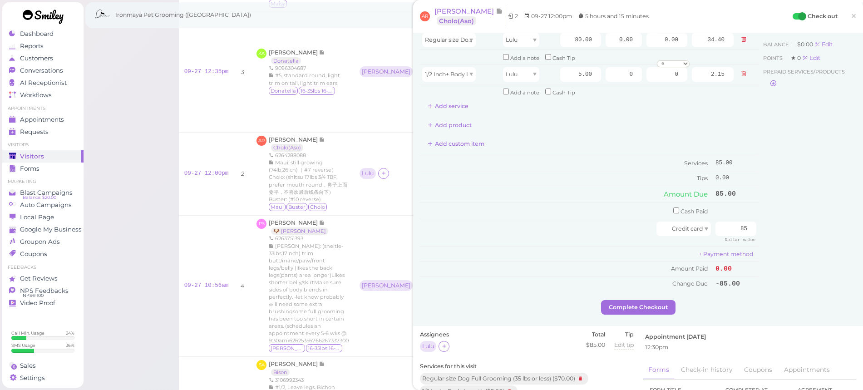
click at [838, 254] on div "Customer Loyalty page View Balance $0.00 Edit Points ★ 0 Edit Prepaid services/…" at bounding box center [807, 154] width 98 height 291
drag, startPoint x: 735, startPoint y: 222, endPoint x: 745, endPoint y: 221, distance: 10.5
click at [745, 221] on input "85" at bounding box center [735, 228] width 41 height 15
click at [680, 202] on td "Cash Paid" at bounding box center [566, 210] width 293 height 17
click at [674, 205] on td "Cash Paid" at bounding box center [566, 210] width 293 height 17
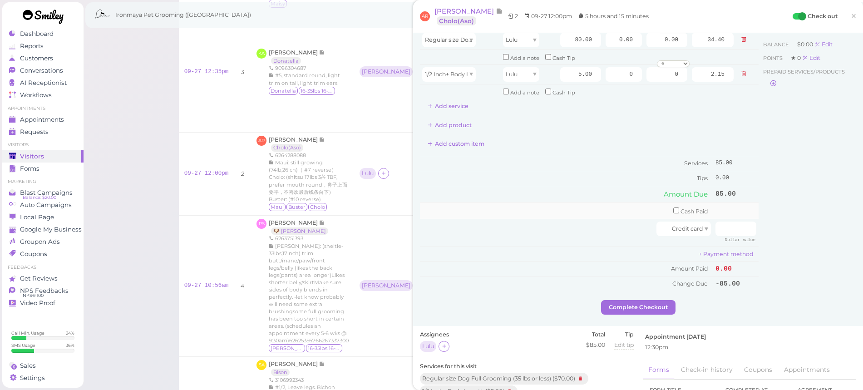
click at [673, 207] on input "checkbox" at bounding box center [676, 210] width 6 height 6
checkbox input "true"
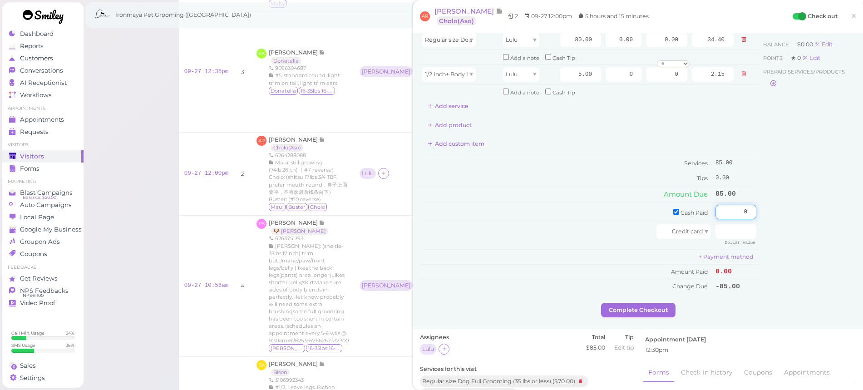
drag, startPoint x: 723, startPoint y: 206, endPoint x: 768, endPoint y: 207, distance: 45.9
click at [768, 207] on div "Service Staff Total Tip Disc Staff earn Regular size Dog Full Grooming (35 lbs …" at bounding box center [638, 156] width 436 height 294
type input "85"
click at [777, 217] on div "Customer Loyalty page View Balance $0.00 Edit Points ★ 0 Edit Prepaid services/…" at bounding box center [807, 156] width 98 height 294
click at [653, 304] on button "Complete Checkout" at bounding box center [638, 310] width 74 height 15
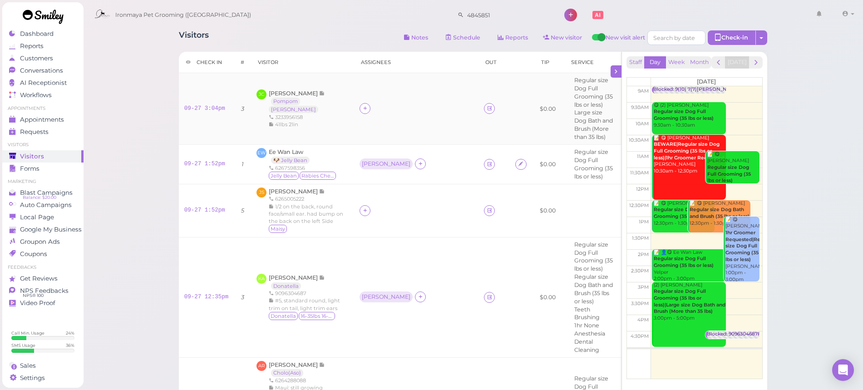
scroll to position [4, 0]
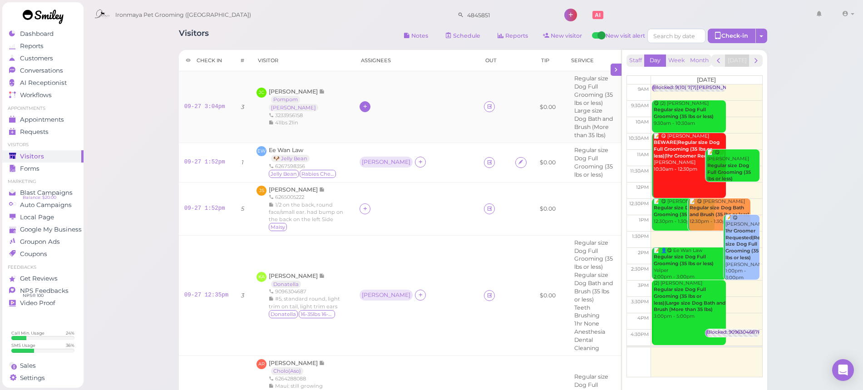
click at [369, 107] on div at bounding box center [364, 106] width 11 height 11
click at [380, 194] on span "Lulu Han" at bounding box center [396, 197] width 62 height 7
click at [369, 107] on div "Lulu" at bounding box center [368, 106] width 12 height 6
click at [386, 105] on icon at bounding box center [384, 106] width 6 height 7
click at [401, 181] on div "[PERSON_NAME]" at bounding box center [443, 181] width 127 height 18
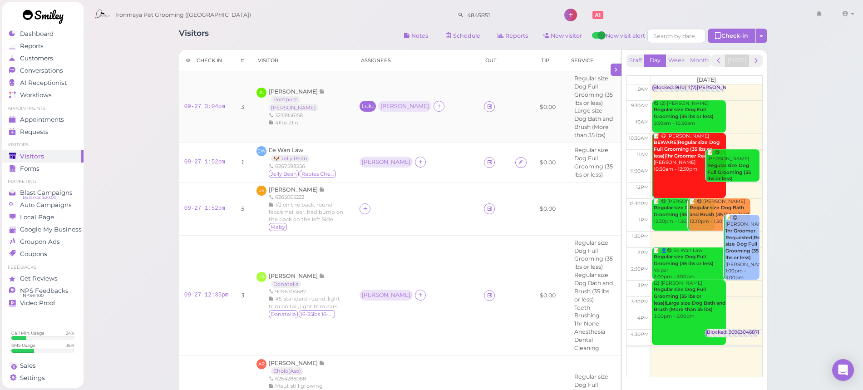
click at [370, 107] on div "Lulu" at bounding box center [368, 106] width 12 height 6
click at [384, 158] on span "Select pets" at bounding box center [382, 160] width 31 height 10
drag, startPoint x: 416, startPoint y: 103, endPoint x: 415, endPoint y: 110, distance: 7.4
click at [416, 104] on div "[PERSON_NAME]" at bounding box center [436, 101] width 49 height 6
drag, startPoint x: 428, startPoint y: 106, endPoint x: 427, endPoint y: 111, distance: 4.7
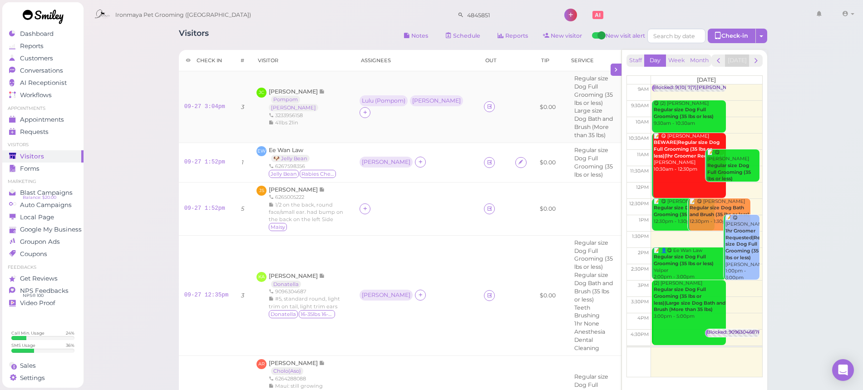
click at [428, 104] on div "[PERSON_NAME]" at bounding box center [436, 101] width 49 height 6
click at [405, 159] on ul "Select pets" at bounding box center [405, 160] width 83 height 10
click at [343, 147] on div "EW Ee Wan Law 🐶 Jelly Bean 6267598356 Jelly Bean Rabies Checked" at bounding box center [302, 162] width 92 height 33
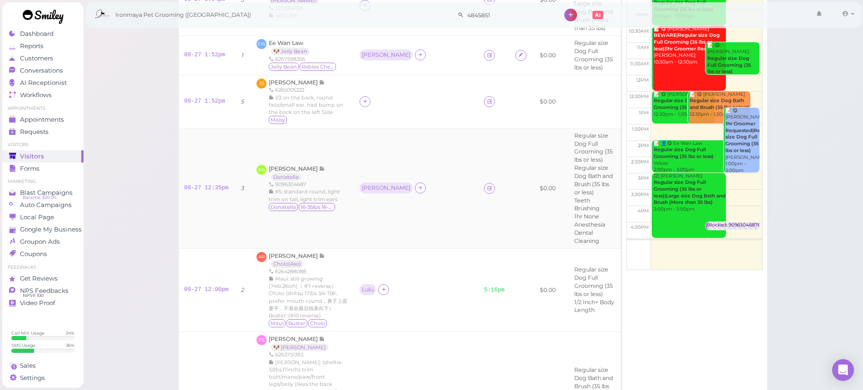
scroll to position [187, 0]
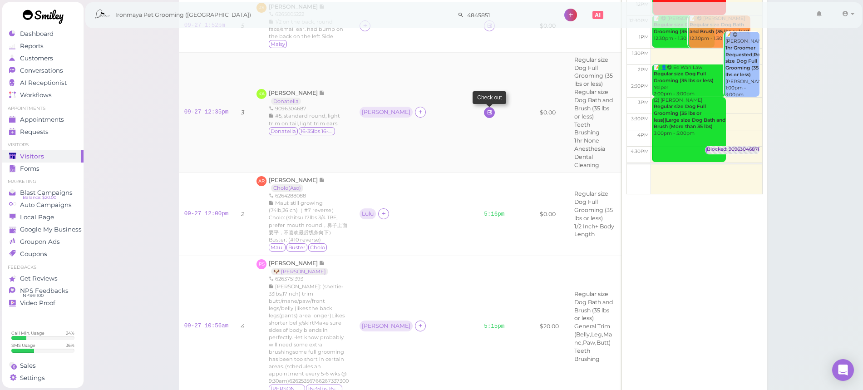
click at [487, 109] on icon at bounding box center [490, 112] width 6 height 7
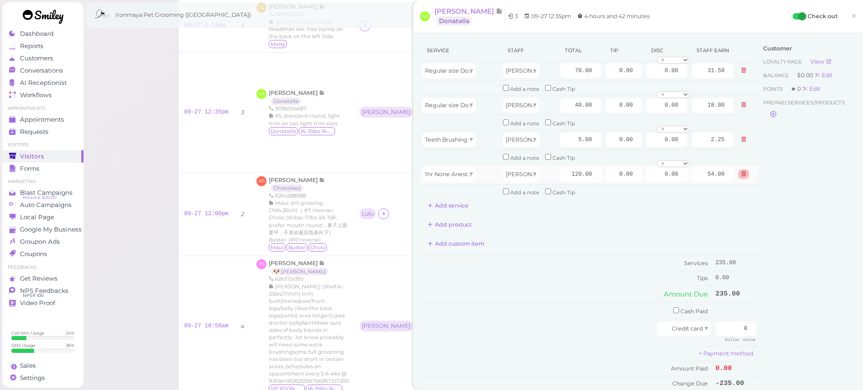
click at [739, 172] on button at bounding box center [743, 174] width 11 height 10
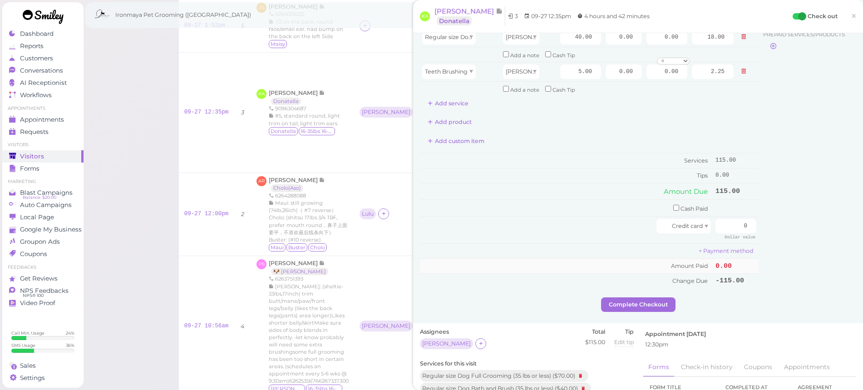
scroll to position [245, 0]
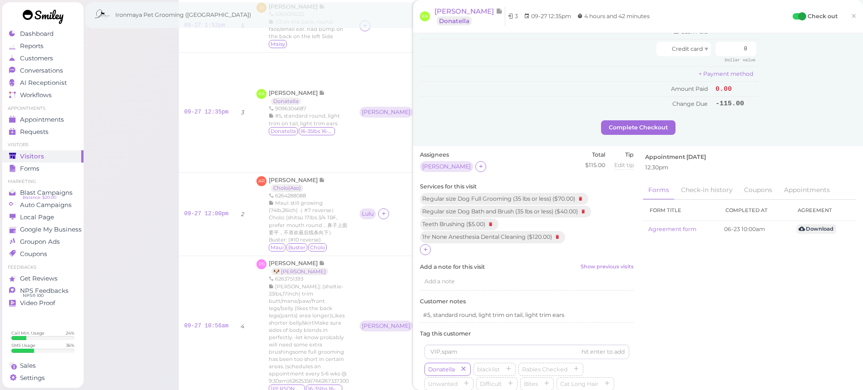
click at [562, 232] on icon at bounding box center [557, 237] width 11 height 10
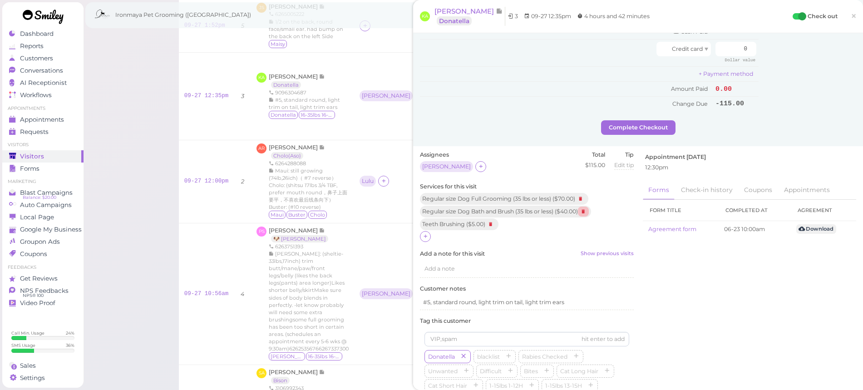
click at [587, 207] on icon at bounding box center [583, 212] width 11 height 10
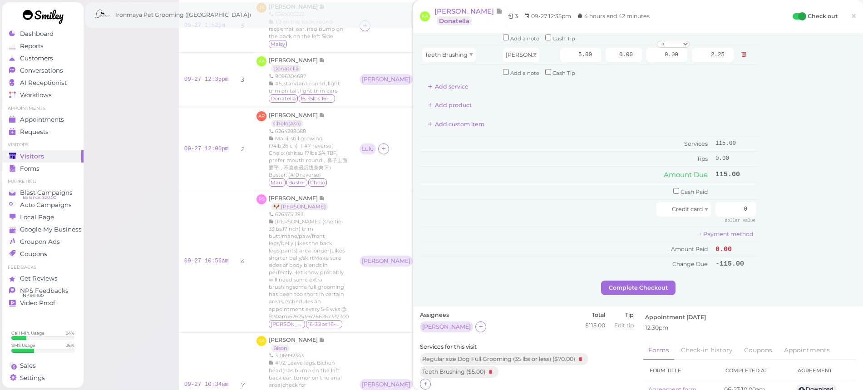
scroll to position [0, 0]
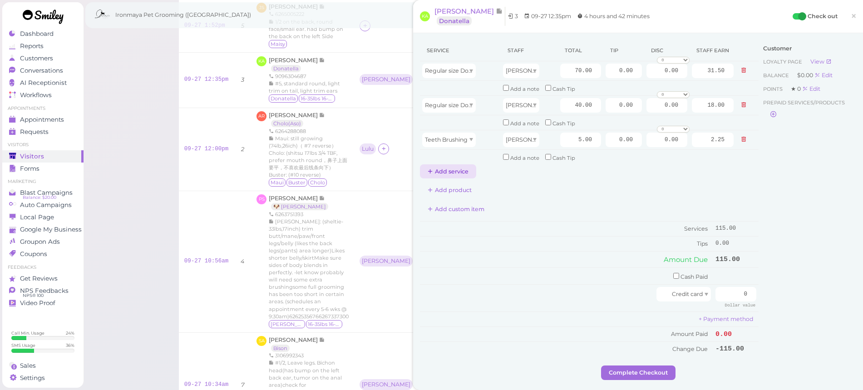
click at [437, 169] on button "Add service" at bounding box center [448, 171] width 56 height 15
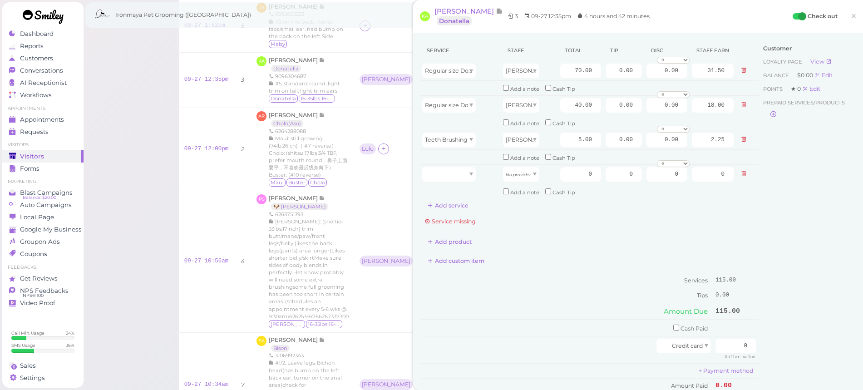
scroll to position [288, 0]
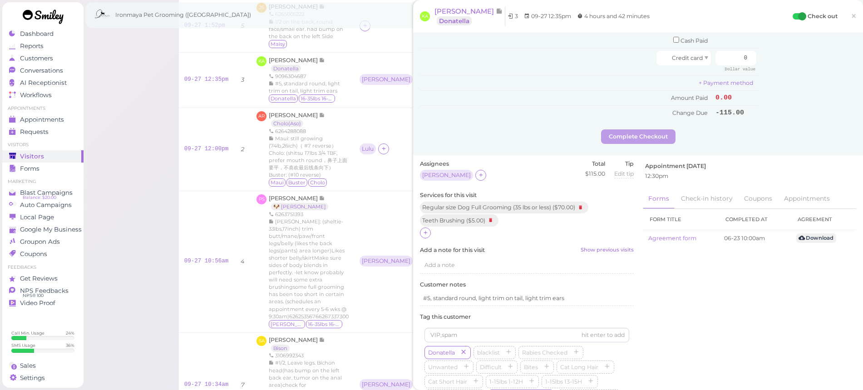
drag, startPoint x: 426, startPoint y: 219, endPoint x: 436, endPoint y: 217, distance: 9.6
click at [426, 229] on icon at bounding box center [426, 232] width 6 height 7
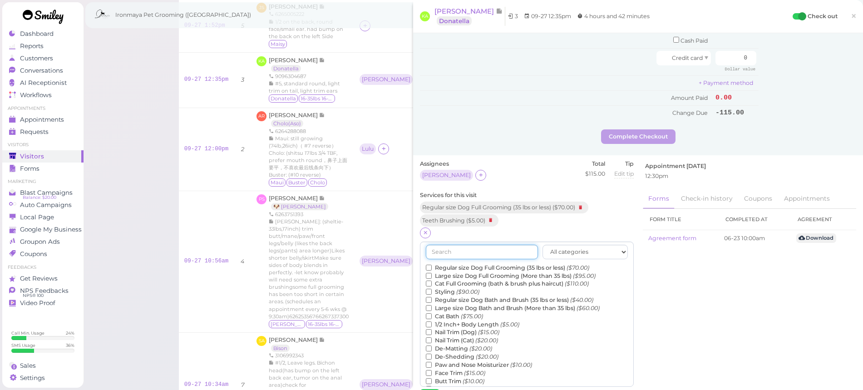
click at [451, 245] on input "text" at bounding box center [482, 252] width 112 height 15
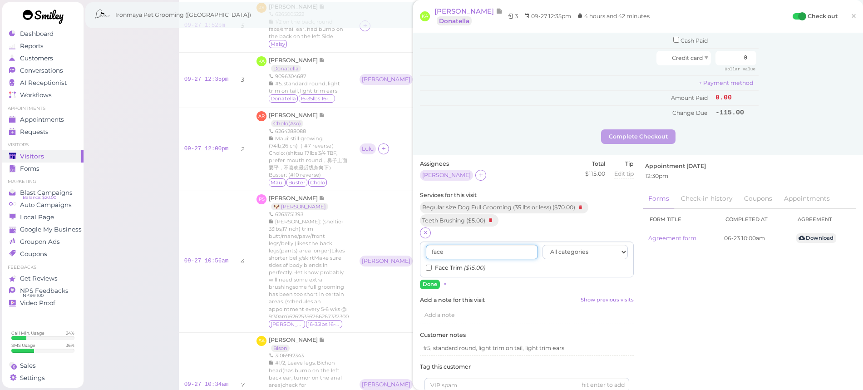
type input "face"
click at [446, 264] on label "Face Trim ($15.00)" at bounding box center [455, 268] width 59 height 8
click at [432, 265] on input "Face Trim ($15.00)" at bounding box center [429, 268] width 6 height 6
click at [431, 280] on button "Done" at bounding box center [430, 285] width 20 height 10
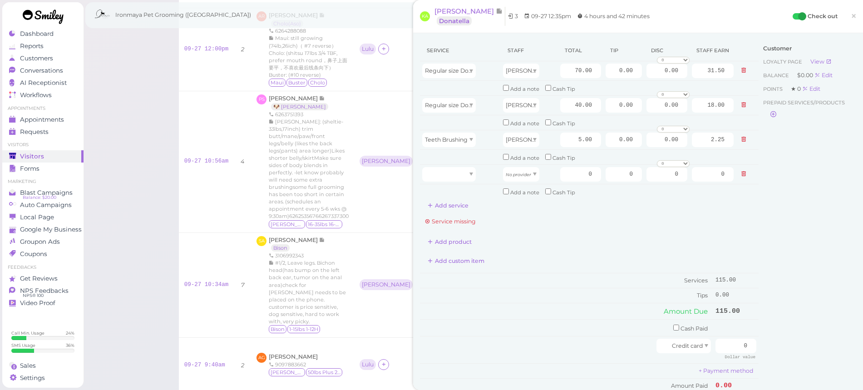
scroll to position [160, 0]
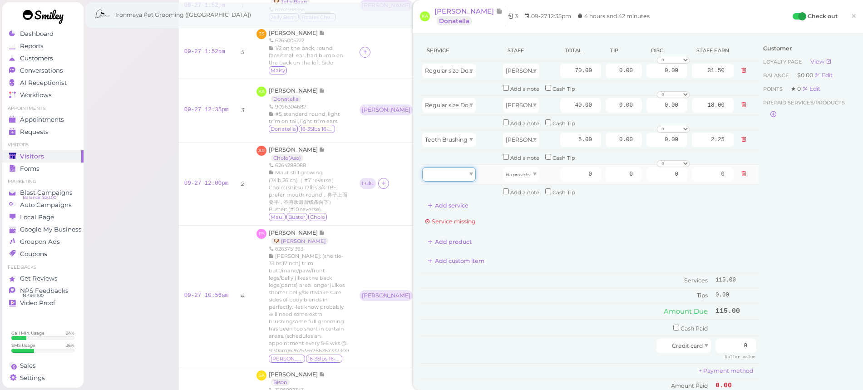
click at [465, 167] on div at bounding box center [449, 174] width 54 height 15
type input "15.00"
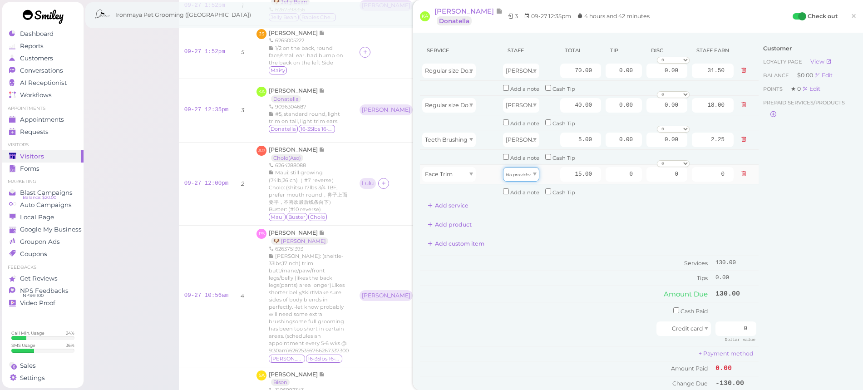
click at [521, 172] on div "No provider" at bounding box center [521, 174] width 36 height 15
drag, startPoint x: 512, startPoint y: 189, endPoint x: 531, endPoint y: 182, distance: 20.4
type input "6.75"
click at [741, 104] on td at bounding box center [747, 105] width 23 height 20
click at [738, 105] on button at bounding box center [743, 105] width 11 height 10
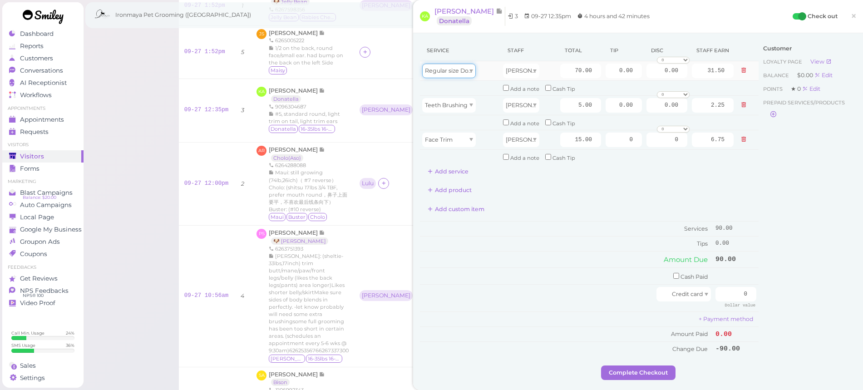
click at [470, 74] on div "Regular size Dog Full Grooming (35 lbs or less)" at bounding box center [449, 71] width 54 height 15
click at [741, 71] on icon at bounding box center [743, 70] width 5 height 6
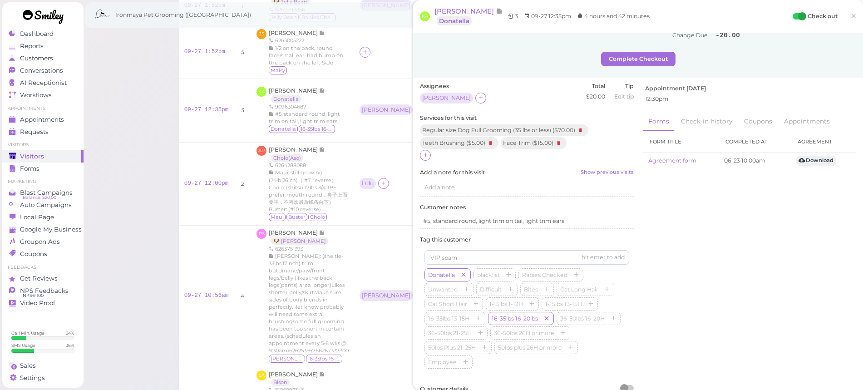
scroll to position [281, 0]
click at [585, 123] on icon at bounding box center [580, 128] width 11 height 10
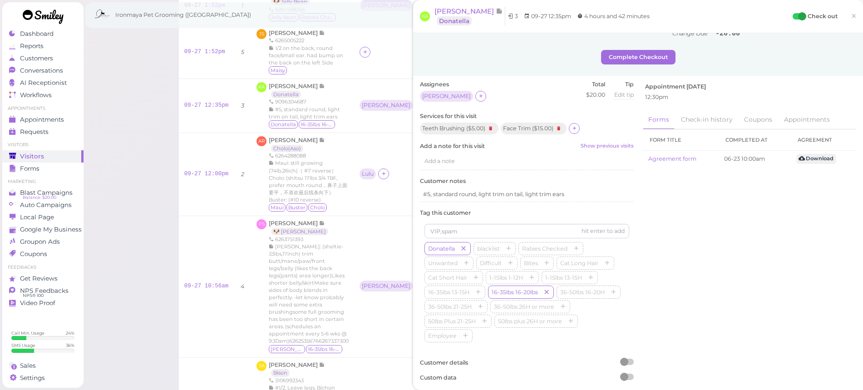
click at [581, 123] on div "Teeth Brushing ( $5.00 ) Face Trim ( $15.00 )" at bounding box center [527, 129] width 214 height 13
click at [578, 123] on div at bounding box center [574, 128] width 11 height 11
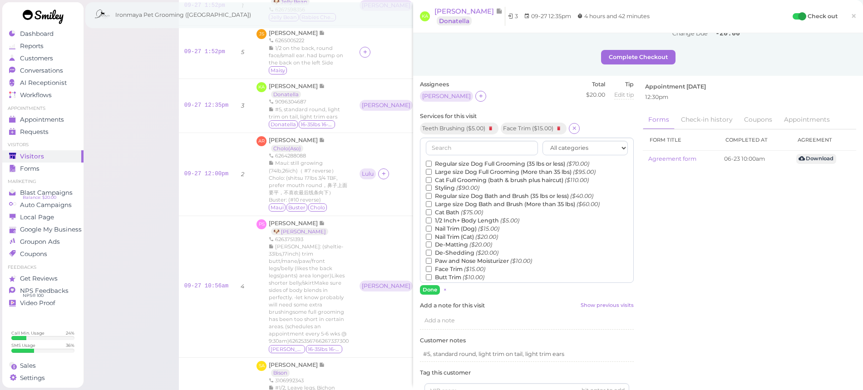
click at [453, 200] on label "Large size Dog Bath and Brush (More than 35 lbs) ($60.00)" at bounding box center [513, 204] width 174 height 8
click at [432, 201] on input "Large size Dog Bath and Brush (More than 35 lbs) ($60.00)" at bounding box center [429, 204] width 6 height 6
click at [437, 285] on button "Done" at bounding box center [430, 290] width 20 height 10
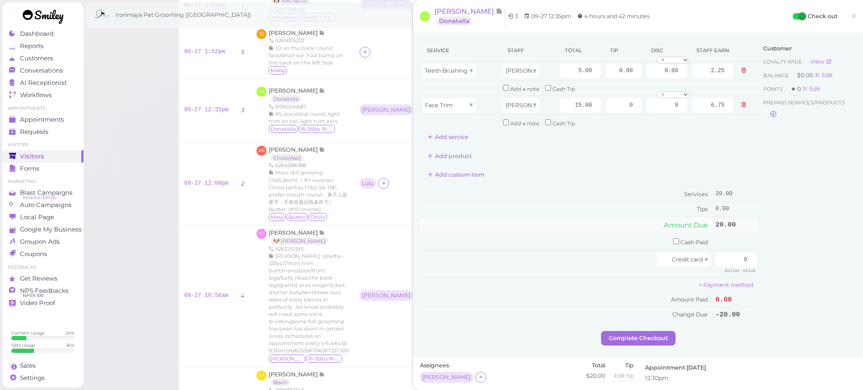
scroll to position [35, 0]
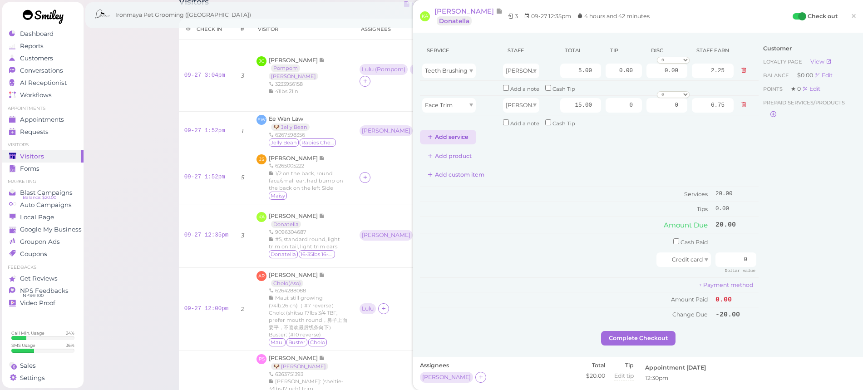
click at [443, 131] on button "Add service" at bounding box center [448, 137] width 56 height 15
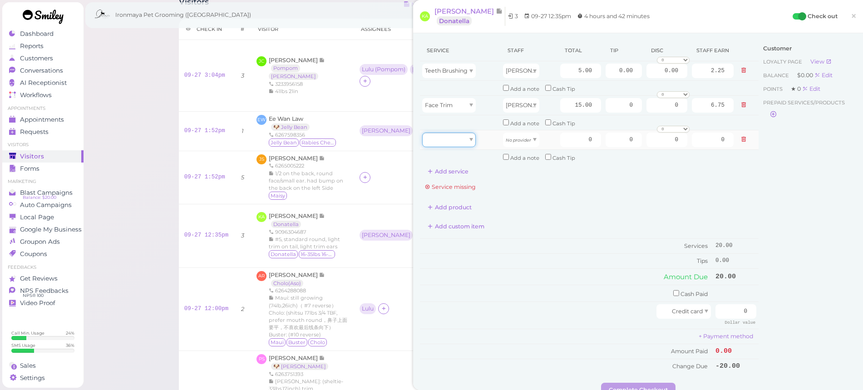
click at [458, 133] on div at bounding box center [449, 140] width 54 height 15
drag, startPoint x: 455, startPoint y: 158, endPoint x: 475, endPoint y: 152, distance: 21.1
type input "60.00"
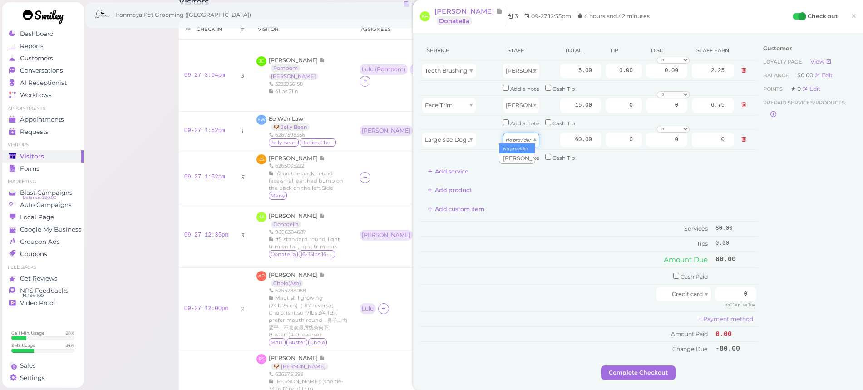
drag, startPoint x: 521, startPoint y: 135, endPoint x: 516, endPoint y: 144, distance: 10.1
click at [521, 138] on icon "No provider" at bounding box center [518, 140] width 25 height 5
type input "27.00"
drag, startPoint x: 563, startPoint y: 130, endPoint x: 575, endPoint y: 133, distance: 11.7
click at [575, 133] on input "60.00" at bounding box center [580, 140] width 41 height 15
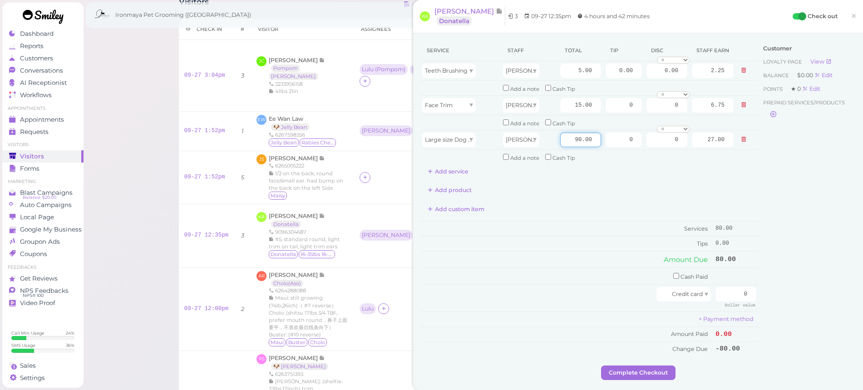
type input "90.00"
type input "40.50"
click at [605, 212] on div "Service Staff Total Tip Disc Staff earn Teeth Brushing Isaac 5.00 0.00 0.00 0 1…" at bounding box center [589, 198] width 339 height 316
drag, startPoint x: 610, startPoint y: 69, endPoint x: 632, endPoint y: 76, distance: 22.8
click at [632, 76] on input "0.00" at bounding box center [623, 71] width 36 height 15
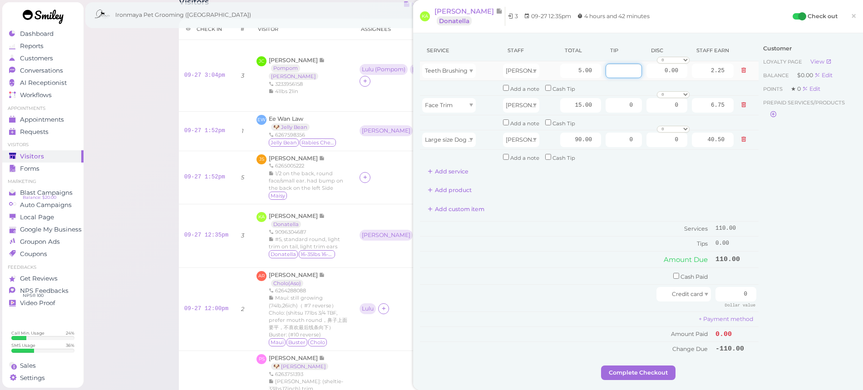
type input "1"
type input "16.50"
click at [821, 235] on div "Customer Loyalty page View Balance $0.00 Edit Points ★ 0 Edit Prepaid services/…" at bounding box center [807, 202] width 98 height 325
drag, startPoint x: 728, startPoint y: 285, endPoint x: 750, endPoint y: 285, distance: 21.8
click at [750, 285] on td "0 Dollar value" at bounding box center [735, 298] width 45 height 27
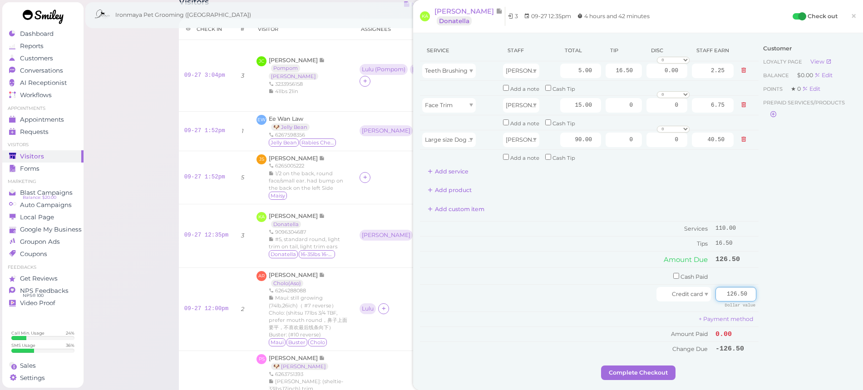
type input "126.50"
click at [799, 298] on div "Customer Loyalty page View Balance $0.00 Edit Points ★ 0 Edit Prepaid services/…" at bounding box center [807, 202] width 98 height 325
drag, startPoint x: 841, startPoint y: 326, endPoint x: 735, endPoint y: 340, distance: 106.6
click at [841, 327] on div "Customer Loyalty page View Balance $0.00 Edit Points ★ 0 Edit Prepaid services/…" at bounding box center [807, 202] width 98 height 325
click at [657, 365] on button "Complete Checkout" at bounding box center [638, 372] width 74 height 15
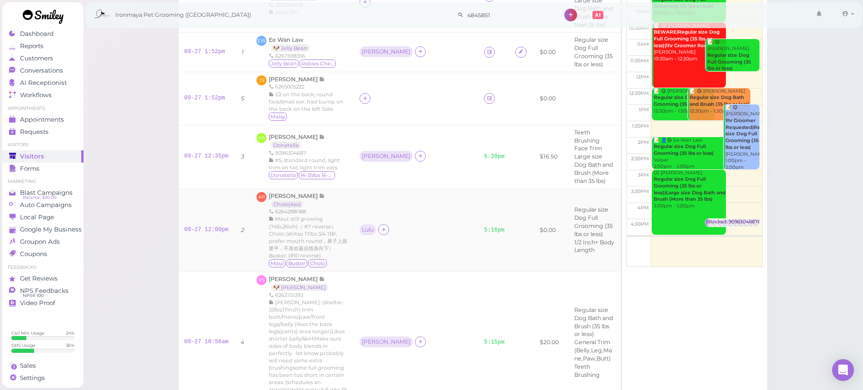
scroll to position [51, 0]
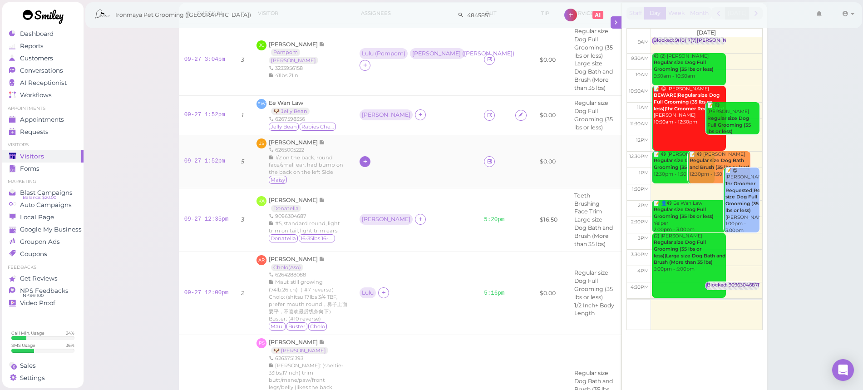
click at [366, 161] on icon at bounding box center [365, 161] width 6 height 7
click at [382, 235] on div "[PERSON_NAME]" at bounding box center [424, 232] width 127 height 18
click at [487, 158] on icon at bounding box center [490, 161] width 6 height 7
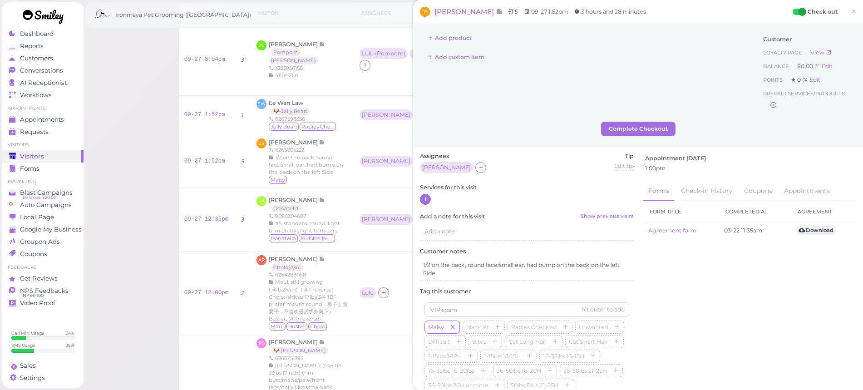
click at [429, 198] on div at bounding box center [425, 199] width 11 height 11
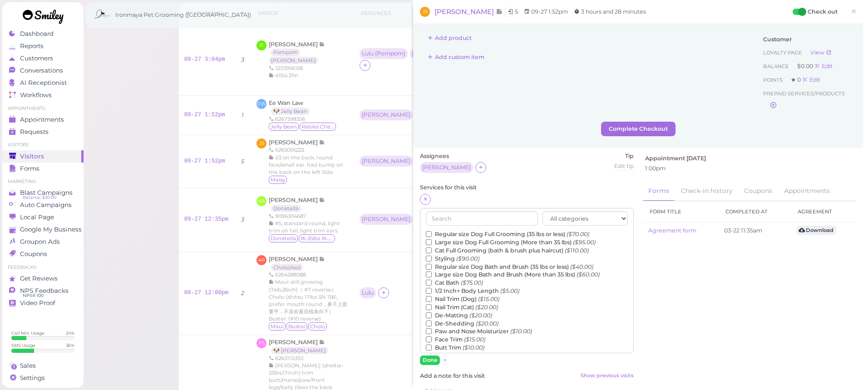
click at [457, 235] on label "Regular size Dog Full Grooming (35 lbs or less) ($70.00)" at bounding box center [507, 234] width 163 height 8
click at [432, 235] on input "Regular size Dog Full Grooming (35 lbs or less) ($70.00)" at bounding box center [429, 234] width 6 height 6
click at [444, 219] on input "text" at bounding box center [482, 218] width 112 height 15
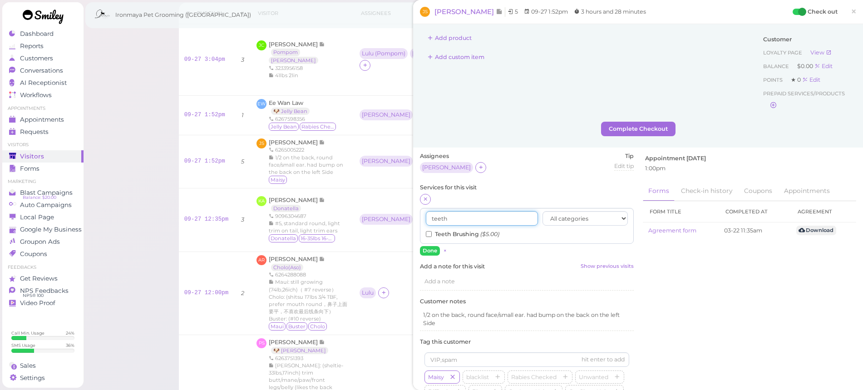
type input "teeth"
click at [444, 233] on label "Teeth Brushing ($5.00)" at bounding box center [463, 234] width 74 height 8
click at [432, 233] on input "Teeth Brushing ($5.00)" at bounding box center [429, 234] width 6 height 6
click at [432, 250] on button "Done" at bounding box center [430, 251] width 20 height 10
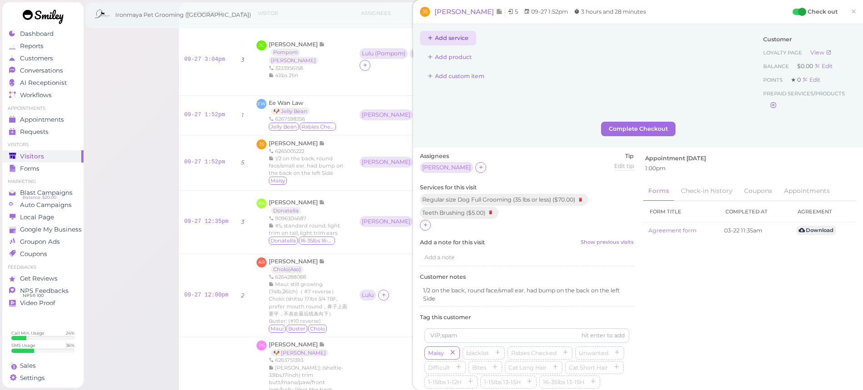
click at [460, 39] on button "Add service" at bounding box center [448, 38] width 56 height 15
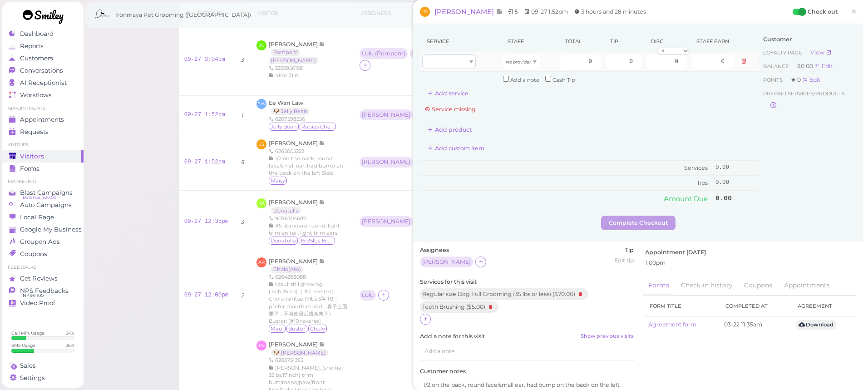
click at [461, 54] on td at bounding box center [460, 62] width 81 height 20
type input "70.00"
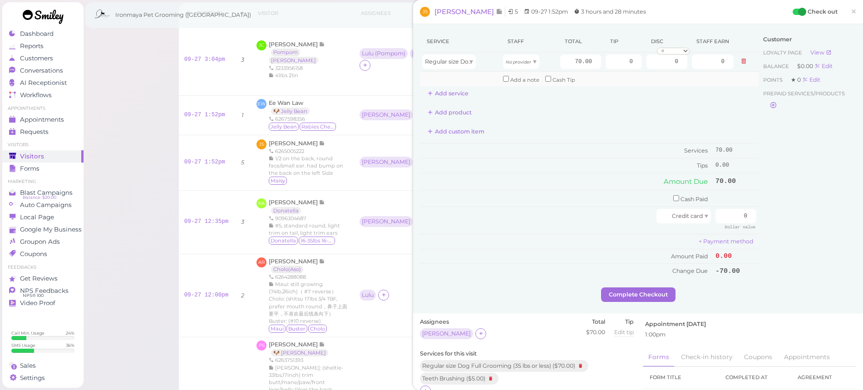
click at [459, 76] on td at bounding box center [460, 79] width 81 height 15
click at [453, 91] on button "Add service" at bounding box center [448, 93] width 56 height 15
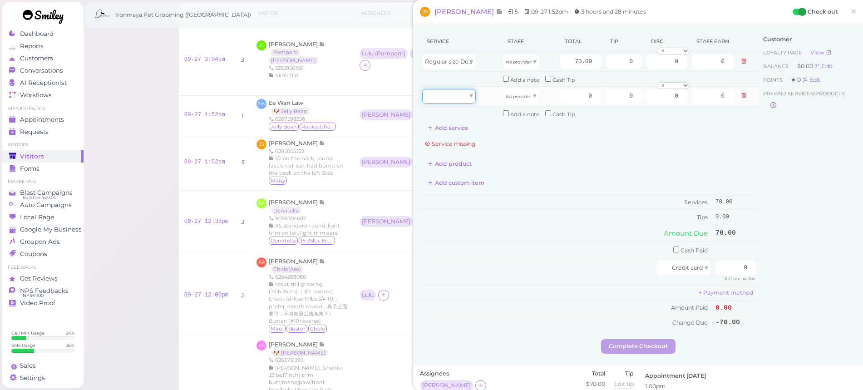
drag, startPoint x: 453, startPoint y: 91, endPoint x: 453, endPoint y: 96, distance: 5.0
click at [453, 92] on div at bounding box center [449, 96] width 54 height 15
drag, startPoint x: 453, startPoint y: 144, endPoint x: 476, endPoint y: 127, distance: 28.9
type input "5.00"
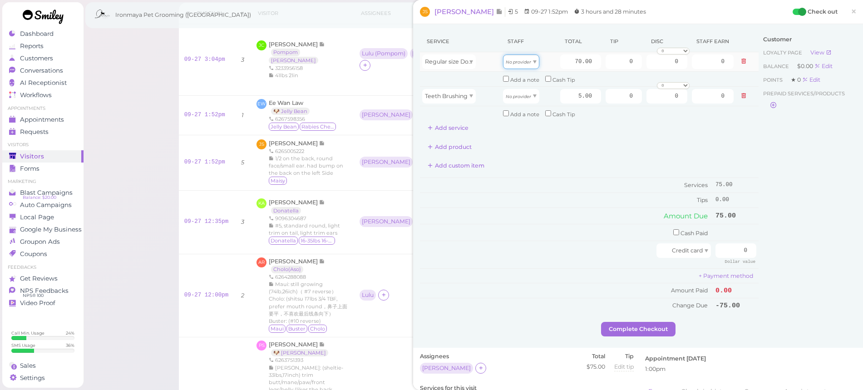
click at [523, 58] on span "No provider" at bounding box center [518, 61] width 25 height 7
type input "31.50"
drag, startPoint x: 522, startPoint y: 95, endPoint x: 520, endPoint y: 101, distance: 5.6
click at [522, 97] on icon "No provider" at bounding box center [518, 96] width 25 height 5
type input "2.25"
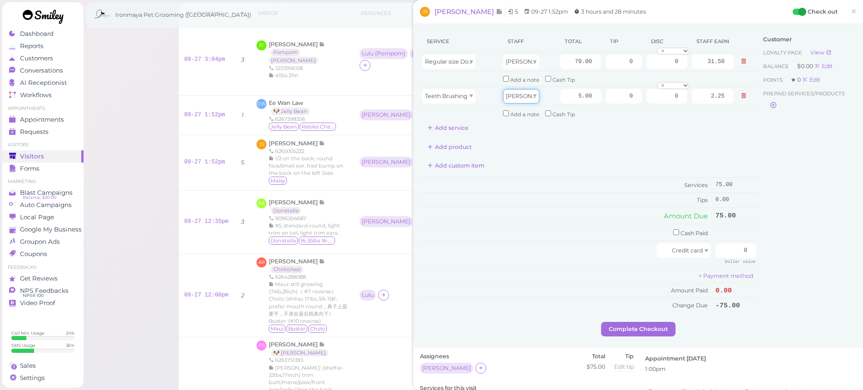
scroll to position [165, 0]
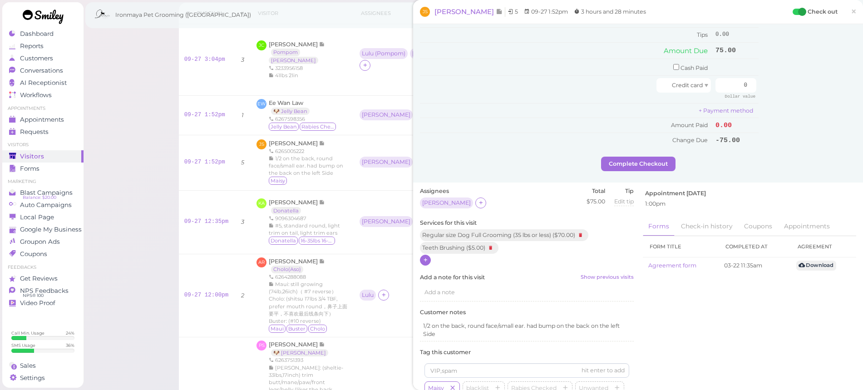
click at [425, 256] on icon at bounding box center [426, 259] width 6 height 7
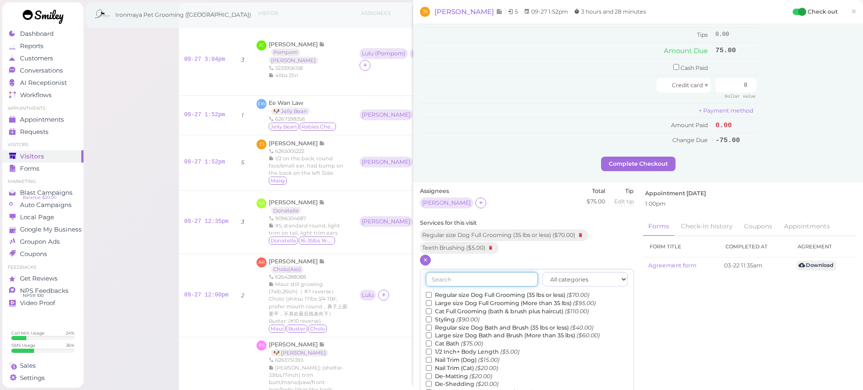
click at [444, 272] on input "text" at bounding box center [482, 279] width 112 height 15
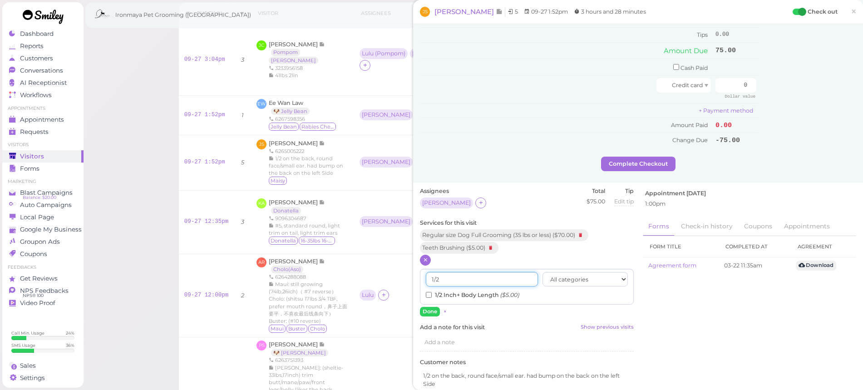
type input "1/2"
click at [449, 291] on label "1/2 Inch+ Body Length ($5.00)" at bounding box center [472, 295] width 93 height 8
click at [432, 292] on input "1/2 Inch+ Body Length ($5.00)" at bounding box center [429, 295] width 6 height 6
drag, startPoint x: 427, startPoint y: 302, endPoint x: 436, endPoint y: 288, distance: 16.7
click at [427, 307] on button "Done" at bounding box center [430, 312] width 20 height 10
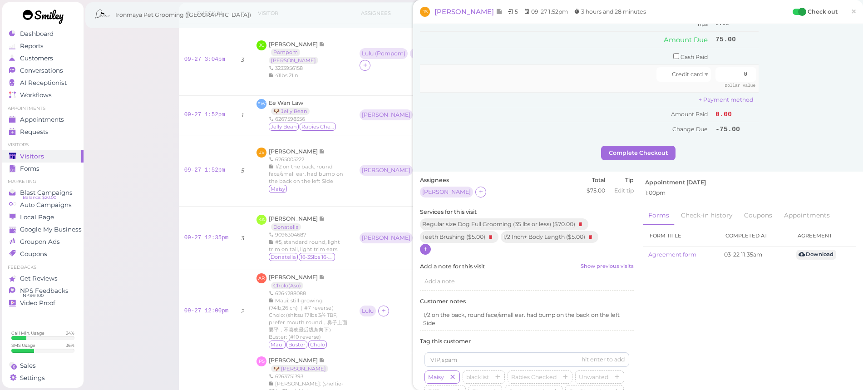
scroll to position [3, 0]
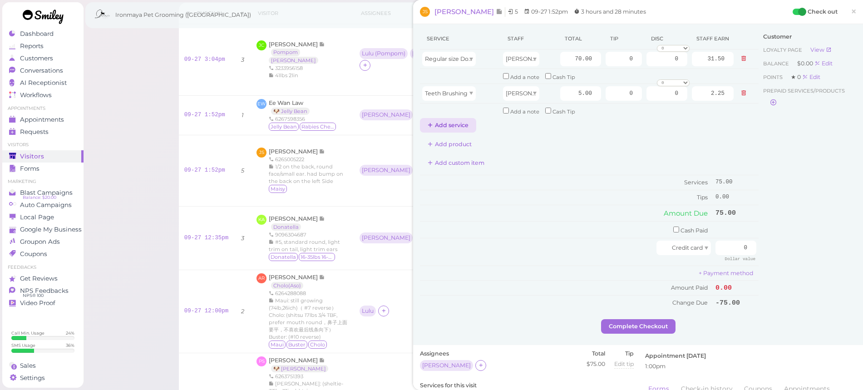
click at [455, 123] on button "Add service" at bounding box center [448, 125] width 56 height 15
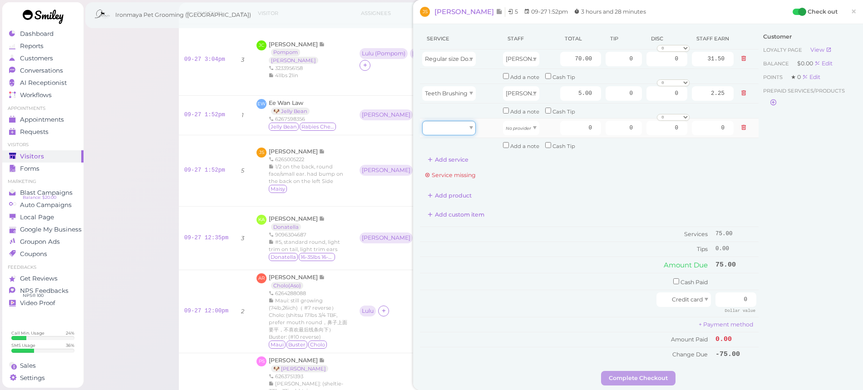
click at [459, 123] on div at bounding box center [449, 128] width 54 height 15
type input "5.00"
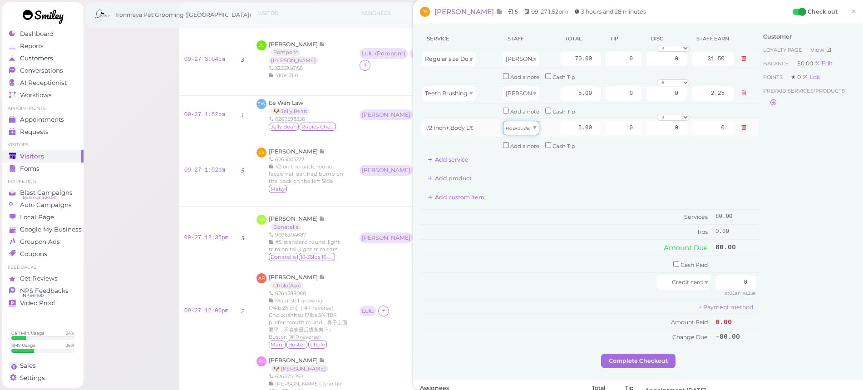
click at [523, 131] on div "No provider" at bounding box center [521, 128] width 36 height 15
type input "2.25"
drag, startPoint x: 620, startPoint y: 59, endPoint x: 632, endPoint y: 57, distance: 12.4
click at [632, 57] on input "0" at bounding box center [623, 59] width 36 height 15
type input "16"
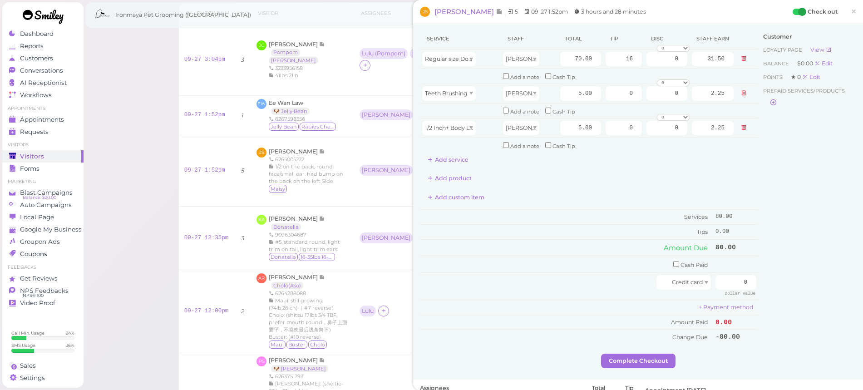
drag, startPoint x: 778, startPoint y: 150, endPoint x: 770, endPoint y: 199, distance: 50.1
click at [778, 151] on div "Customer Loyalty page View Balance $0.00 Edit Points ★ 0 Edit Prepaid services/…" at bounding box center [807, 190] width 98 height 325
drag, startPoint x: 728, startPoint y: 262, endPoint x: 731, endPoint y: 269, distance: 6.9
click at [728, 263] on td at bounding box center [735, 264] width 45 height 17
drag, startPoint x: 732, startPoint y: 271, endPoint x: 754, endPoint y: 272, distance: 21.8
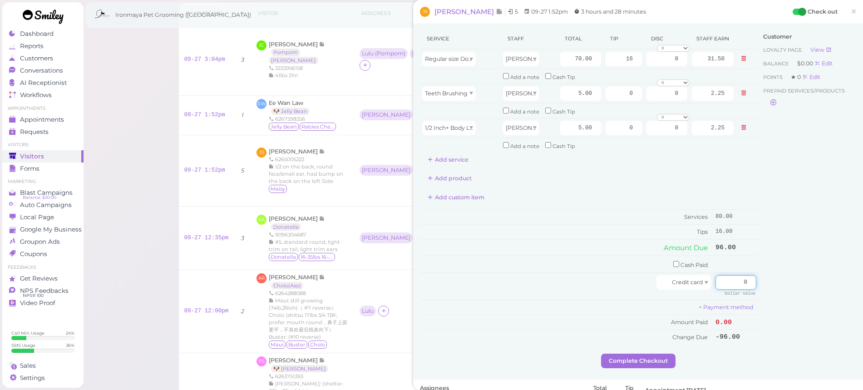
click at [754, 272] on div "Service Staff Total Tip Disc Staff earn Regular size Dog Full Grooming (35 lbs …" at bounding box center [638, 190] width 436 height 325
type input "96"
click at [758, 270] on div "Customer Loyalty page View Balance $0.00 Edit Points ★ 0 Edit Prepaid services/…" at bounding box center [807, 190] width 98 height 325
click at [651, 354] on button "Complete Checkout" at bounding box center [638, 361] width 74 height 15
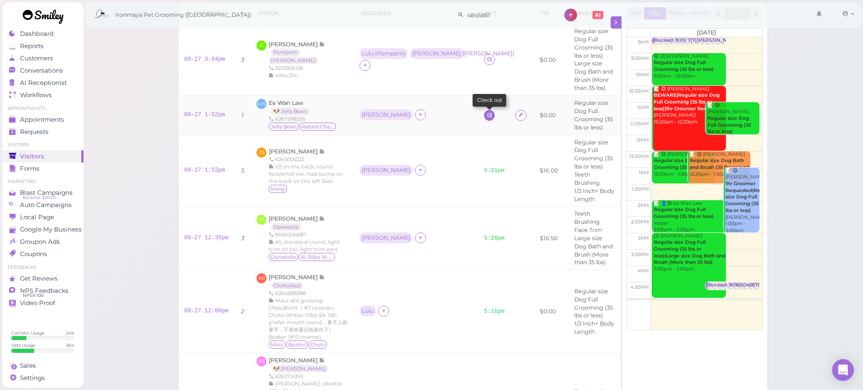
click at [484, 112] on link at bounding box center [489, 115] width 11 height 11
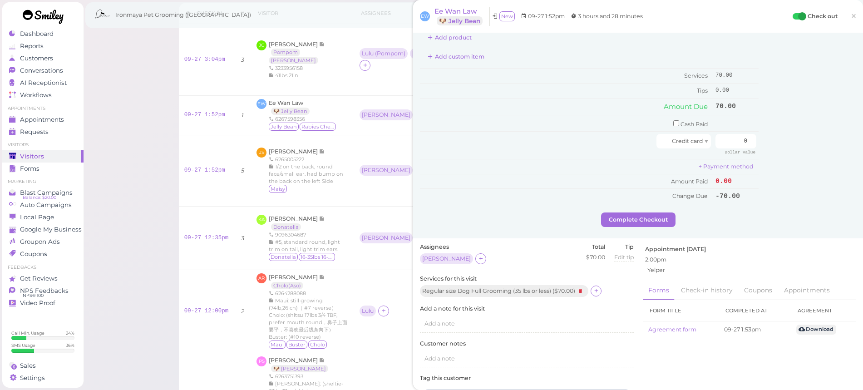
scroll to position [177, 0]
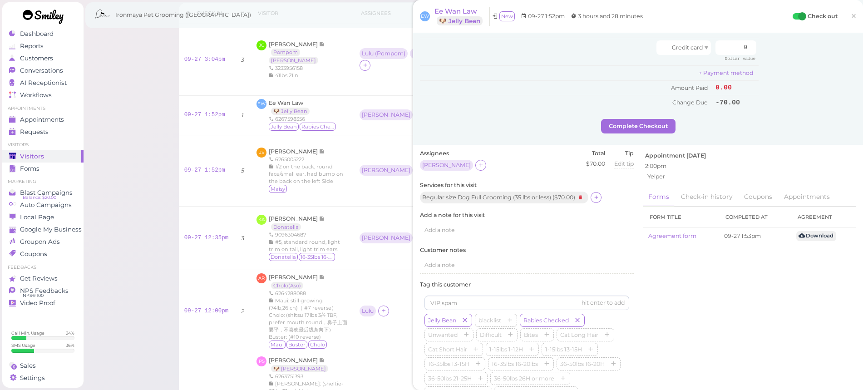
click at [604, 192] on div "Regular size Dog Full Grooming (35 lbs or less) ( $70.00 )" at bounding box center [527, 198] width 214 height 13
click at [601, 192] on div at bounding box center [595, 197] width 11 height 11
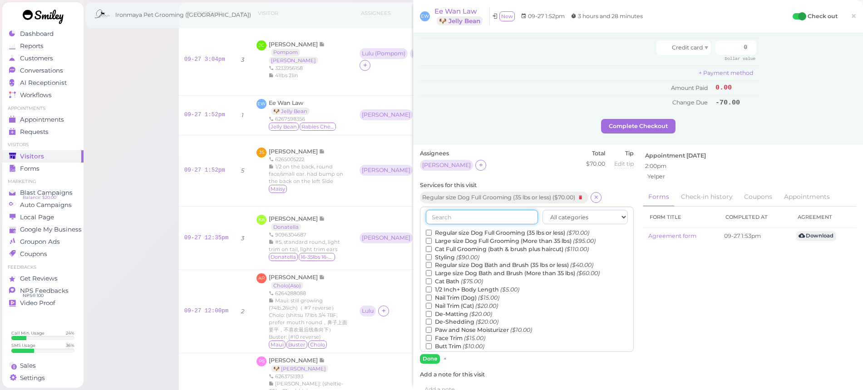
click at [502, 210] on input "text" at bounding box center [482, 217] width 112 height 15
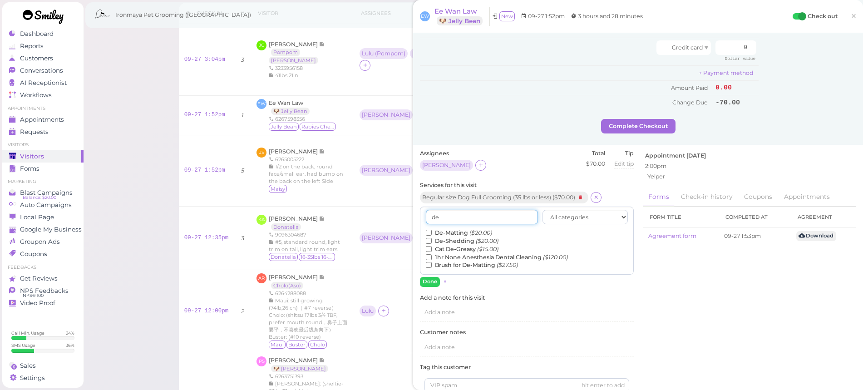
type input "de"
click at [455, 237] on label "De-Shedding ($20.00)" at bounding box center [462, 241] width 73 height 8
click at [432, 238] on input "De-Shedding ($20.00)" at bounding box center [429, 241] width 6 height 6
drag, startPoint x: 426, startPoint y: 273, endPoint x: 454, endPoint y: 246, distance: 38.5
click at [426, 277] on button "Done" at bounding box center [430, 282] width 20 height 10
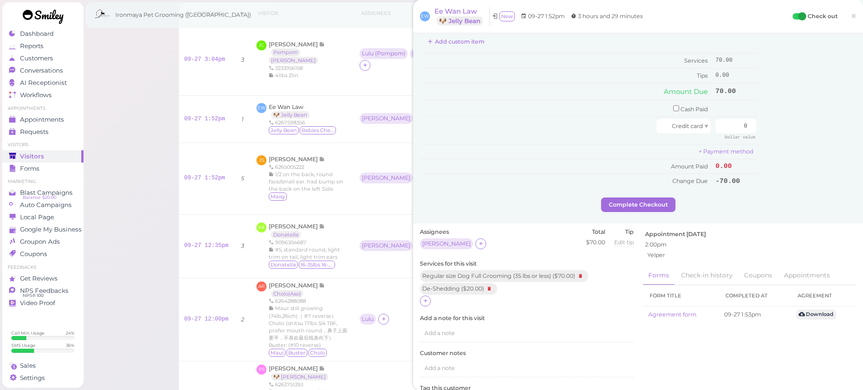
scroll to position [0, 0]
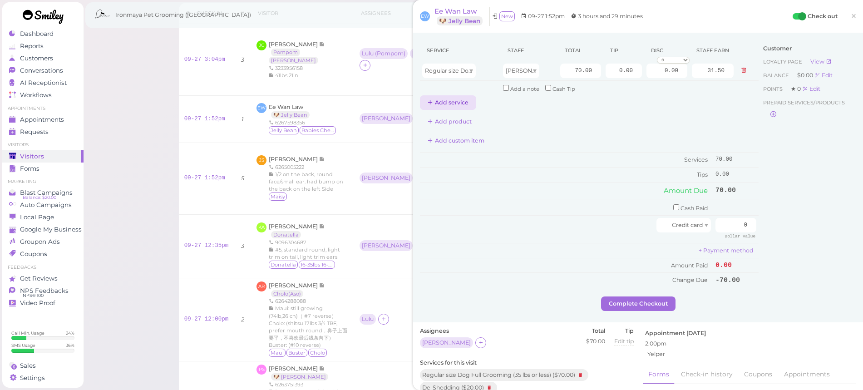
click at [471, 99] on button "Add service" at bounding box center [448, 102] width 56 height 15
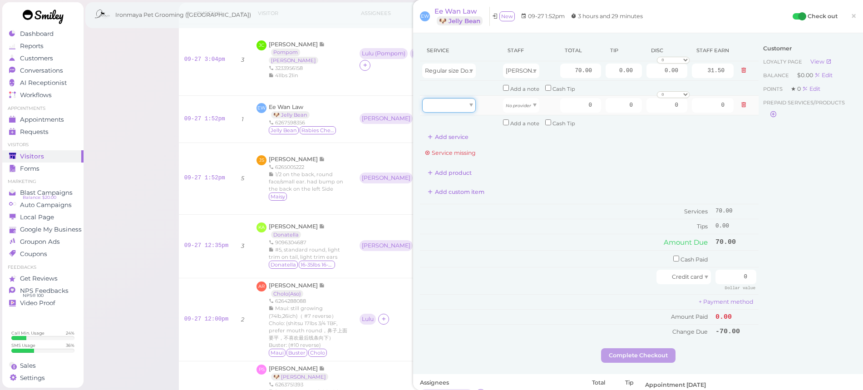
click at [470, 102] on div at bounding box center [449, 105] width 54 height 15
type input "20.00"
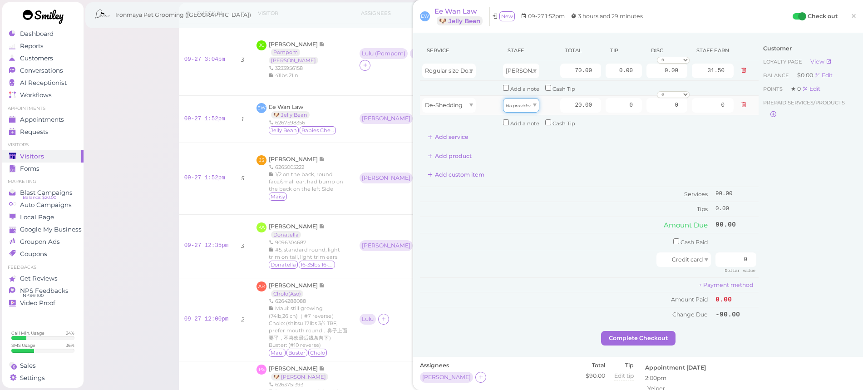
click at [516, 106] on span "No provider" at bounding box center [518, 105] width 25 height 7
type input "9.00"
drag, startPoint x: 568, startPoint y: 103, endPoint x: 574, endPoint y: 106, distance: 6.5
click at [574, 106] on input "20.00" at bounding box center [580, 105] width 41 height 15
type input "5.00"
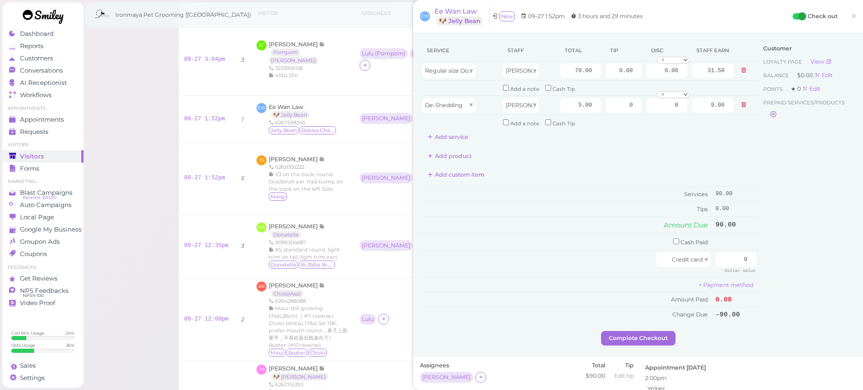
type input "2.25"
click at [624, 167] on div "Add custom item" at bounding box center [589, 174] width 339 height 15
click at [575, 69] on input "70.00" at bounding box center [580, 71] width 41 height 15
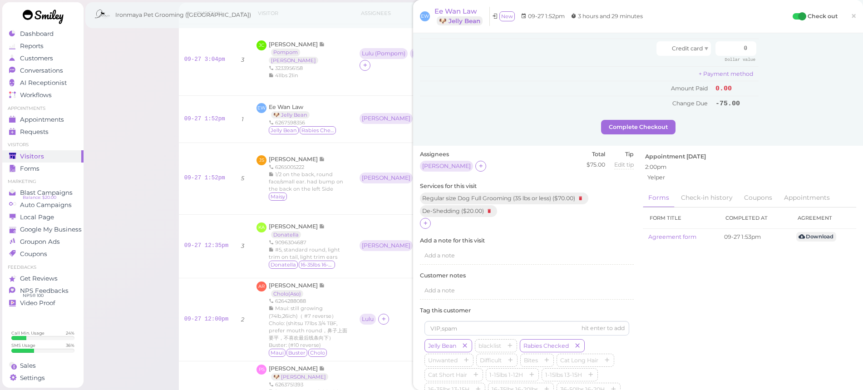
scroll to position [315, 0]
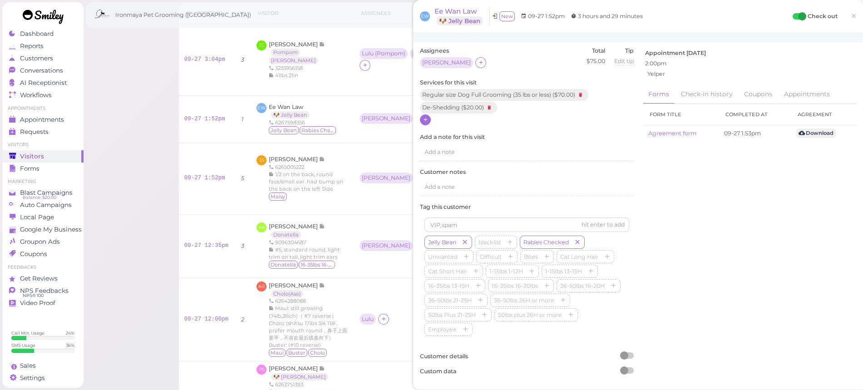
click at [428, 116] on icon at bounding box center [426, 119] width 6 height 7
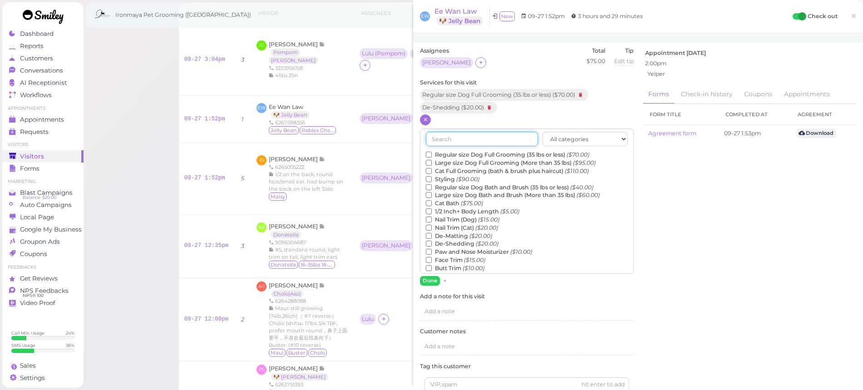
click at [478, 132] on input "text" at bounding box center [482, 139] width 112 height 15
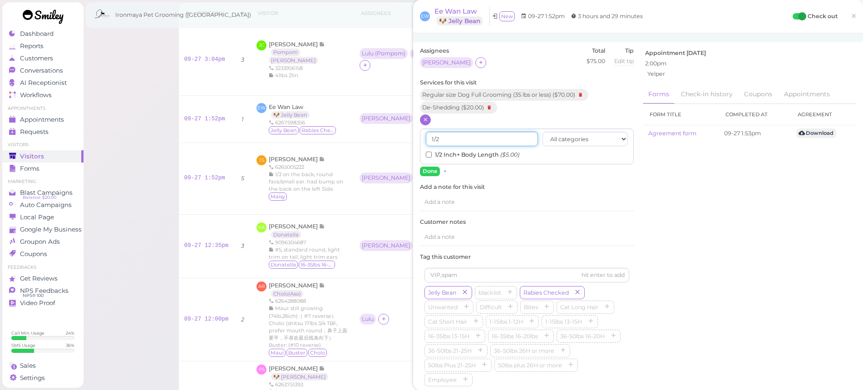
type input "1/2"
drag, startPoint x: 455, startPoint y: 144, endPoint x: 445, endPoint y: 152, distance: 12.6
click at [456, 151] on label "1/2 Inch+ Body Length ($5.00)" at bounding box center [472, 155] width 93 height 8
click at [432, 152] on input "1/2 Inch+ Body Length ($5.00)" at bounding box center [429, 155] width 6 height 6
drag, startPoint x: 426, startPoint y: 161, endPoint x: 444, endPoint y: 159, distance: 17.8
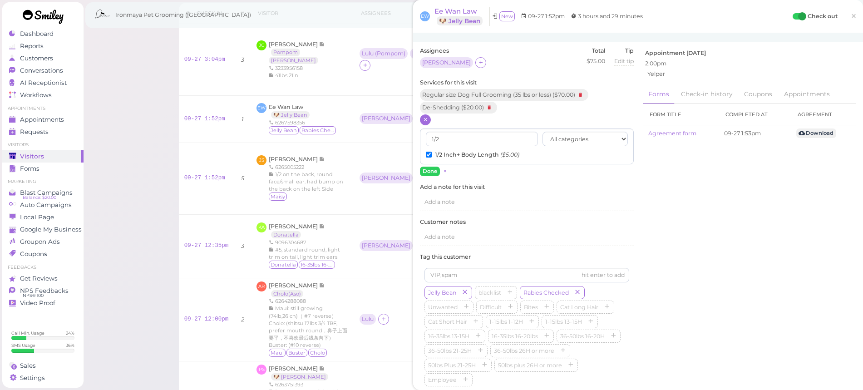
click at [427, 167] on button "Done" at bounding box center [430, 172] width 20 height 10
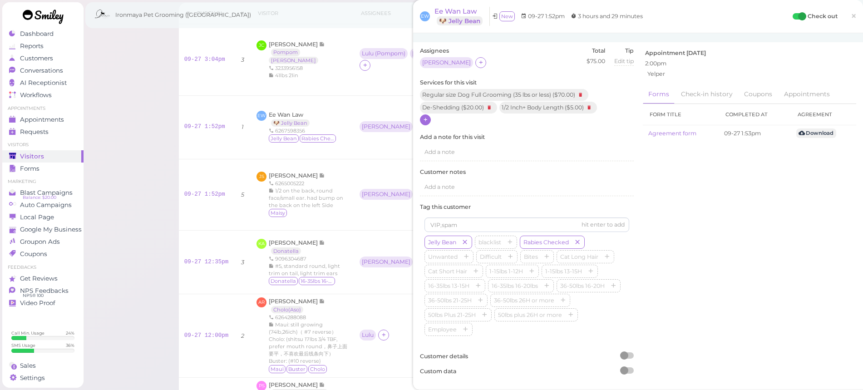
scroll to position [0, 0]
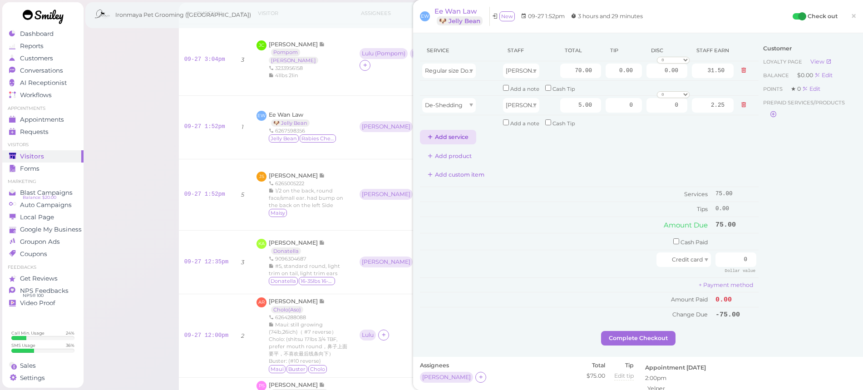
click at [443, 133] on button "Add service" at bounding box center [448, 137] width 56 height 15
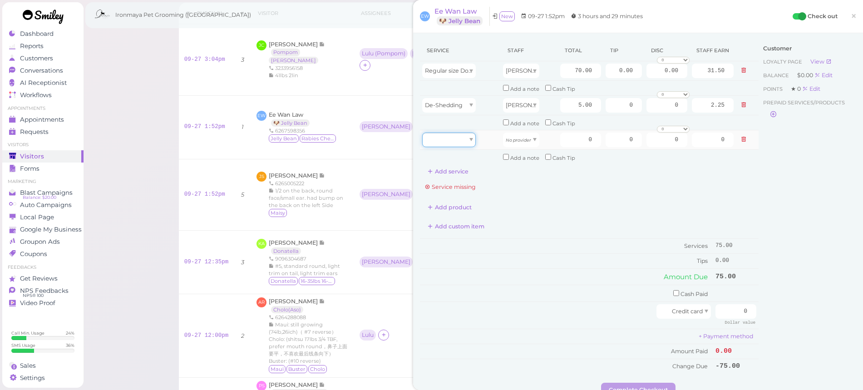
drag, startPoint x: 443, startPoint y: 133, endPoint x: 451, endPoint y: 141, distance: 11.6
click at [450, 135] on div at bounding box center [449, 140] width 54 height 15
drag, startPoint x: 440, startPoint y: 189, endPoint x: 466, endPoint y: 177, distance: 28.6
type input "5.00"
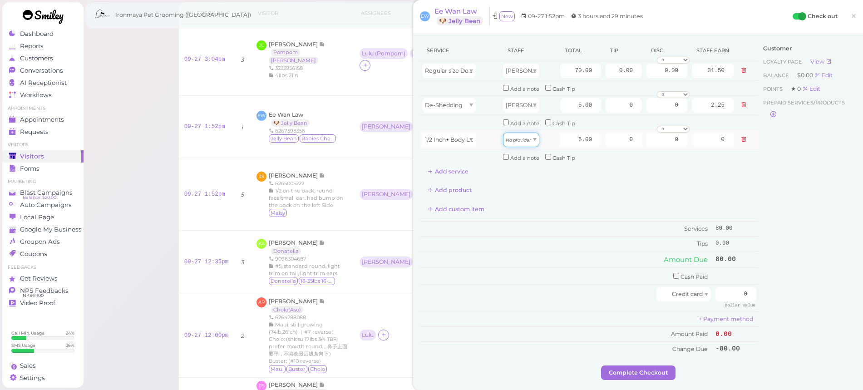
click at [519, 136] on span "No provider" at bounding box center [518, 139] width 25 height 7
click at [520, 136] on span "No provider" at bounding box center [518, 139] width 25 height 7
drag, startPoint x: 517, startPoint y: 157, endPoint x: 533, endPoint y: 148, distance: 18.3
type input "2.25"
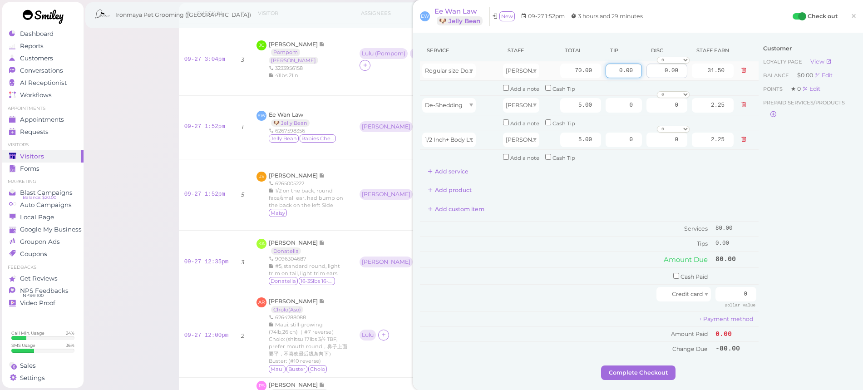
drag, startPoint x: 612, startPoint y: 69, endPoint x: 660, endPoint y: 66, distance: 48.2
click at [660, 66] on tr "Regular size Dog Full Grooming (35 lbs or less) Isaac 70.00 0.00 0.00 0 10% off…" at bounding box center [589, 71] width 339 height 20
type input "3"
type input "2"
type input "20"
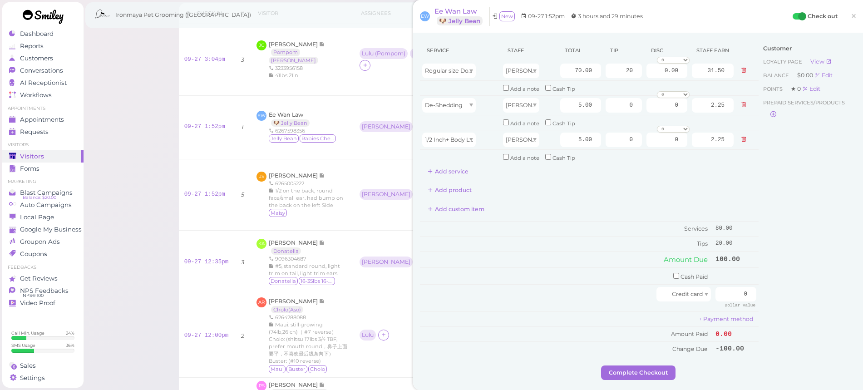
drag, startPoint x: 793, startPoint y: 246, endPoint x: 758, endPoint y: 258, distance: 36.7
click at [794, 248] on div "Customer Loyalty page View Balance $0.00 Edit Points ★ 0 Edit Prepaid services/…" at bounding box center [807, 202] width 98 height 325
click at [683, 269] on td "Cash Paid" at bounding box center [566, 276] width 293 height 17
click at [673, 273] on input "checkbox" at bounding box center [676, 276] width 6 height 6
checkbox input "true"
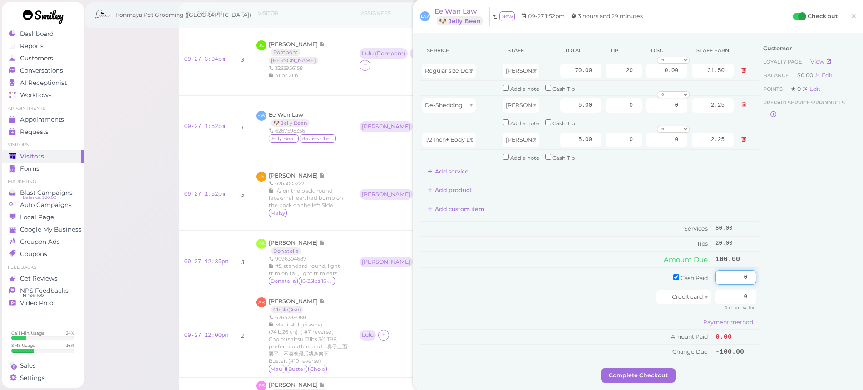
drag, startPoint x: 728, startPoint y: 273, endPoint x: 772, endPoint y: 279, distance: 43.5
click at [772, 279] on div "Service Staff Total Tip Disc Staff earn Regular size Dog Full Grooming (35 lbs …" at bounding box center [638, 204] width 436 height 328
type input "100"
click at [782, 273] on div "Customer Loyalty page View Balance $0.00 Edit Points ★ 0 Edit Prepaid services/…" at bounding box center [807, 204] width 98 height 328
click at [642, 368] on button "Complete Checkout" at bounding box center [638, 375] width 74 height 15
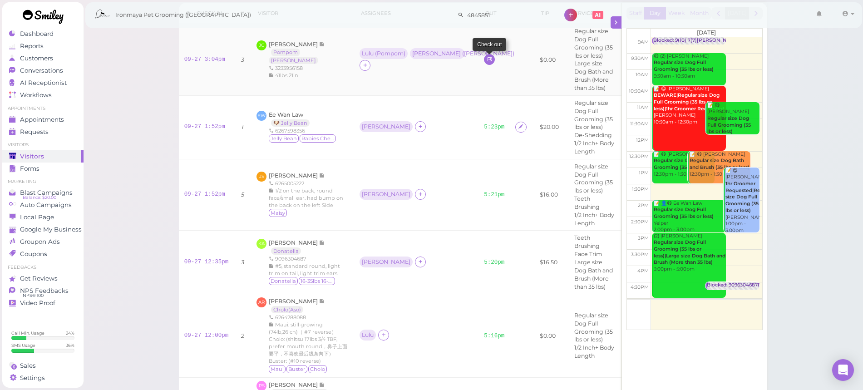
click at [484, 58] on link at bounding box center [489, 59] width 11 height 11
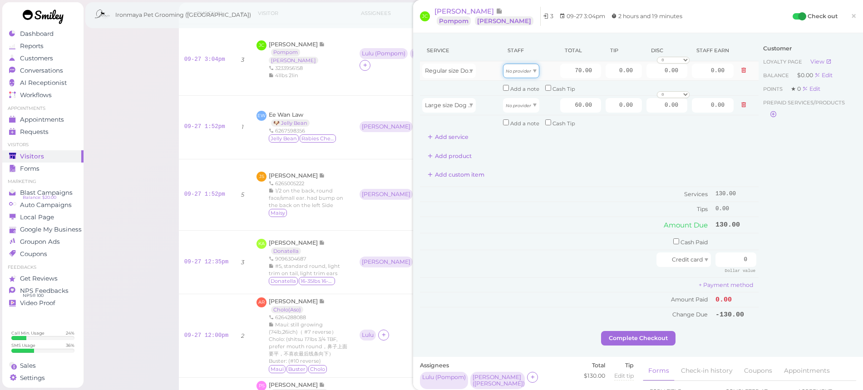
click at [520, 74] on div "No provider" at bounding box center [521, 71] width 36 height 15
drag, startPoint x: 517, startPoint y: 103, endPoint x: 532, endPoint y: 91, distance: 19.0
type input "31.50"
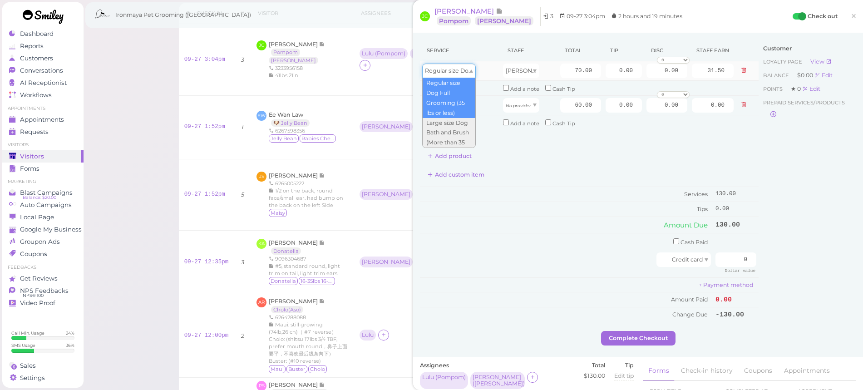
click at [471, 73] on span "Regular size Dog Full Grooming (35 lbs or less)" at bounding box center [489, 70] width 129 height 7
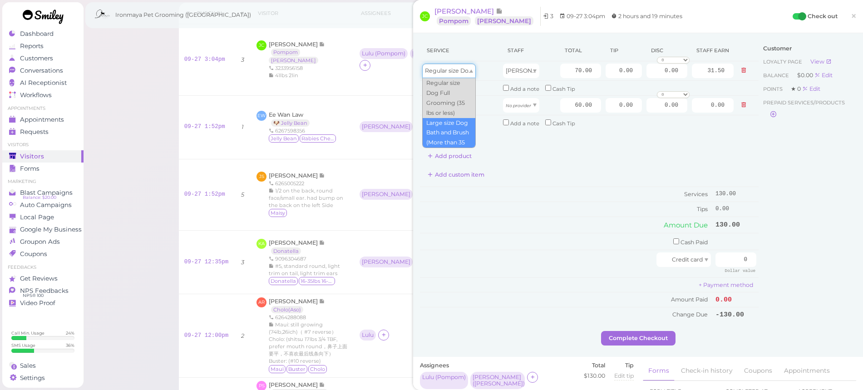
type input "60.00"
type input "27.00"
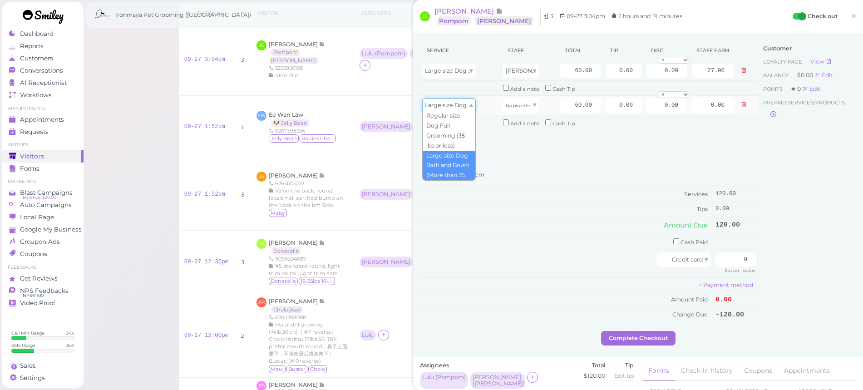
drag, startPoint x: 460, startPoint y: 102, endPoint x: 461, endPoint y: 107, distance: 5.0
click at [460, 103] on span "Large size Dog Bath and Brush (More than 35 lbs)" at bounding box center [493, 105] width 137 height 7
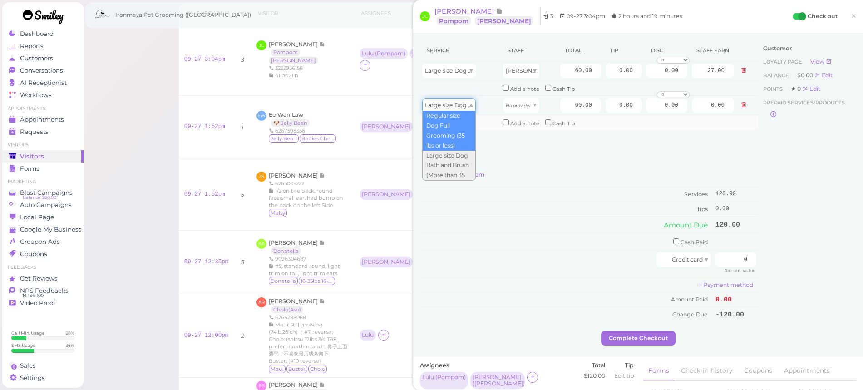
type input "70.00"
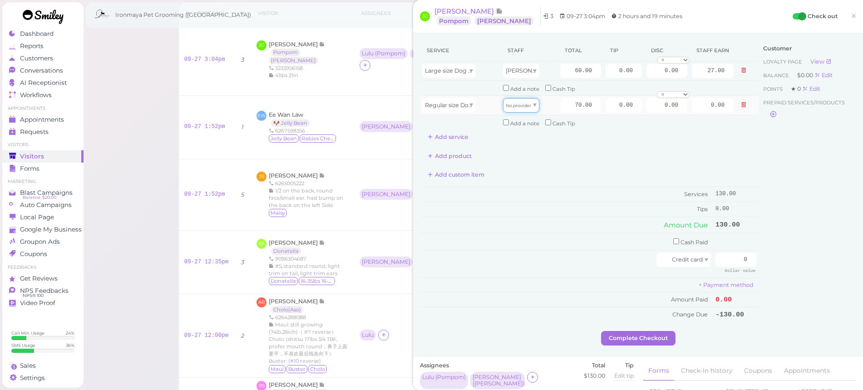
click at [518, 106] on span "No provider" at bounding box center [518, 105] width 25 height 7
type input "30.10"
click at [569, 69] on input "60.00" at bounding box center [580, 71] width 41 height 15
type input "70.00"
type input "31.50"
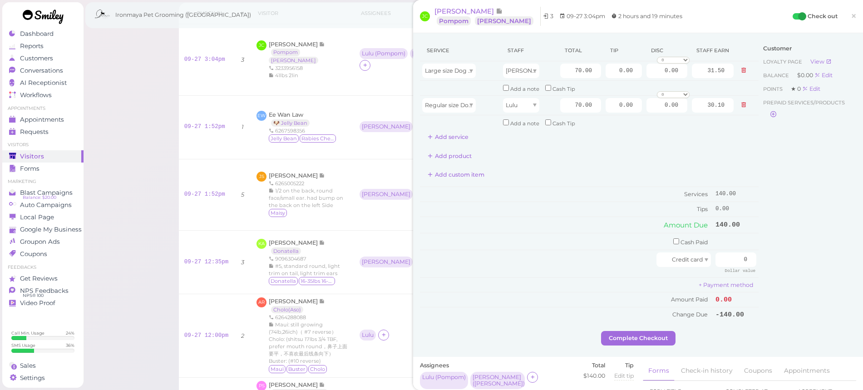
click at [646, 156] on div "Add product" at bounding box center [589, 156] width 339 height 15
drag, startPoint x: 609, startPoint y: 68, endPoint x: 658, endPoint y: 64, distance: 49.2
click at [658, 64] on tr "Large size Dog Bath and Brush (More than 35 lbs) Isaac 70.00 0.00 0.00 0 10% of…" at bounding box center [589, 71] width 339 height 20
type input "7"
drag, startPoint x: 606, startPoint y: 103, endPoint x: 666, endPoint y: 109, distance: 60.3
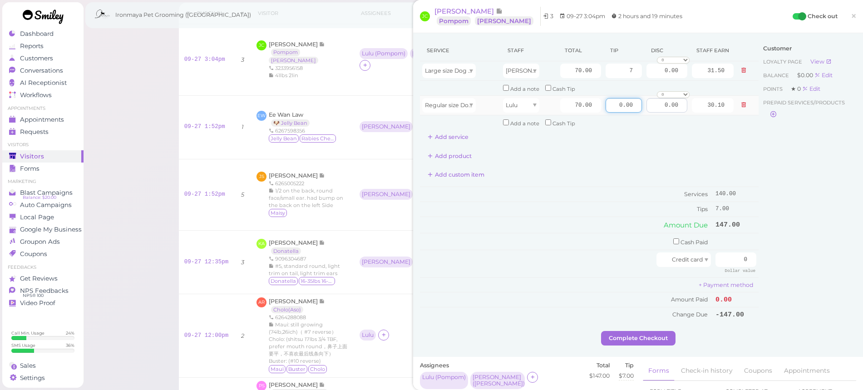
click at [666, 109] on tr "Regular size Dog Full Grooming (35 lbs or less) Lulu 70.00 0.00 0.00 0 10% off …" at bounding box center [589, 105] width 339 height 20
type input "7"
click at [815, 205] on div "Customer Loyalty page View Balance $0.00 Edit Points ★ 0 Edit Prepaid services/…" at bounding box center [807, 185] width 98 height 291
drag, startPoint x: 727, startPoint y: 254, endPoint x: 760, endPoint y: 252, distance: 32.8
click at [760, 253] on div "Service Staff Total Tip Disc Staff earn Large size Dog Bath and Brush (More tha…" at bounding box center [638, 185] width 436 height 291
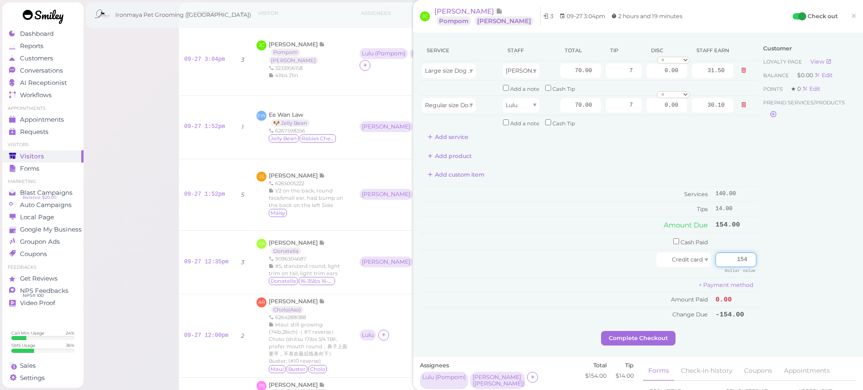
type input "154"
click at [773, 241] on div "Customer Loyalty page View Balance $0.00 Edit Points ★ 0 Edit Prepaid services/…" at bounding box center [807, 185] width 98 height 291
click at [650, 331] on button "Complete Checkout" at bounding box center [638, 338] width 74 height 15
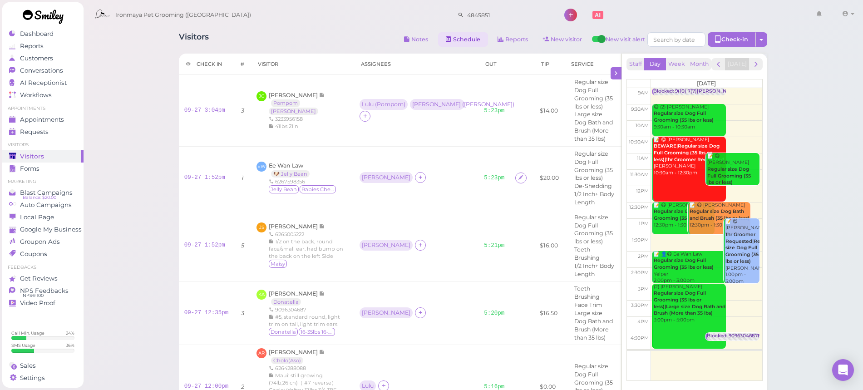
click at [473, 41] on link "Schedule" at bounding box center [463, 39] width 50 height 15
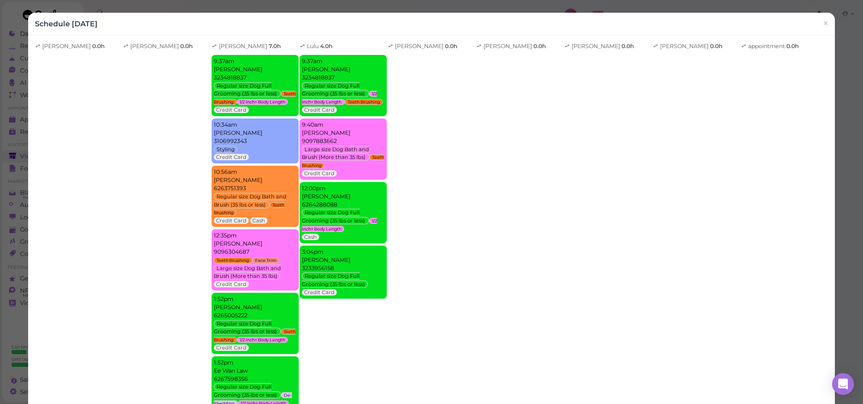
click at [822, 24] on span "×" at bounding box center [825, 23] width 6 height 13
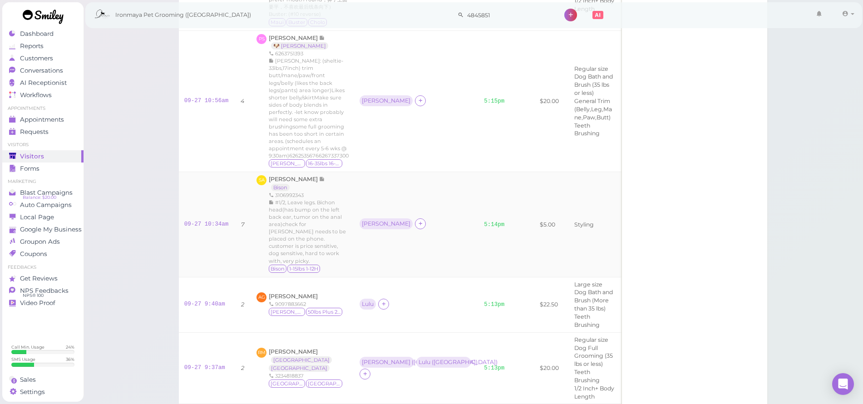
scroll to position [432, 0]
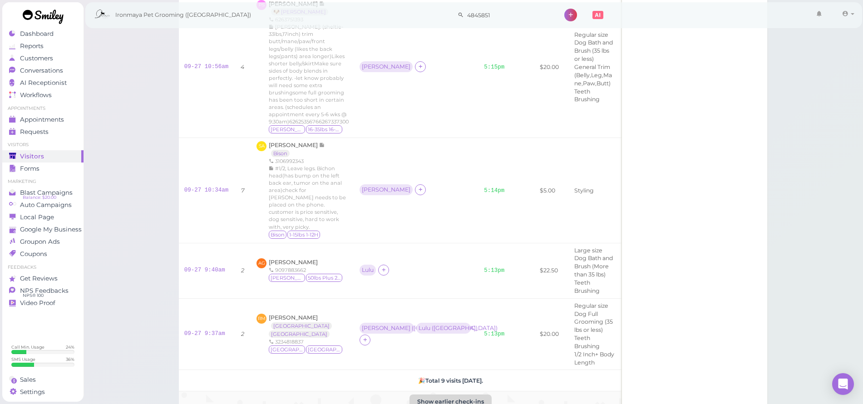
click at [458, 394] on button "Show earlier check-ins" at bounding box center [450, 401] width 82 height 15
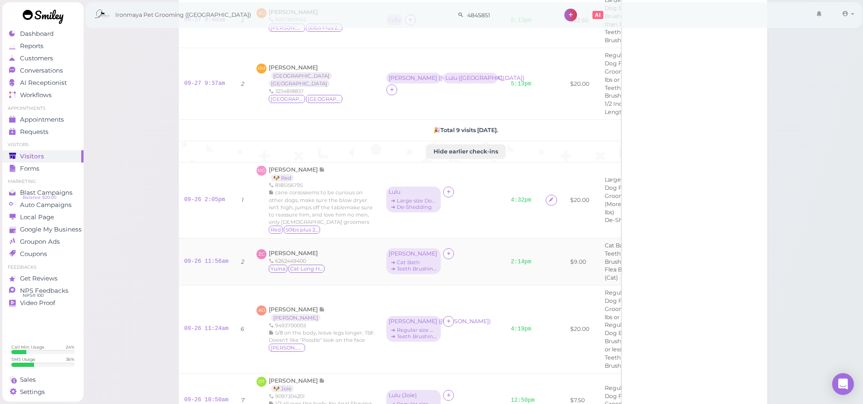
scroll to position [641, 0]
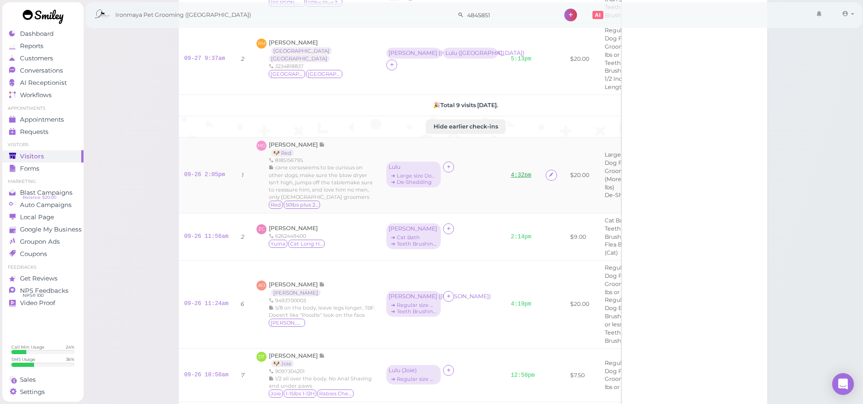
click at [511, 178] on link "4:32pm" at bounding box center [521, 175] width 20 height 6
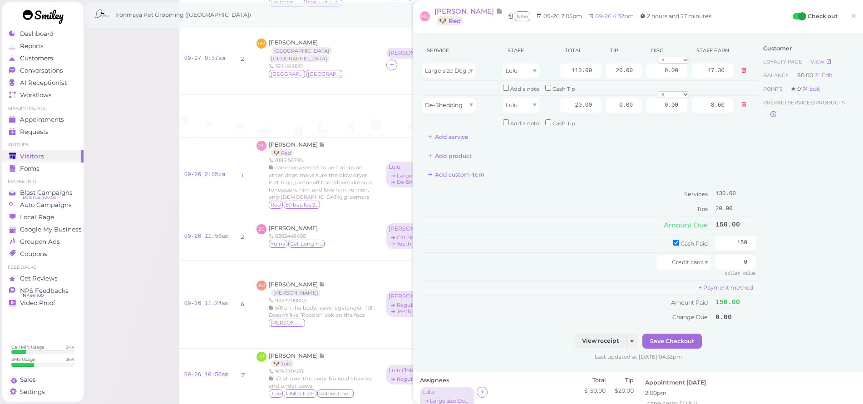
click at [851, 15] on span "×" at bounding box center [854, 16] width 6 height 13
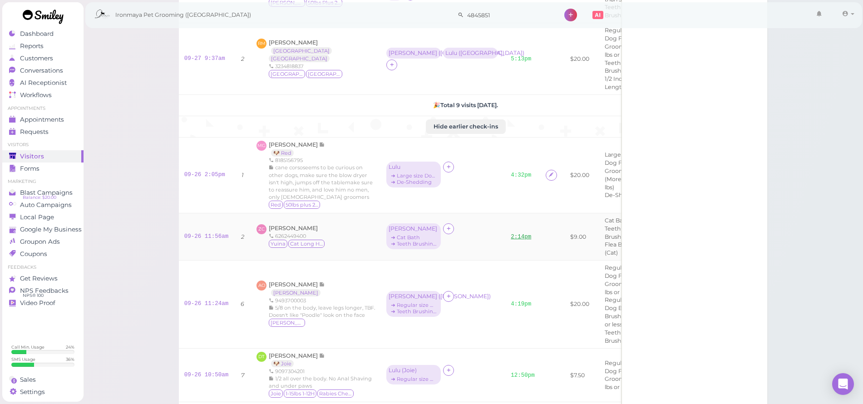
click at [511, 240] on link "2:14pm" at bounding box center [521, 237] width 20 height 6
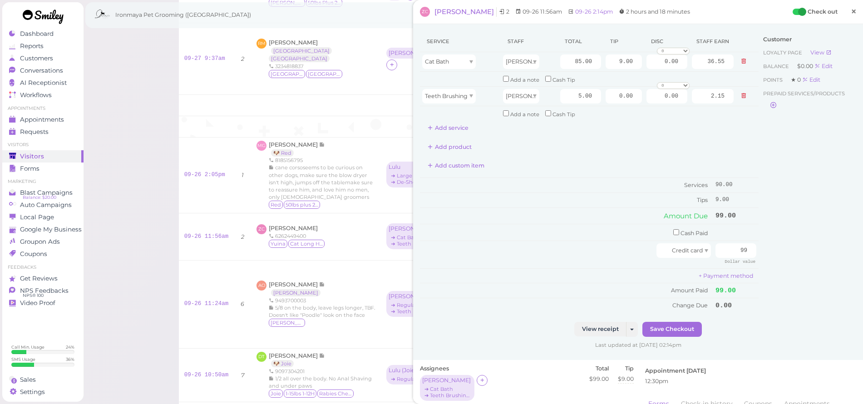
click at [845, 10] on link "×" at bounding box center [853, 11] width 17 height 21
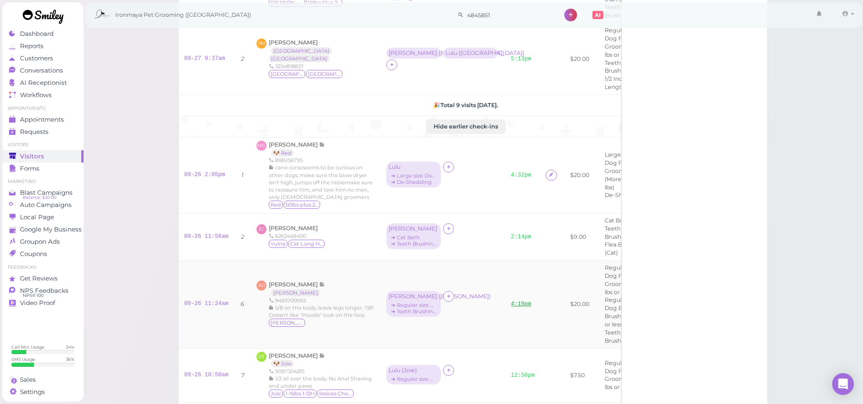
click at [511, 307] on link "4:19pm" at bounding box center [521, 304] width 20 height 6
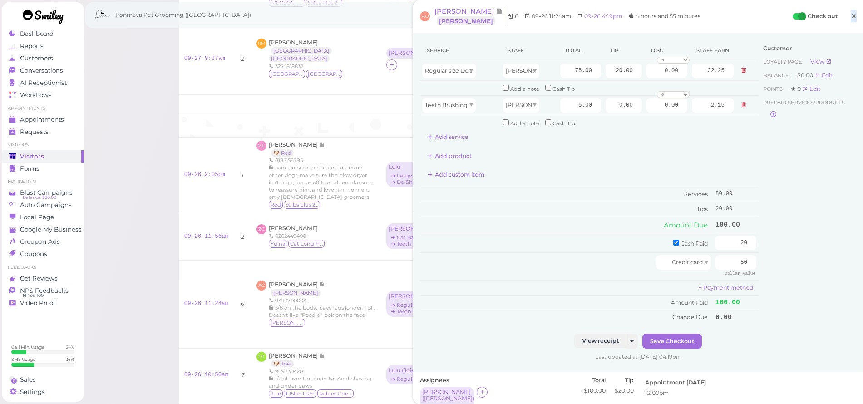
click at [851, 17] on span "×" at bounding box center [854, 16] width 6 height 13
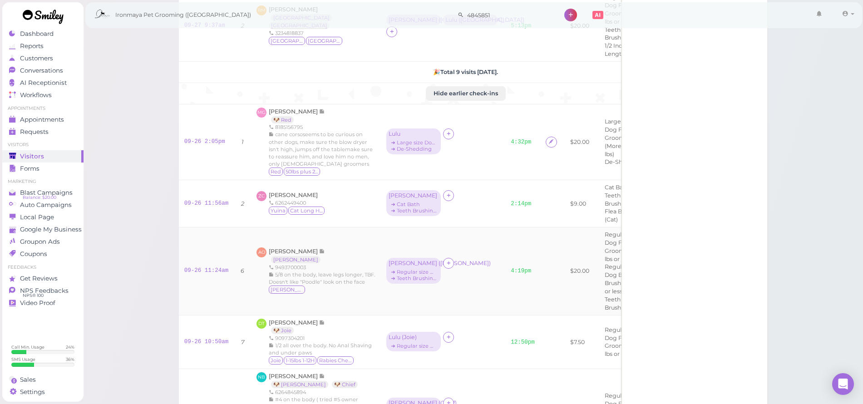
scroll to position [733, 0]
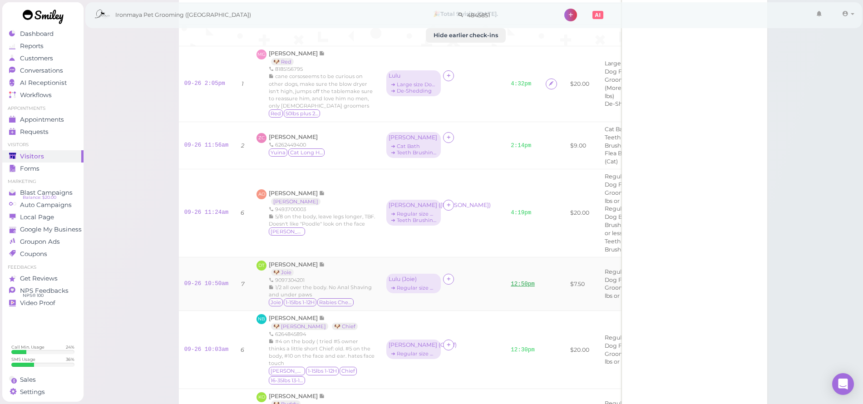
click at [511, 287] on link "12:50pm" at bounding box center [523, 284] width 24 height 6
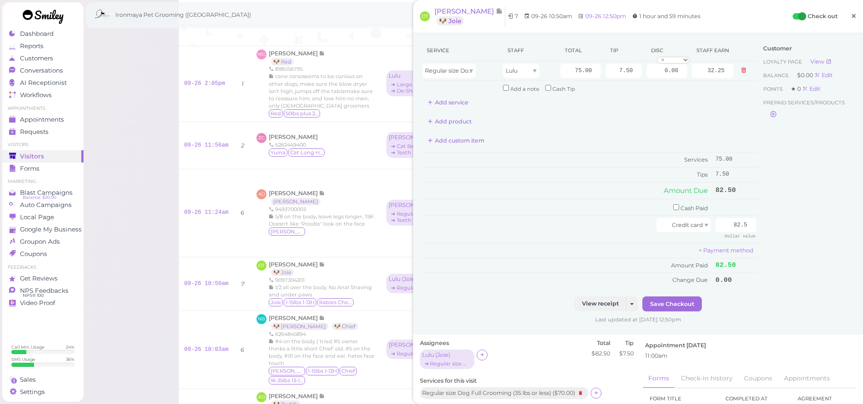
click at [851, 15] on span "×" at bounding box center [854, 16] width 6 height 13
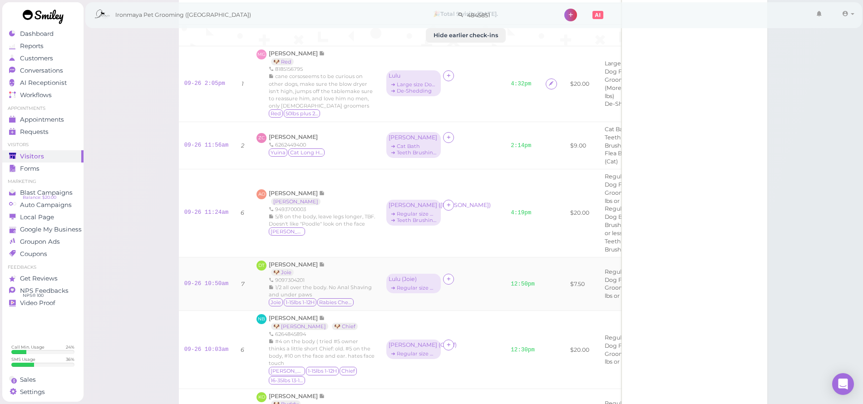
scroll to position [791, 0]
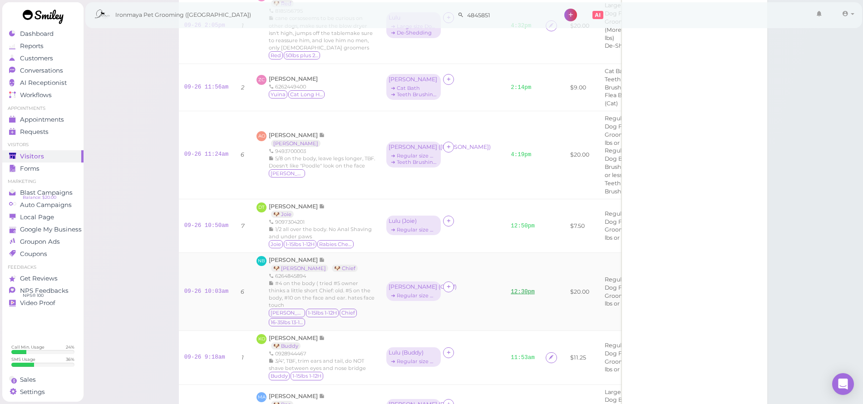
click at [511, 295] on link "12:30pm" at bounding box center [523, 292] width 24 height 6
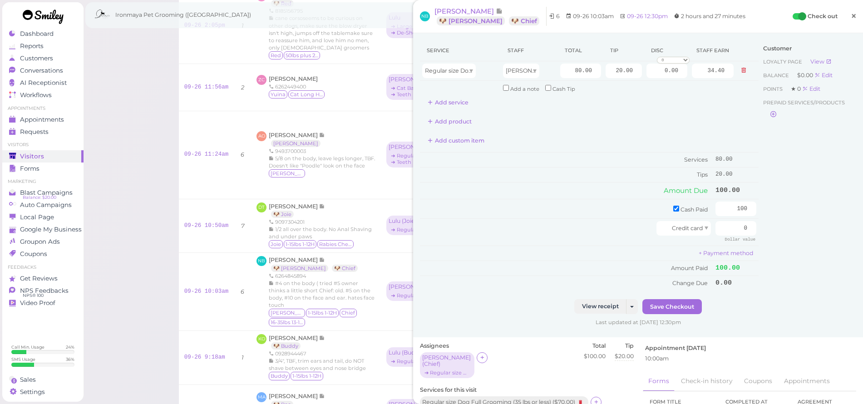
click at [851, 15] on span "×" at bounding box center [854, 16] width 6 height 13
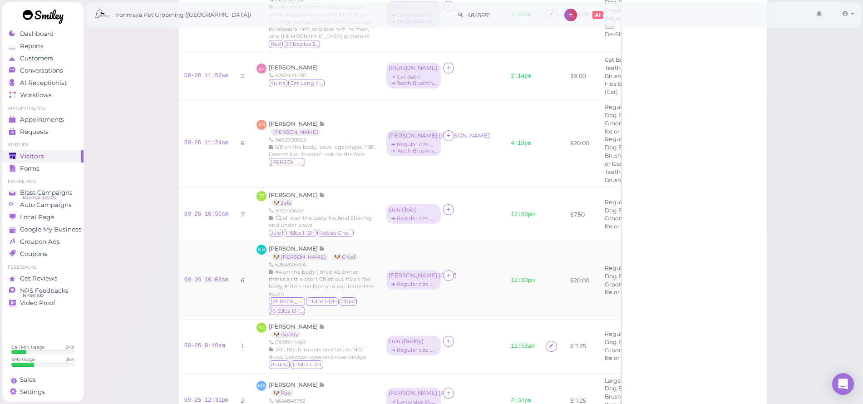
scroll to position [835, 0]
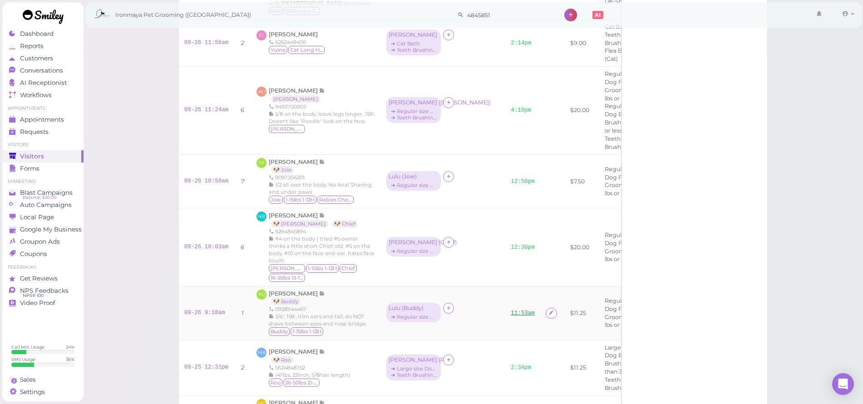
click at [511, 316] on link "11:53am" at bounding box center [523, 313] width 24 height 6
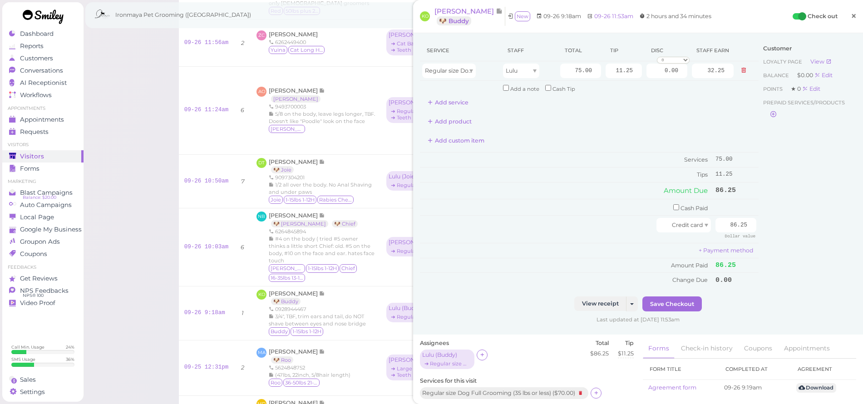
click at [851, 18] on span "×" at bounding box center [854, 16] width 6 height 13
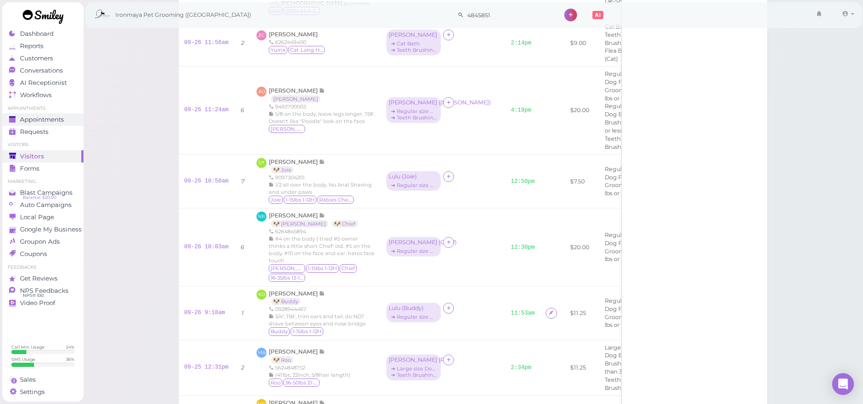
click at [57, 118] on span "Appointments" at bounding box center [42, 120] width 44 height 8
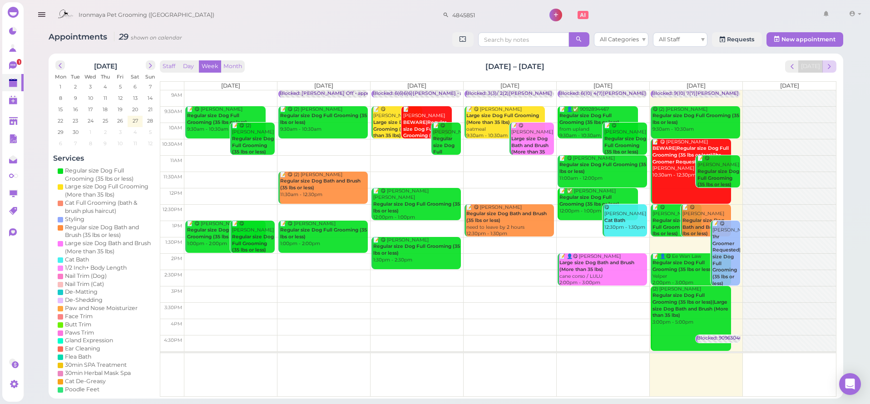
click at [834, 70] on button "next" at bounding box center [829, 66] width 14 height 12
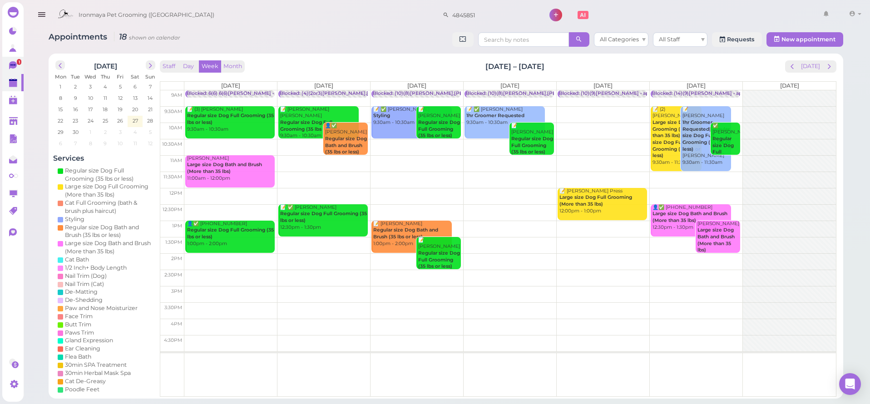
drag, startPoint x: 25, startPoint y: 69, endPoint x: 20, endPoint y: 65, distance: 6.5
click at [24, 69] on div "Appointments 18 shown on calendar All Categories All Staff Requests New appoint…" at bounding box center [446, 199] width 848 height 399
click at [20, 65] on link "1" at bounding box center [12, 65] width 21 height 17
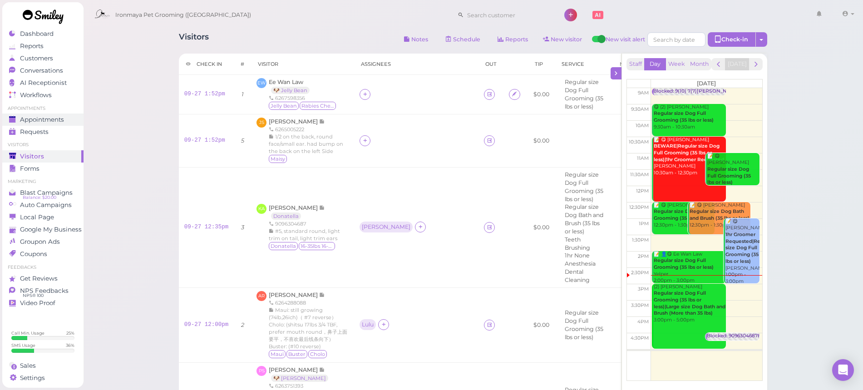
click at [60, 123] on link "Appointments" at bounding box center [42, 119] width 81 height 12
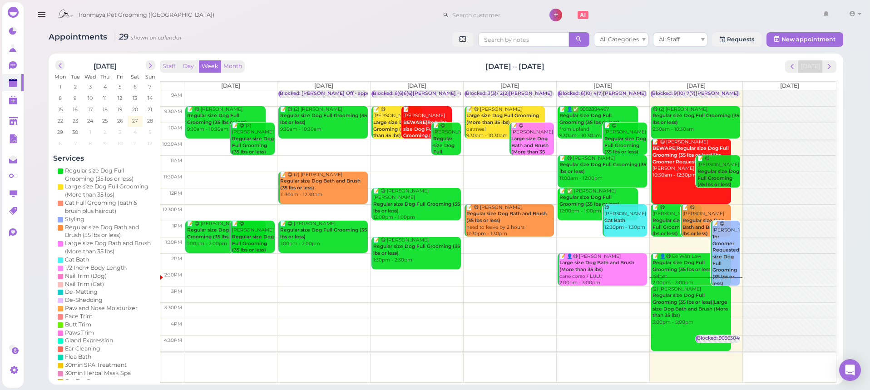
click at [408, 43] on div "Appointments 29 shown on calendar All Categories All Staff Requests New appoint…" at bounding box center [446, 40] width 794 height 17
click at [830, 69] on span "next" at bounding box center [829, 66] width 9 height 9
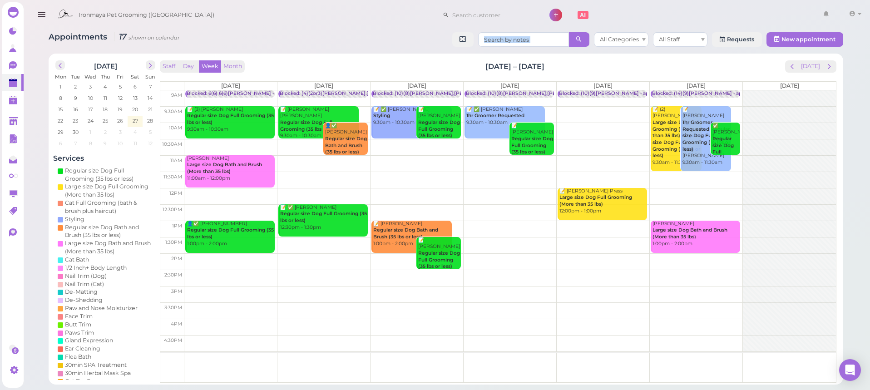
click at [706, 208] on td at bounding box center [509, 212] width 651 height 16
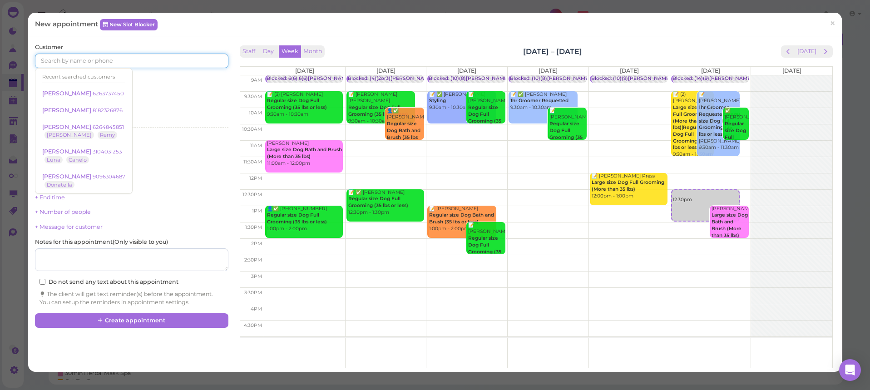
click at [56, 56] on input at bounding box center [131, 61] width 193 height 15
type input "9"
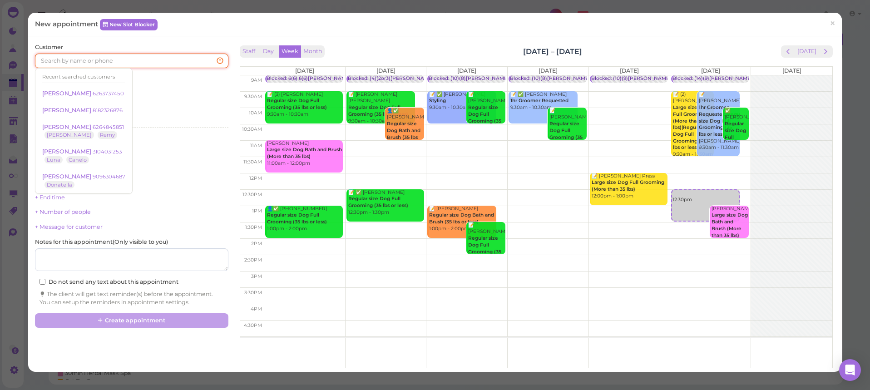
type input "9"
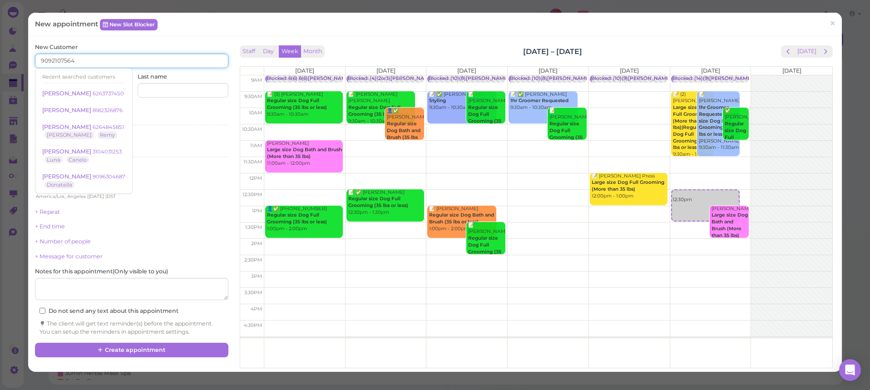
type input "9092107564"
click at [195, 39] on div "New Customer 9092107564 Recent searched customers Krupa Pandya 6263737450 Genev…" at bounding box center [434, 203] width 813 height 335
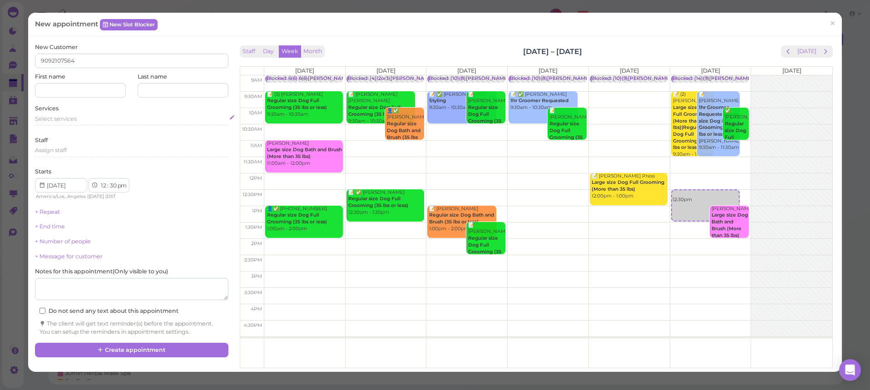
click at [108, 120] on div "Select services" at bounding box center [131, 119] width 193 height 8
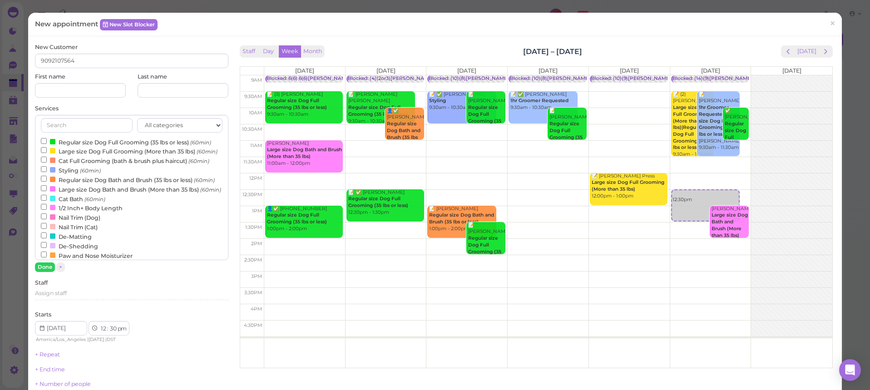
click at [87, 194] on label "Large size Dog Bath and Brush (More than 35 lbs) (60min)" at bounding box center [131, 189] width 180 height 10
click at [47, 191] on input "Large size Dog Bath and Brush (More than 35 lbs) (60min)" at bounding box center [44, 188] width 6 height 6
click at [50, 268] on button "Done" at bounding box center [45, 267] width 20 height 10
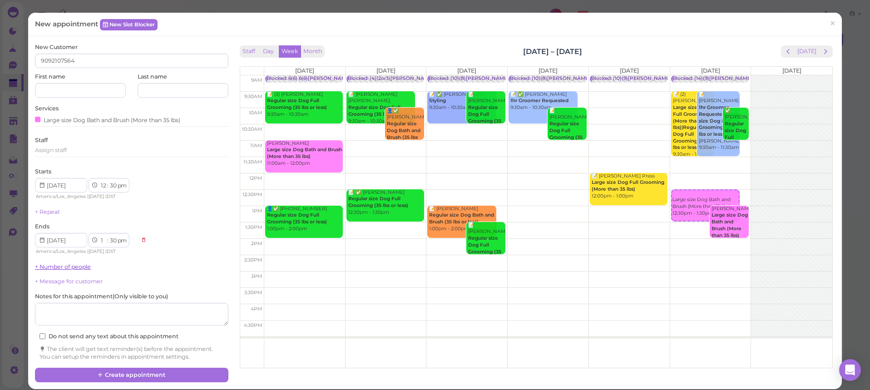
click at [74, 263] on link "+ Number of people" at bounding box center [63, 266] width 56 height 7
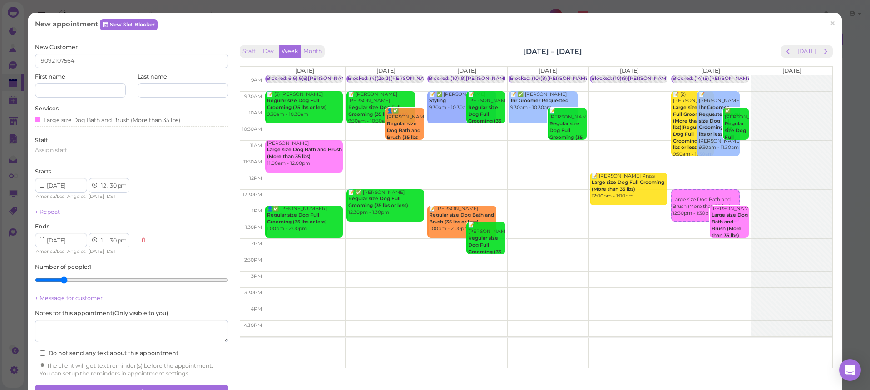
type input "2"
click at [58, 276] on input "range" at bounding box center [131, 280] width 193 height 15
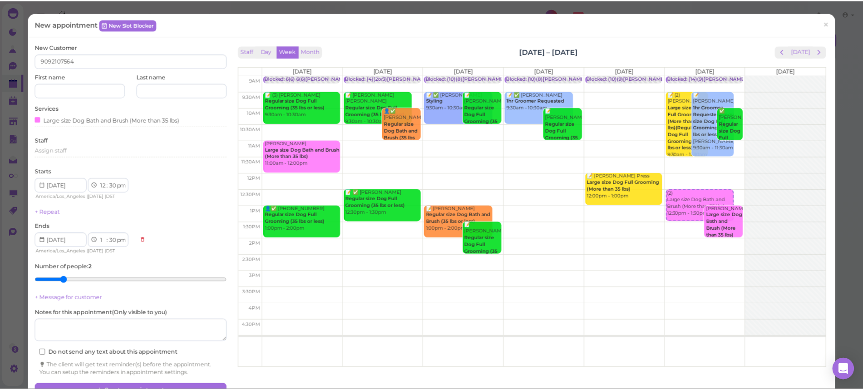
scroll to position [8, 0]
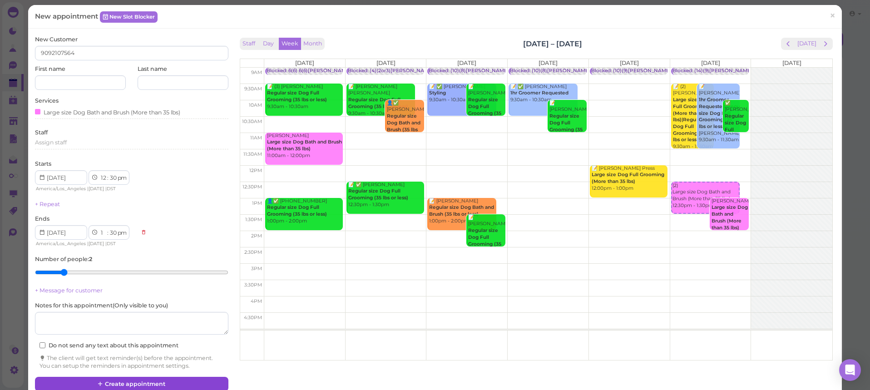
click at [187, 377] on button "Create appointment" at bounding box center [131, 384] width 193 height 15
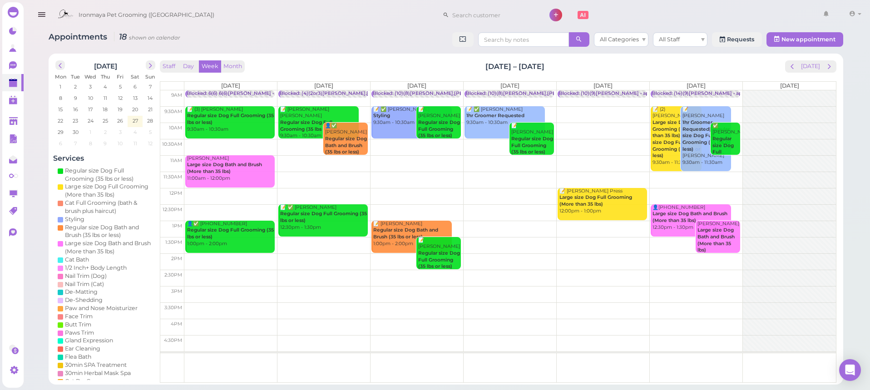
click at [714, 63] on div "Staff Day Week Month Sep 29 – Oct 5, 2025 Today" at bounding box center [498, 66] width 676 height 12
click at [733, 66] on div "Staff Day Week Month Sep 29 – Oct 5, 2025 Today" at bounding box center [498, 66] width 676 height 12
drag, startPoint x: 702, startPoint y: 68, endPoint x: 717, endPoint y: 66, distance: 15.1
click at [702, 68] on div "Staff Day Week Month Sep 29 – Oct 5, 2025 Today" at bounding box center [498, 66] width 676 height 12
click at [746, 67] on div "Staff Day Week Month Sep 29 – Oct 5, 2025 Today" at bounding box center [498, 66] width 676 height 12
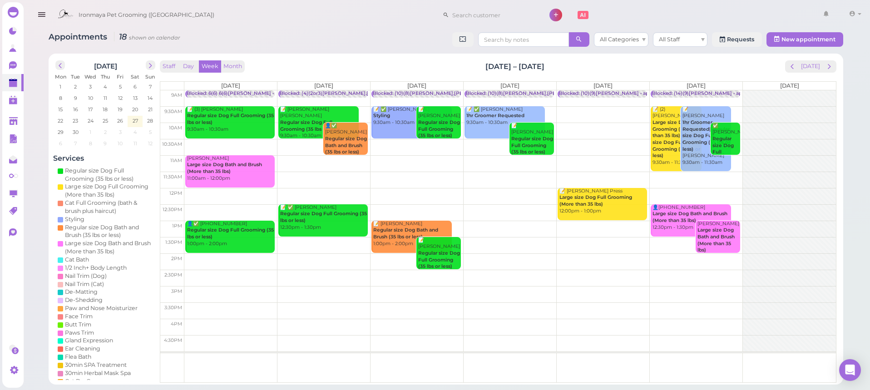
click at [726, 67] on div "Staff Day Week Month Sep 29 – Oct 5, 2025 Today" at bounding box center [498, 66] width 676 height 12
click at [353, 32] on div "Appointments 18 shown on calendar All Categories All Staff Requests New appoint…" at bounding box center [445, 204] width 817 height 359
click at [810, 68] on button "[DATE]" at bounding box center [810, 66] width 25 height 12
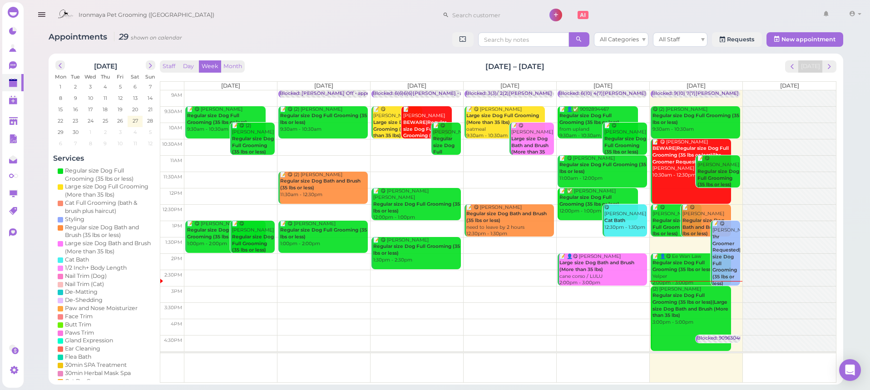
click at [861, 44] on div "Appointments 29 shown on calendar All Categories All Staff Requests New appoint…" at bounding box center [446, 192] width 848 height 384
click at [862, 55] on div "Appointments 29 shown on calendar All Categories All Staff Requests New appoint…" at bounding box center [446, 192] width 848 height 384
click at [646, 67] on div "Staff Day Week Month Sep 22 – 28, 2025 Today" at bounding box center [498, 66] width 676 height 12
click at [709, 63] on div "Staff Day Week Month Sep 22 – 28, 2025 Today" at bounding box center [498, 66] width 676 height 12
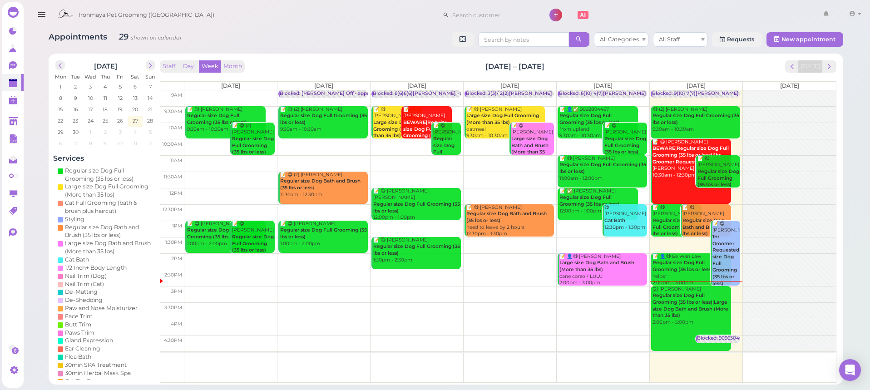
click at [630, 65] on div "Staff Day Week Month Sep 22 – 28, 2025 Today" at bounding box center [498, 66] width 676 height 12
click at [680, 68] on div "Staff Day Week Month Sep 22 – 28, 2025 Today" at bounding box center [498, 66] width 676 height 12
click at [618, 67] on div "Staff Day Week Month Sep 22 – 28, 2025 Today" at bounding box center [498, 66] width 676 height 12
click at [666, 64] on div "Staff Day Week Month Sep 22 – 28, 2025 Today" at bounding box center [498, 66] width 676 height 12
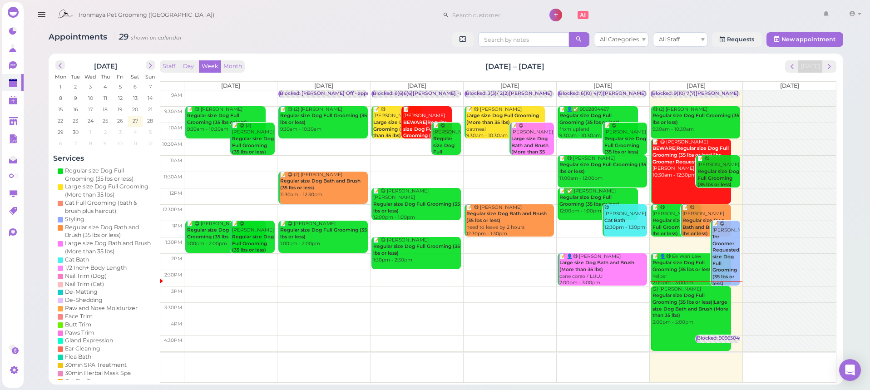
click at [685, 65] on div "Staff Day Week Month Sep 22 – 28, 2025 Today" at bounding box center [498, 66] width 676 height 12
click at [625, 72] on div "Staff Day Week Month Sep 22 – 28, 2025 Today" at bounding box center [498, 66] width 676 height 12
click at [711, 65] on div "Staff Day Week Month Sep 22 – 28, 2025 Today" at bounding box center [498, 66] width 676 height 12
click at [704, 310] on div "(2) Genevie Corea Regular size Dog Full Grooming (35 lbs or less)|Large size Do…" at bounding box center [691, 306] width 79 height 40
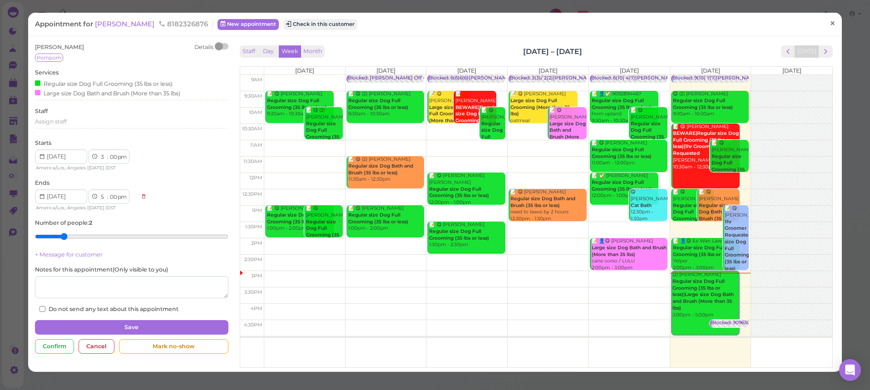
click at [829, 20] on link "×" at bounding box center [832, 23] width 17 height 21
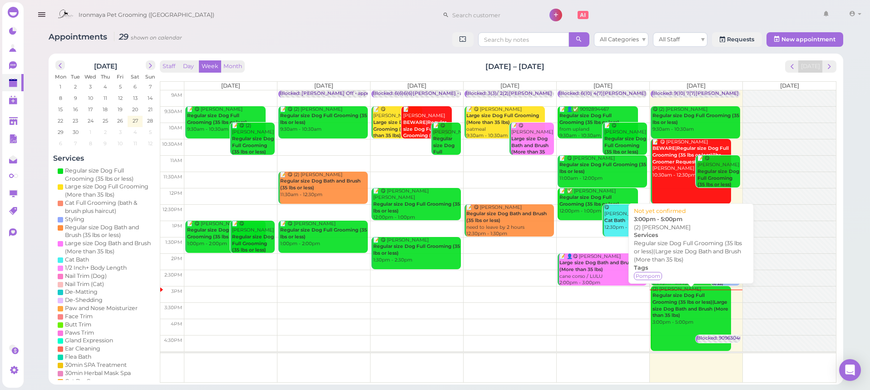
click at [689, 316] on div "(2) Genevie Corea Regular size Dog Full Grooming (35 lbs or less)|Large size Do…" at bounding box center [691, 306] width 79 height 40
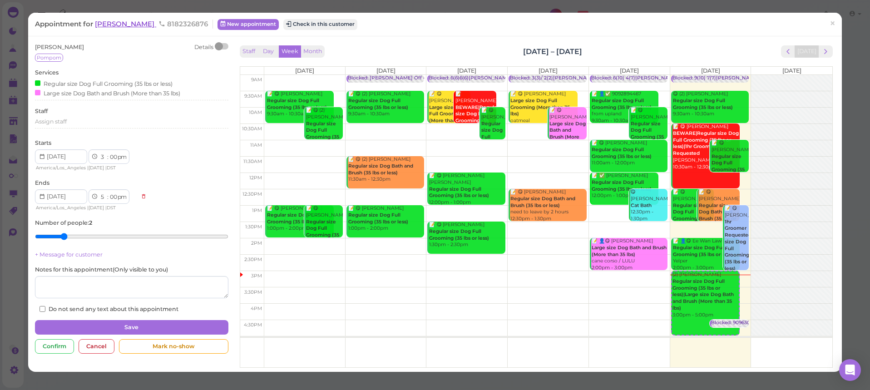
click at [110, 20] on span "Genevie Corea" at bounding box center [125, 24] width 61 height 9
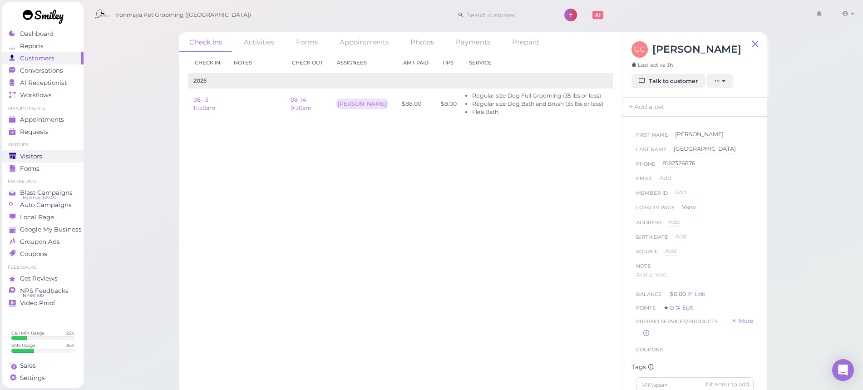
click at [52, 158] on div "Visitors" at bounding box center [41, 157] width 65 height 8
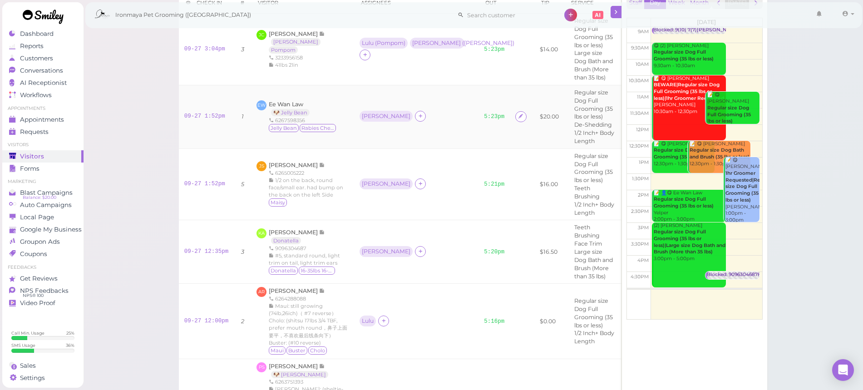
scroll to position [74, 0]
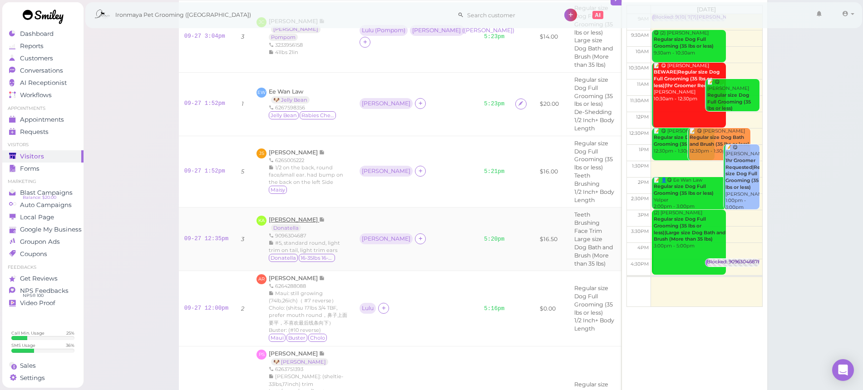
click at [305, 216] on span "[PERSON_NAME]" at bounding box center [294, 219] width 50 height 7
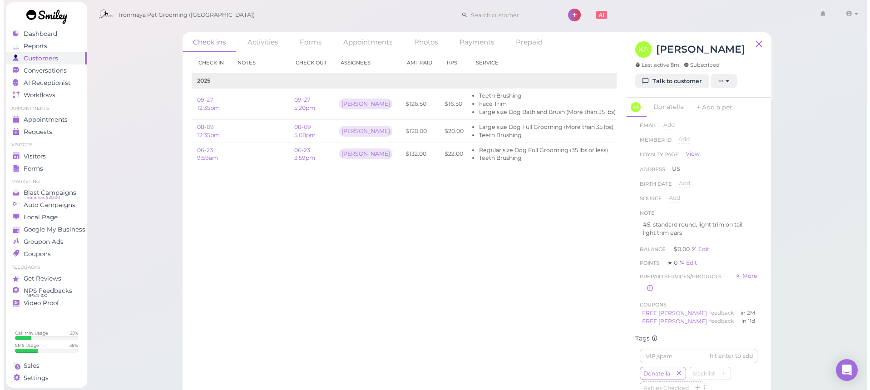
scroll to position [108, 0]
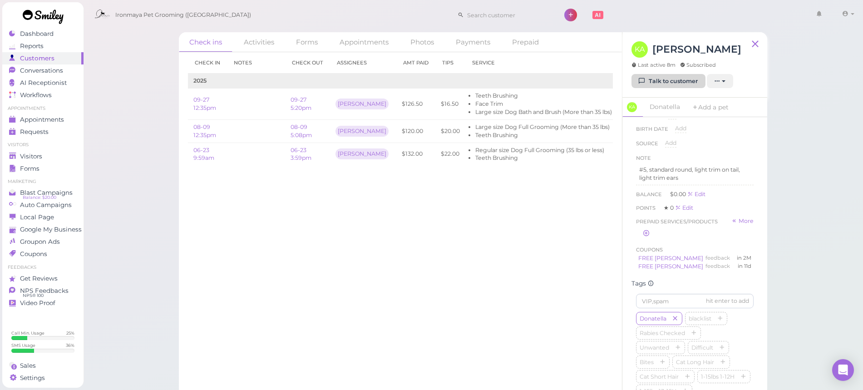
click at [688, 81] on link "Talk to customer" at bounding box center [668, 81] width 74 height 15
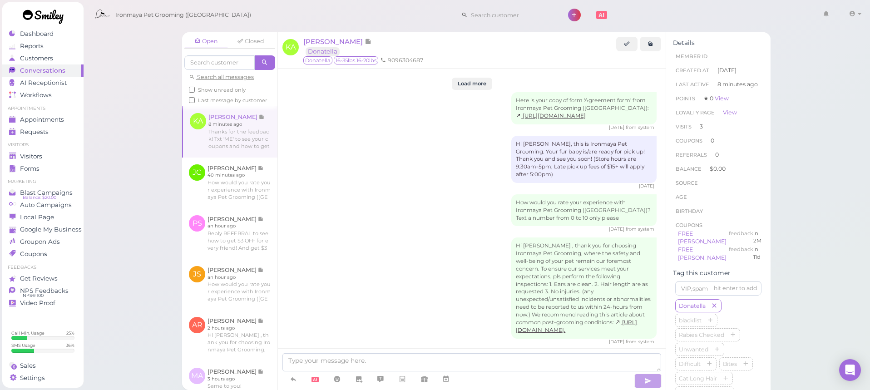
scroll to position [1186, 0]
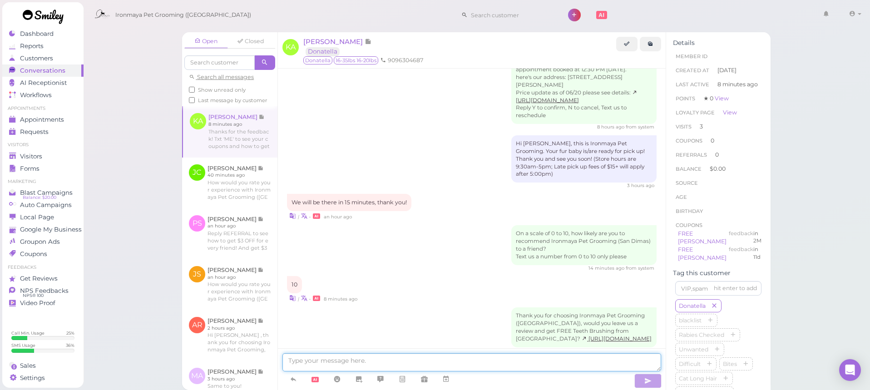
click at [470, 369] on textarea at bounding box center [471, 362] width 379 height 18
type textarea "h"
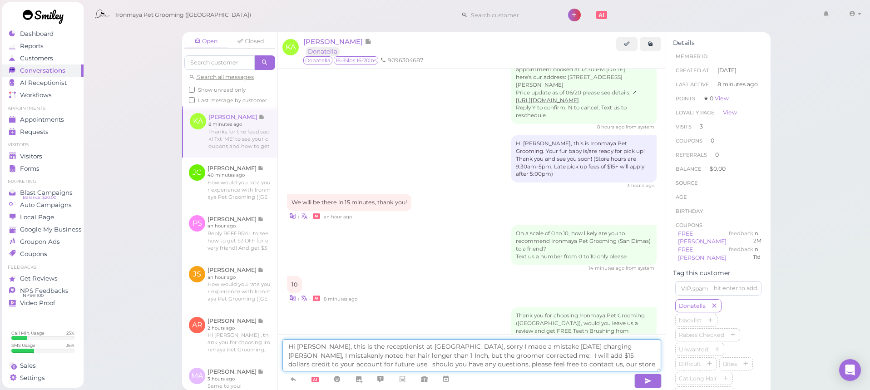
scroll to position [1293, 0]
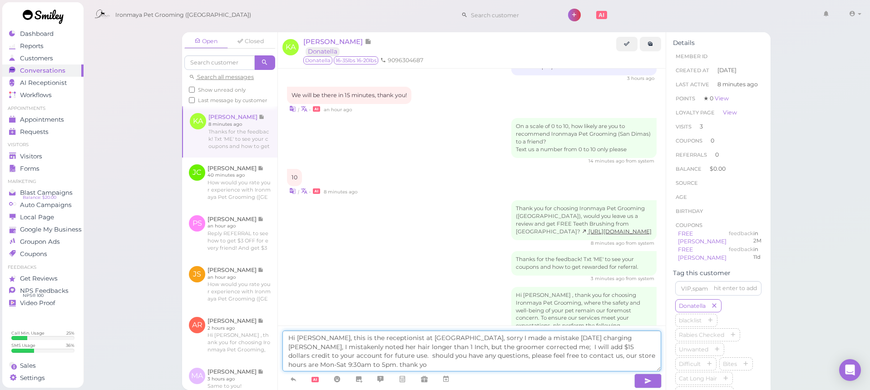
type textarea "Hi [PERSON_NAME], this is the receptionist at [GEOGRAPHIC_DATA], sorry I made a…"
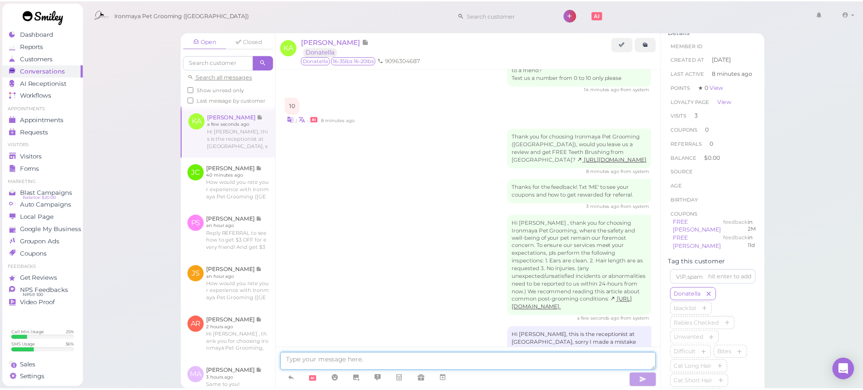
scroll to position [0, 0]
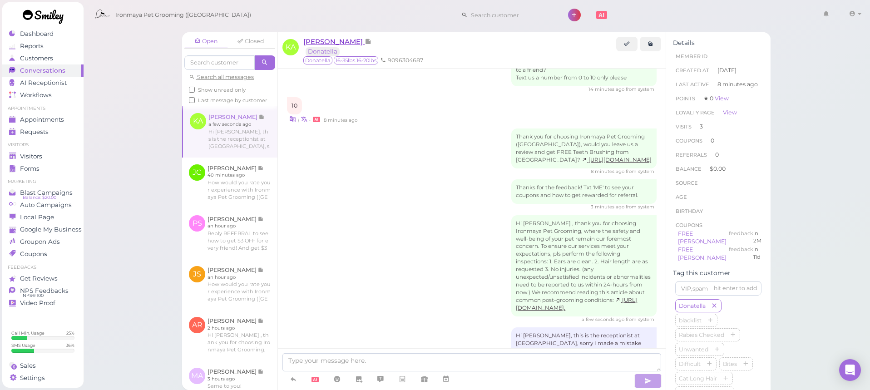
click at [324, 44] on span "[PERSON_NAME]" at bounding box center [333, 41] width 61 height 9
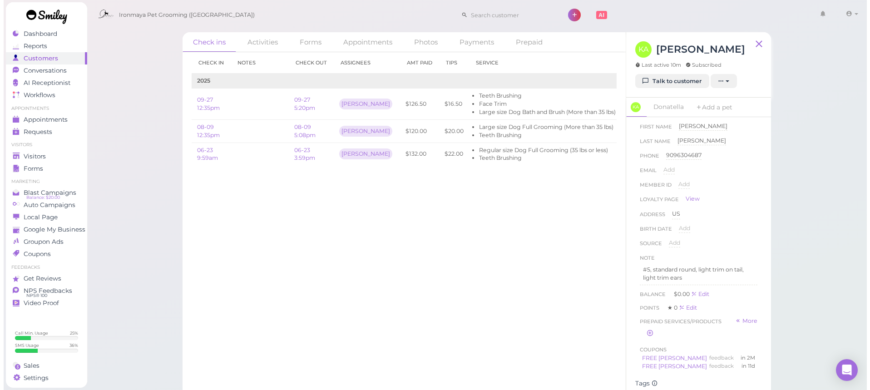
scroll to position [17, 0]
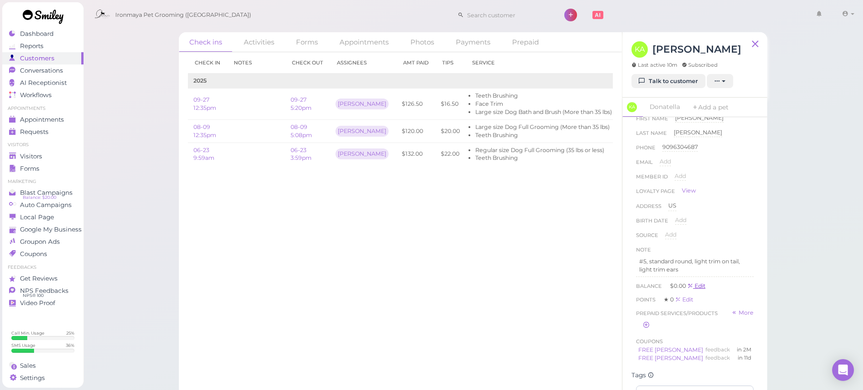
click at [702, 285] on link "Edit" at bounding box center [696, 285] width 18 height 7
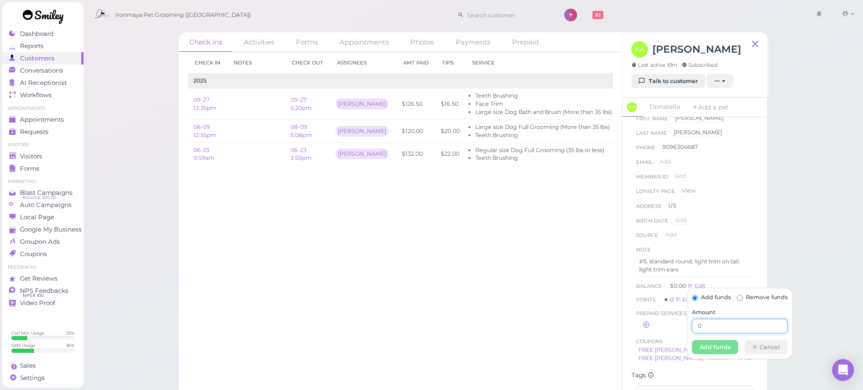
click at [714, 326] on input "0" at bounding box center [740, 326] width 96 height 15
type input "15"
click at [726, 347] on button "Add funds" at bounding box center [715, 347] width 46 height 15
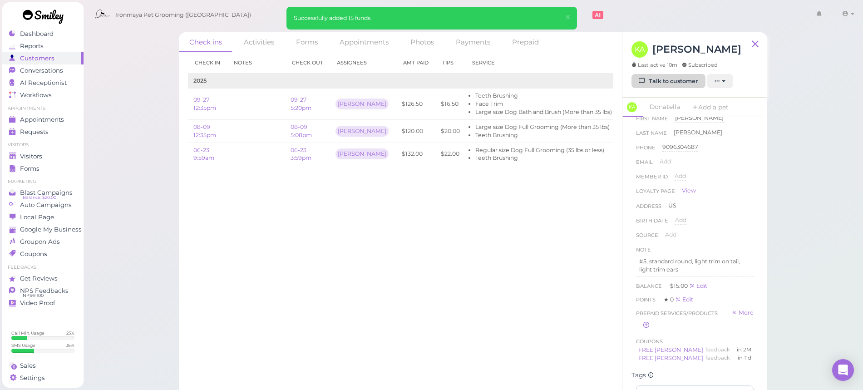
click at [689, 79] on link "Talk to customer" at bounding box center [668, 81] width 74 height 15
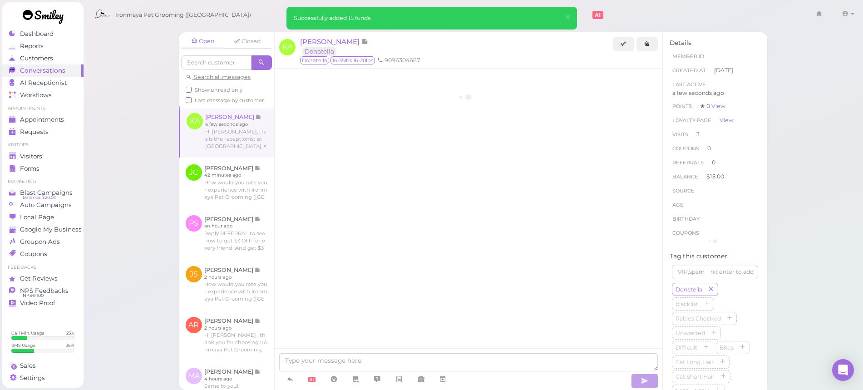
click at [683, 78] on li "Created At [DATE]" at bounding box center [714, 70] width 91 height 15
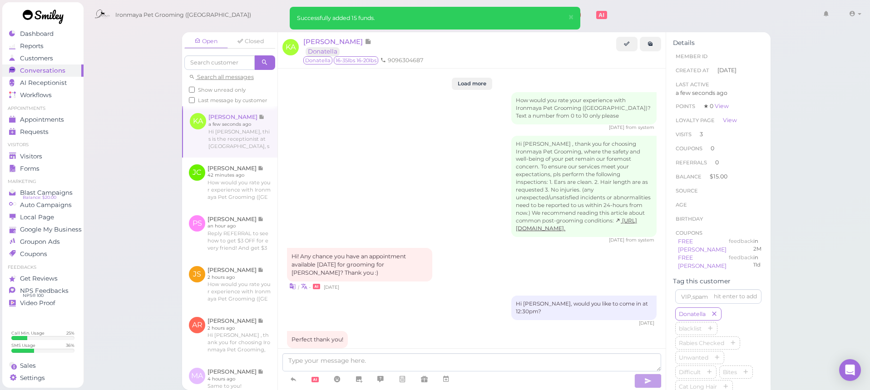
scroll to position [1280, 0]
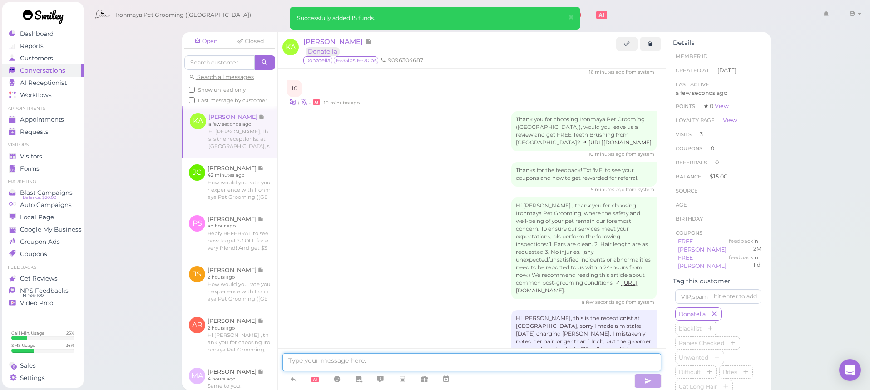
click at [450, 357] on textarea at bounding box center [471, 362] width 379 height 18
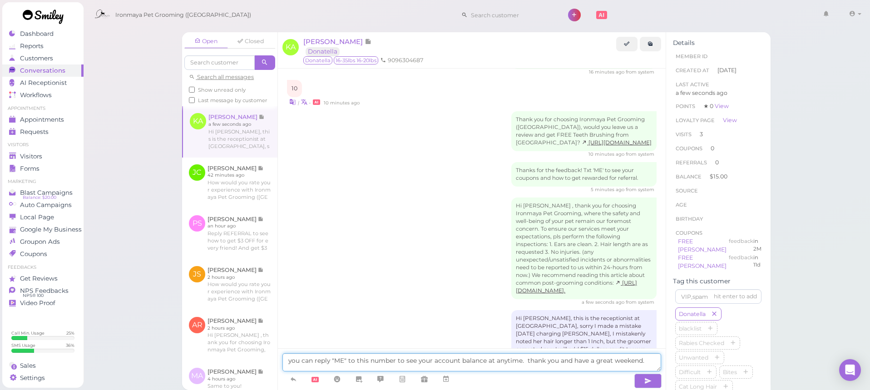
type textarea "you can reply "ME" to this number to see your account balance at anytime. thank…"
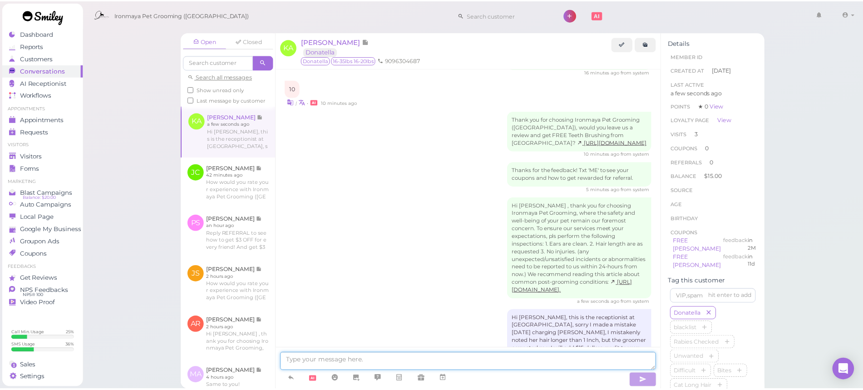
scroll to position [1316, 0]
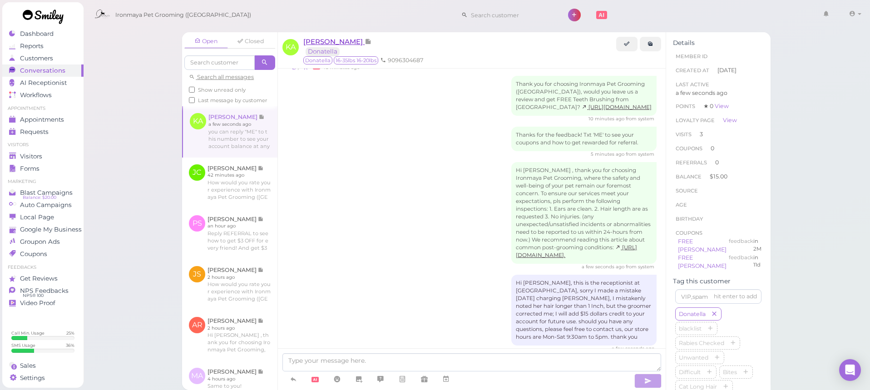
click at [320, 36] on div "[PERSON_NAME] [PERSON_NAME] Donatella 16-35lbs 16-20lbs 9096304687" at bounding box center [472, 50] width 388 height 36
click at [42, 157] on span "Visitors" at bounding box center [31, 157] width 22 height 8
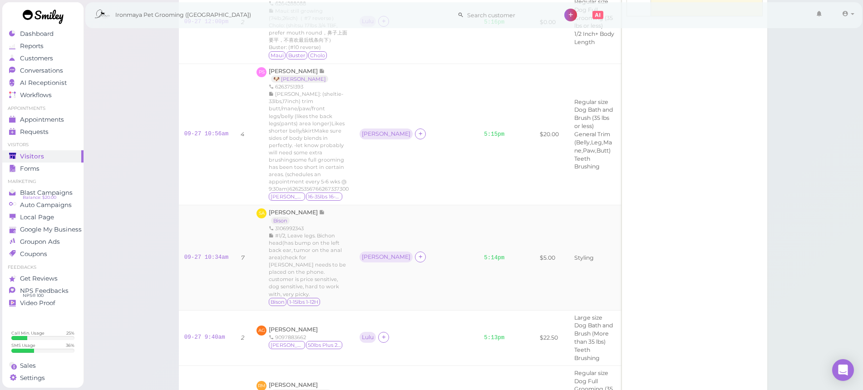
scroll to position [176, 0]
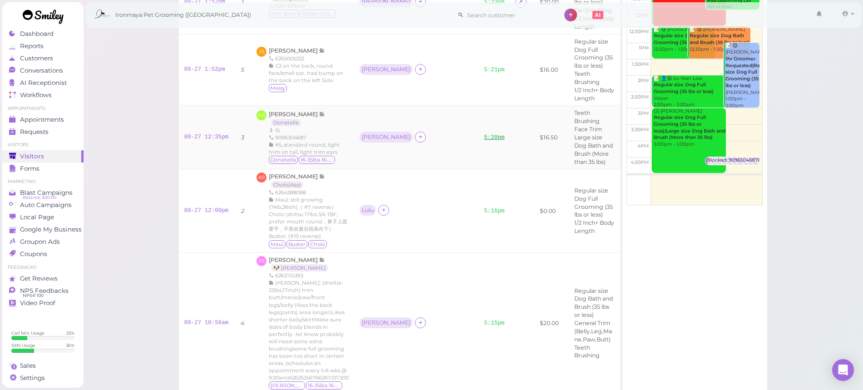
click at [484, 134] on link "5:20pm" at bounding box center [494, 137] width 20 height 6
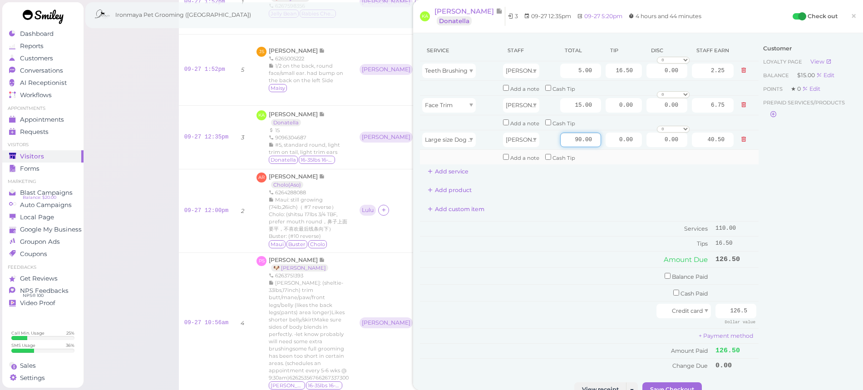
drag, startPoint x: 564, startPoint y: 139, endPoint x: 639, endPoint y: 149, distance: 75.6
click at [639, 149] on tbody "Teeth Brushing [PERSON_NAME] 5.00 16.50 0.00 0 10% off 15% off 20% off 25% off …" at bounding box center [589, 112] width 339 height 103
type input "75"
type input "33.75"
click at [711, 195] on div "Service Staff Total Tip Disc Staff earn Teeth Brushing [PERSON_NAME] 5.00 16.50…" at bounding box center [589, 206] width 339 height 333
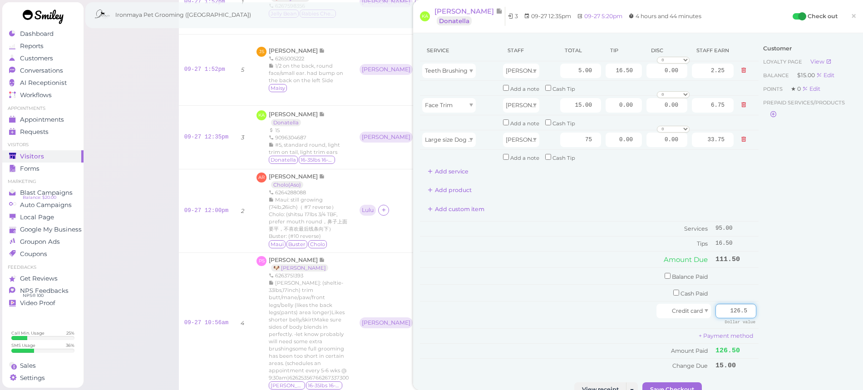
drag, startPoint x: 713, startPoint y: 297, endPoint x: 787, endPoint y: 306, distance: 74.1
click at [787, 306] on div "Service Staff Total Tip Disc Staff earn Teeth Brushing [PERSON_NAME] 5.00 16.50…" at bounding box center [638, 211] width 436 height 342
type input "111.5"
click at [463, 186] on button "Add product" at bounding box center [449, 190] width 59 height 15
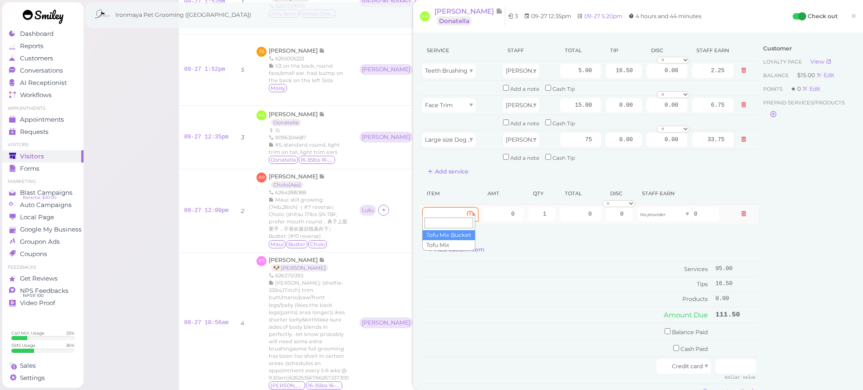
click at [449, 207] on div at bounding box center [450, 214] width 56 height 15
click at [738, 212] on button at bounding box center [743, 214] width 11 height 10
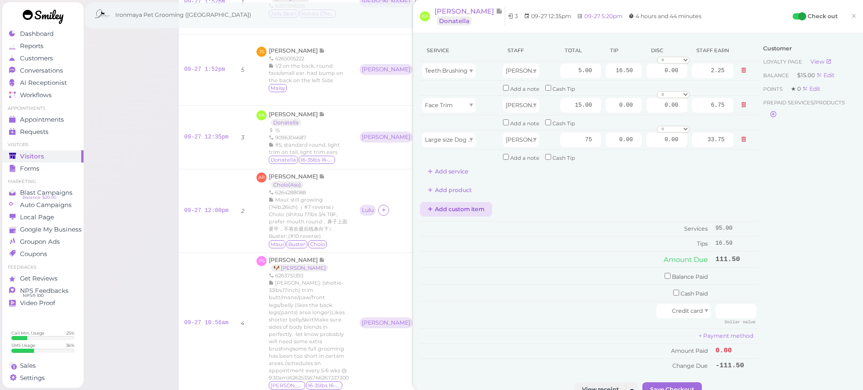
click at [466, 202] on button "Add custom item" at bounding box center [456, 209] width 72 height 15
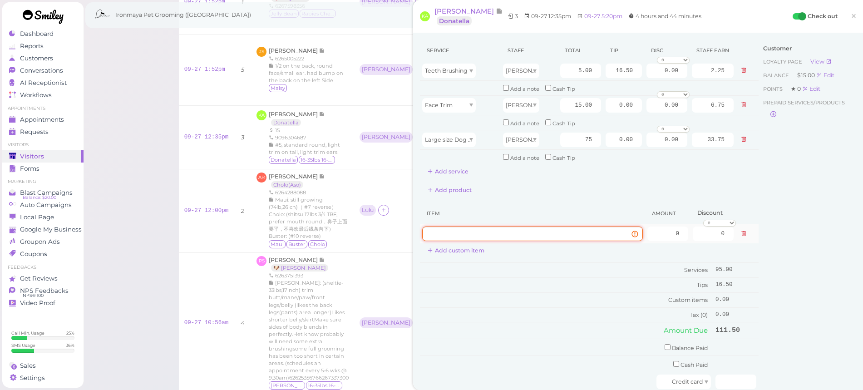
drag, startPoint x: 462, startPoint y: 221, endPoint x: 463, endPoint y: 226, distance: 5.1
click at [462, 226] on input at bounding box center [532, 233] width 221 height 15
type input "over charge"
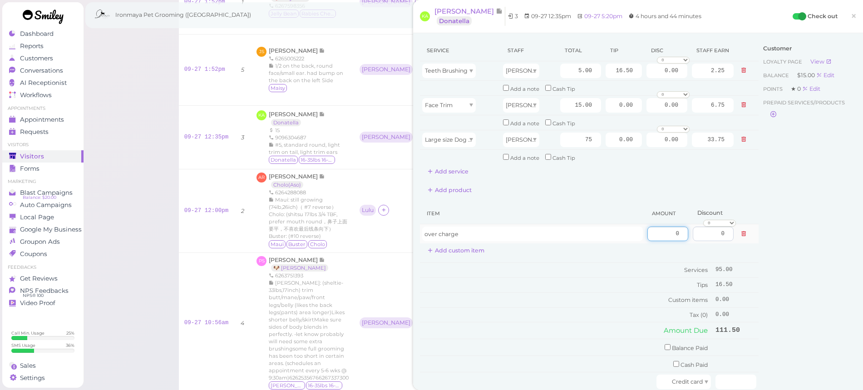
drag, startPoint x: 660, startPoint y: 225, endPoint x: 694, endPoint y: 231, distance: 34.3
click at [693, 231] on tr "over charge 0 0 0 10% off 15% off 20% off 25% off 30% off 50% off" at bounding box center [589, 234] width 339 height 20
type input "15"
drag, startPoint x: 773, startPoint y: 238, endPoint x: 768, endPoint y: 246, distance: 9.0
click at [773, 238] on div "Customer Loyalty page View Balance $15.00 Edit Points ★ 0 Edit Prepaid services…" at bounding box center [807, 246] width 98 height 413
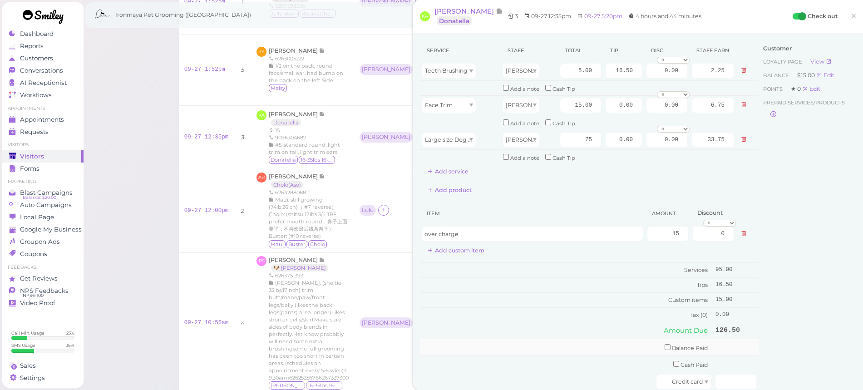
scroll to position [6, 0]
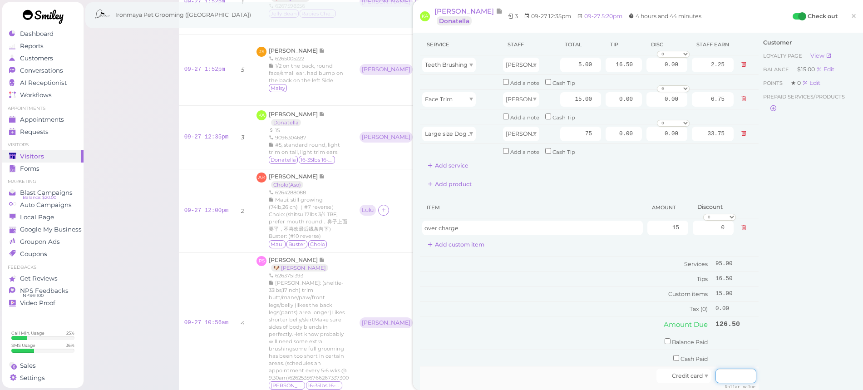
drag, startPoint x: 725, startPoint y: 366, endPoint x: 748, endPoint y: 366, distance: 23.2
click at [748, 369] on input "number" at bounding box center [735, 376] width 41 height 15
type input "126.50"
click at [793, 347] on div "Customer Loyalty page View Balance $15.00 Edit Points ★ 0 Edit Prepaid services…" at bounding box center [807, 240] width 98 height 413
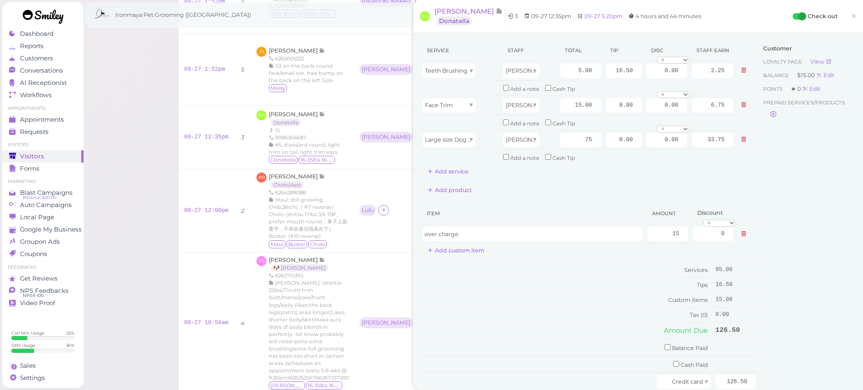
scroll to position [286, 0]
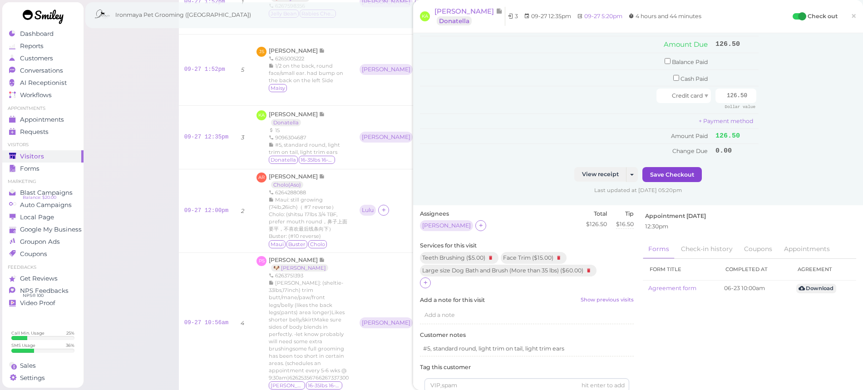
click at [661, 167] on button "Save Checkout" at bounding box center [671, 174] width 59 height 15
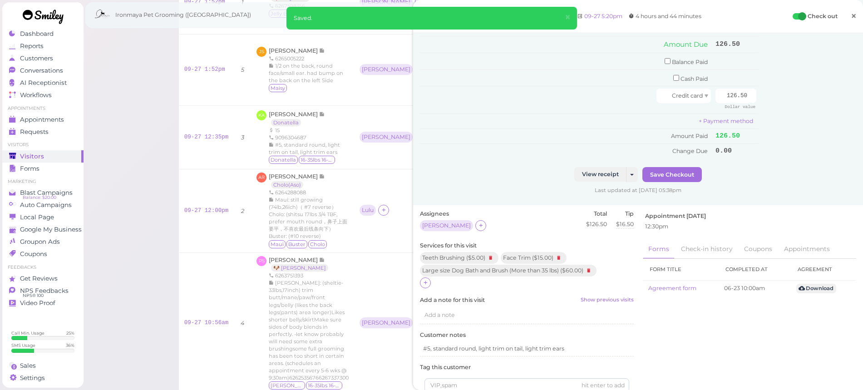
click at [851, 15] on span "×" at bounding box center [854, 16] width 6 height 13
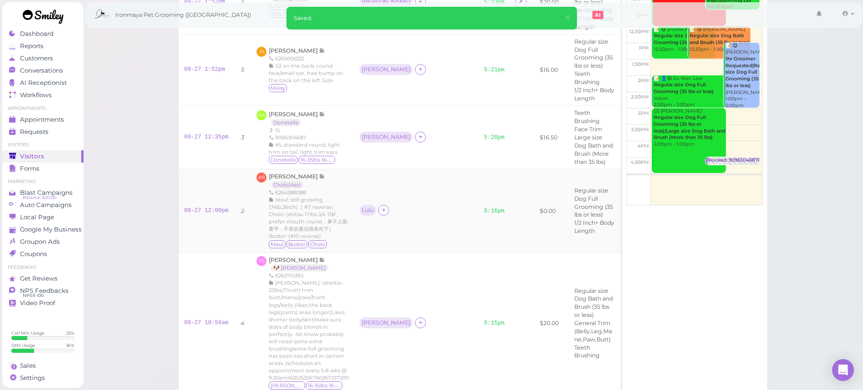
click at [480, 204] on td "5:16pm" at bounding box center [493, 210] width 31 height 83
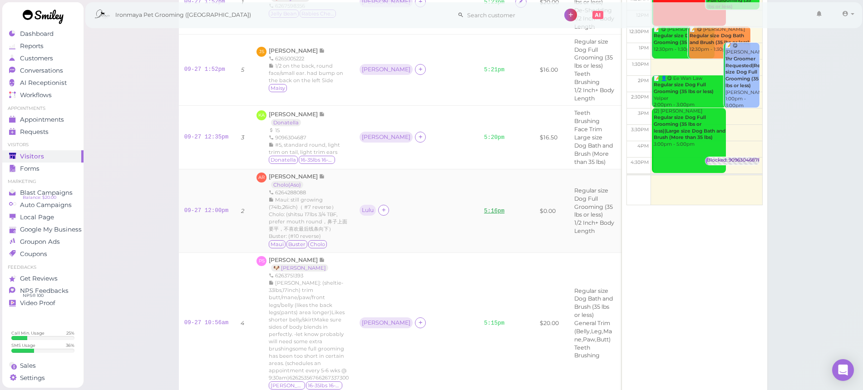
click at [484, 208] on link "5:16pm" at bounding box center [494, 211] width 20 height 6
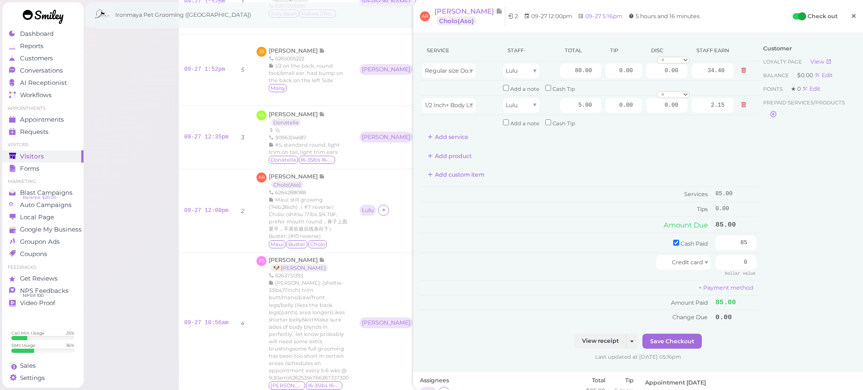
click at [851, 15] on span "×" at bounding box center [854, 16] width 6 height 13
